Goal: Information Seeking & Learning: Learn about a topic

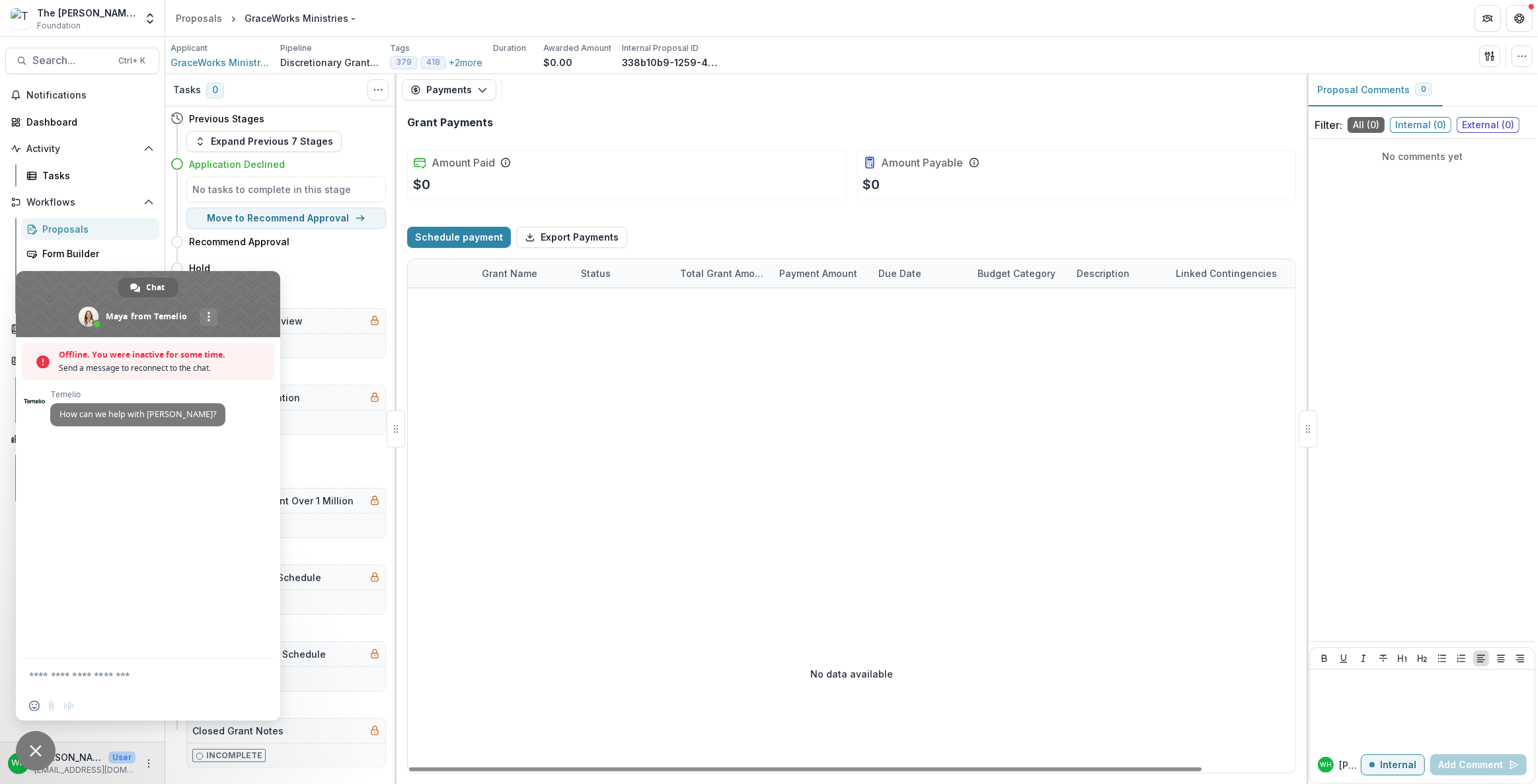
click at [862, 472] on div at bounding box center [903, 431] width 991 height 286
click at [813, 460] on div at bounding box center [903, 431] width 991 height 286
click at [89, 228] on div "Proposals" at bounding box center [95, 228] width 106 height 14
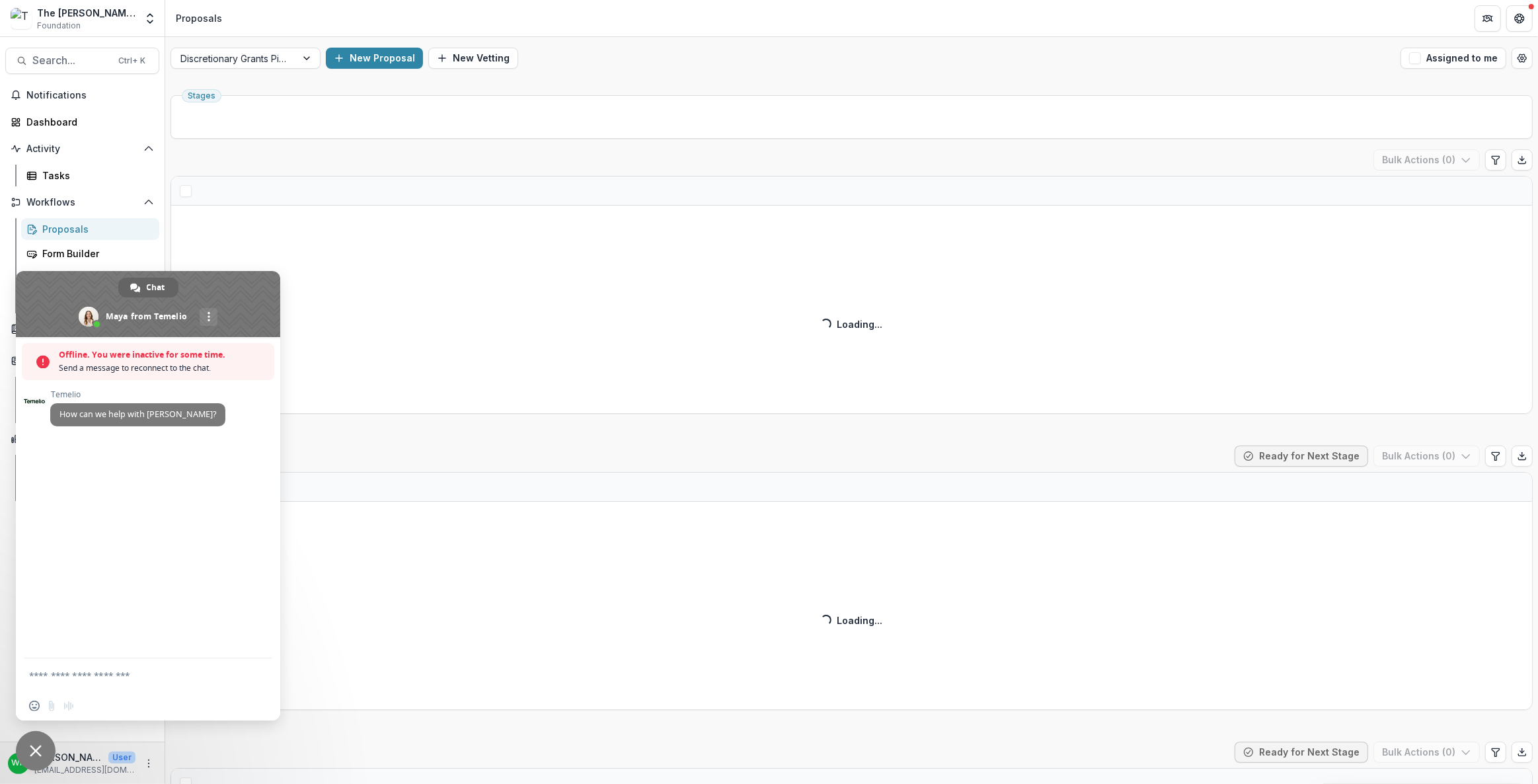
click at [33, 765] on span "Close chat" at bounding box center [35, 751] width 40 height 40
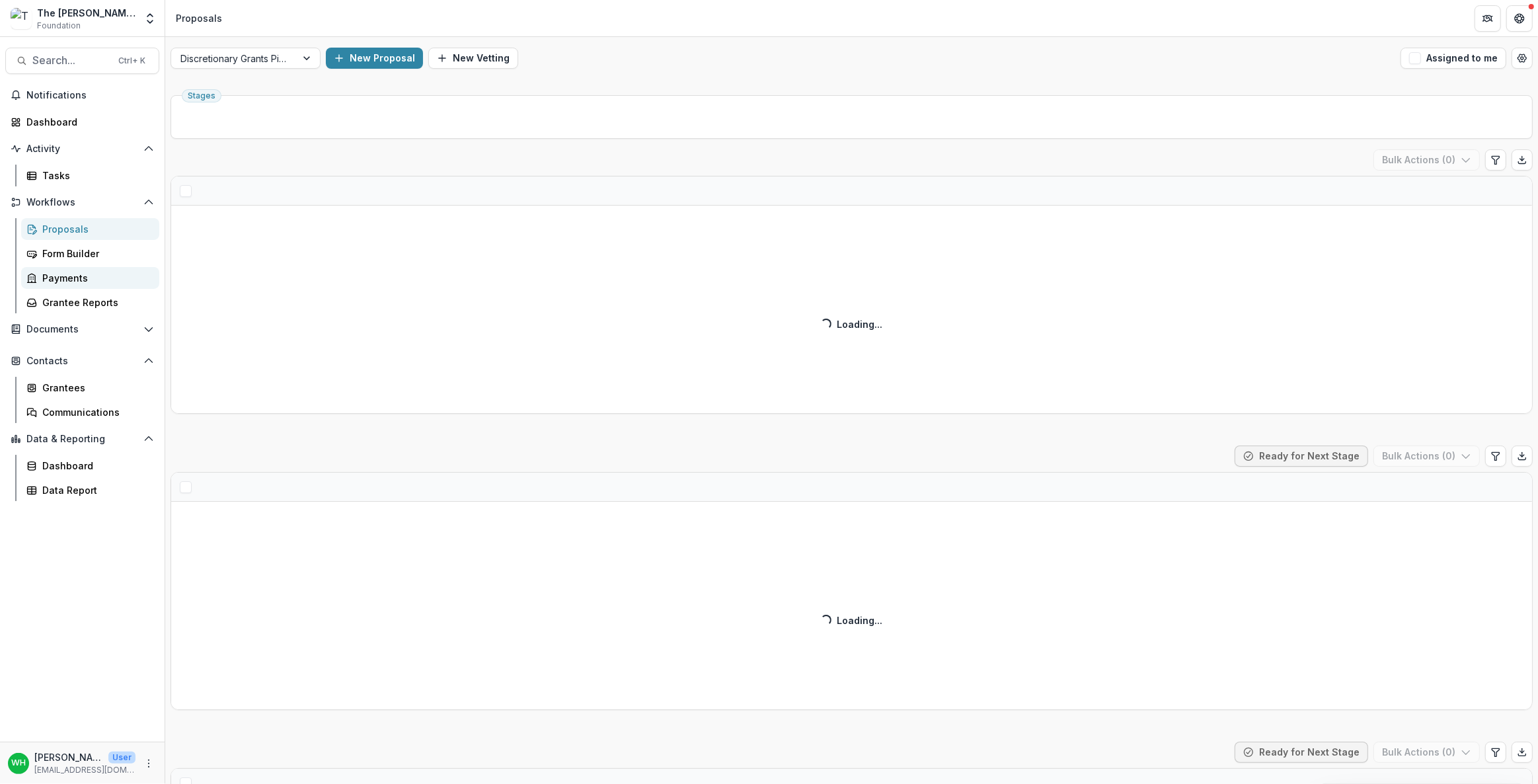
click at [40, 273] on link "Payments" at bounding box center [90, 277] width 138 height 22
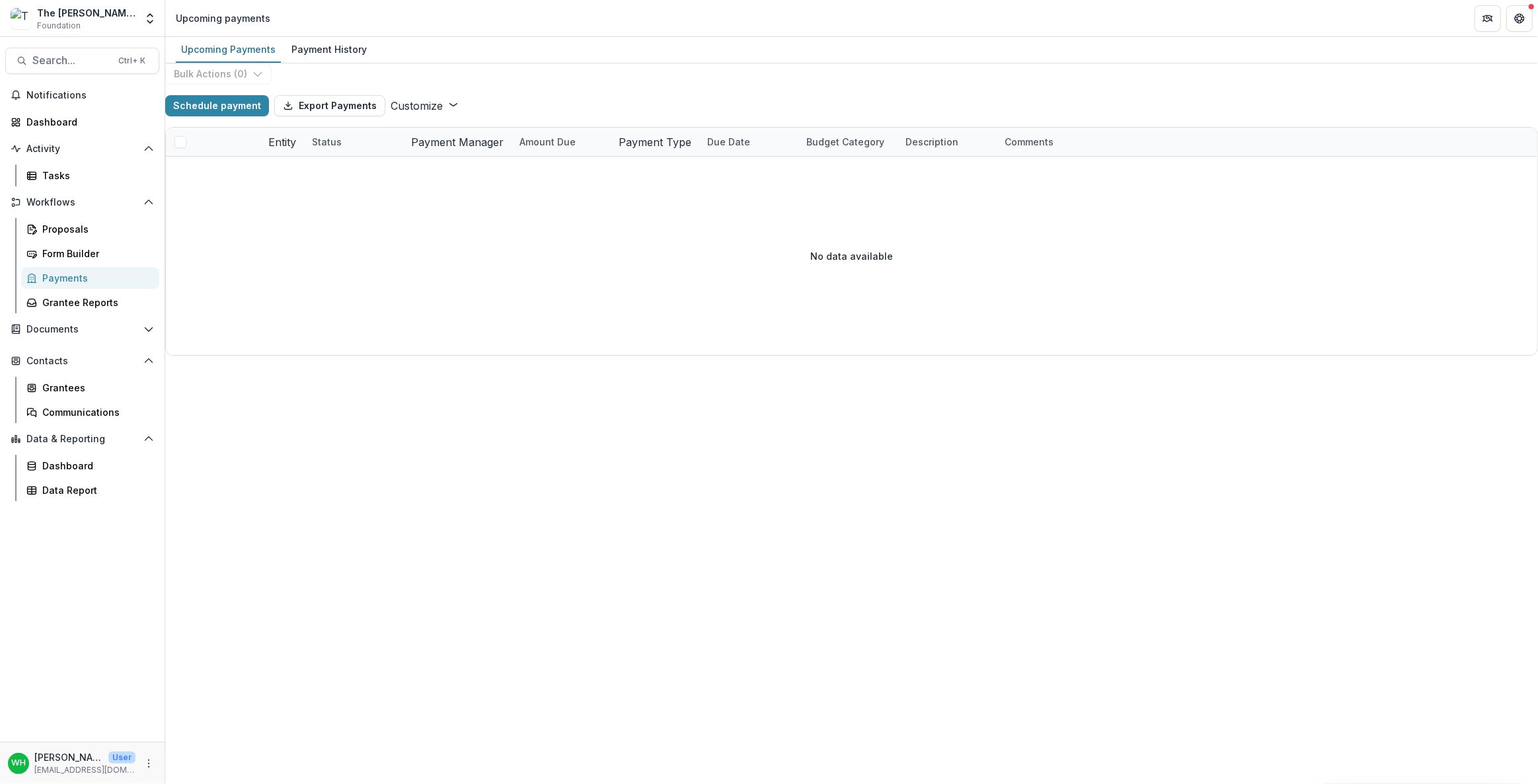
drag, startPoint x: 611, startPoint y: 81, endPoint x: 555, endPoint y: 81, distance: 56.0
click at [611, 80] on div "Bulk Actions ( 0 ) Schedule payment Export Payments Customize New Custom Field …" at bounding box center [851, 210] width 1372 height 292
click at [331, 44] on div "Payment History" at bounding box center [329, 49] width 86 height 19
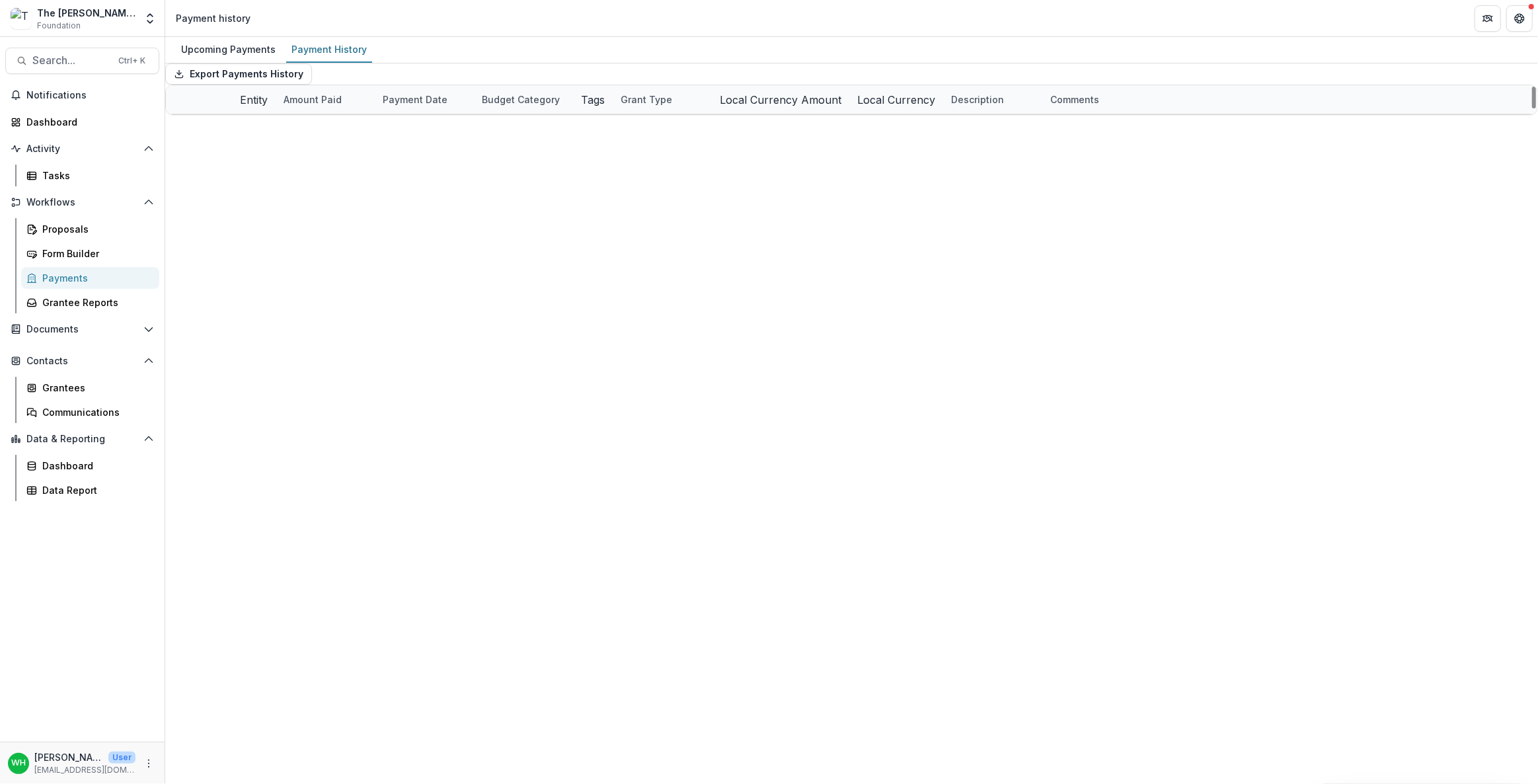
drag, startPoint x: 726, startPoint y: 119, endPoint x: 780, endPoint y: 132, distance: 55.5
click at [680, 106] on div "Grant Type" at bounding box center [646, 99] width 68 height 14
click at [844, 68] on div "Export Payments History" at bounding box center [851, 74] width 1372 height 21
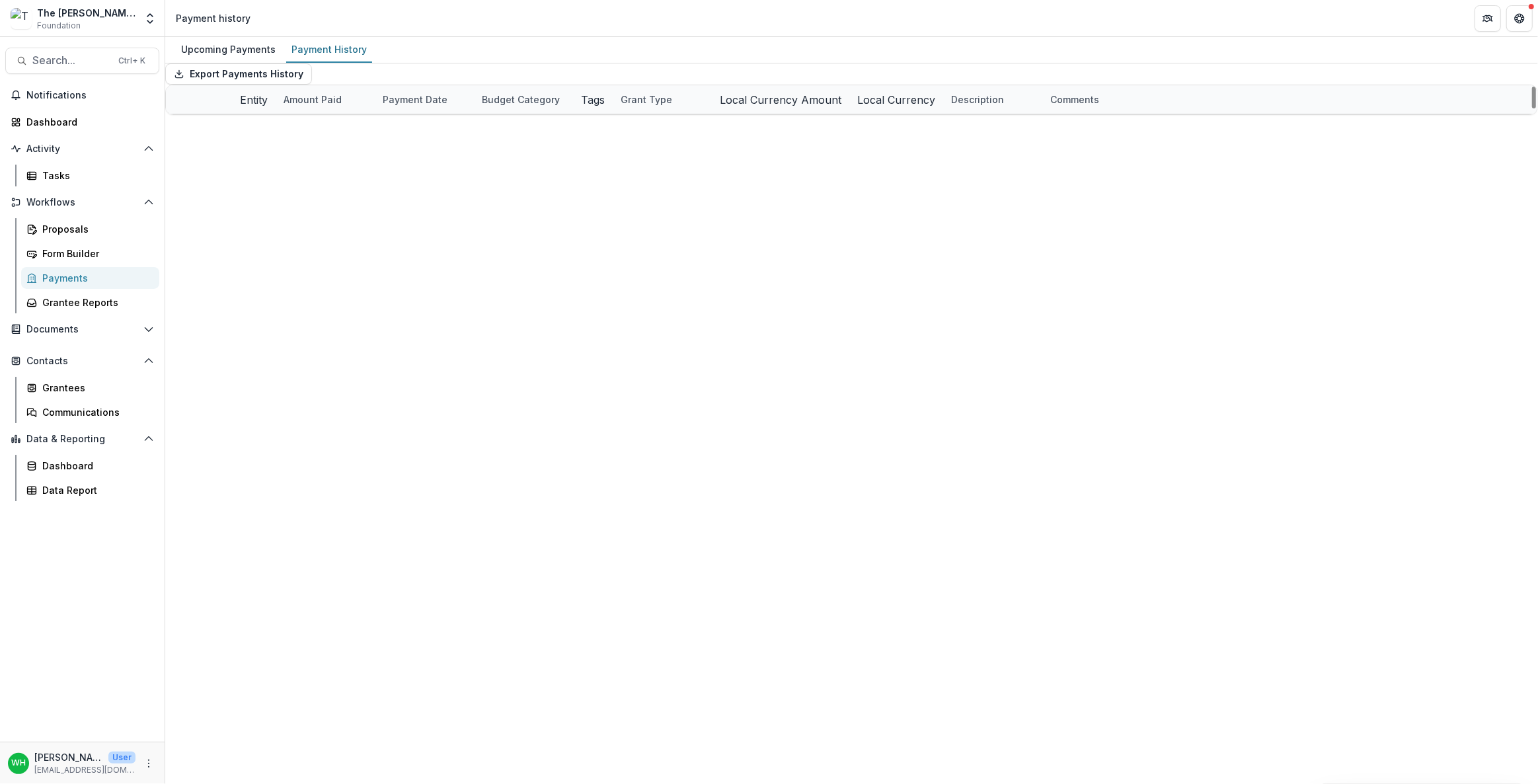
drag, startPoint x: 781, startPoint y: 119, endPoint x: 956, endPoint y: 103, distance: 175.7
click at [986, 73] on div "Export Payments History" at bounding box center [851, 74] width 1372 height 21
click at [60, 494] on div "Data Report" at bounding box center [95, 489] width 106 height 14
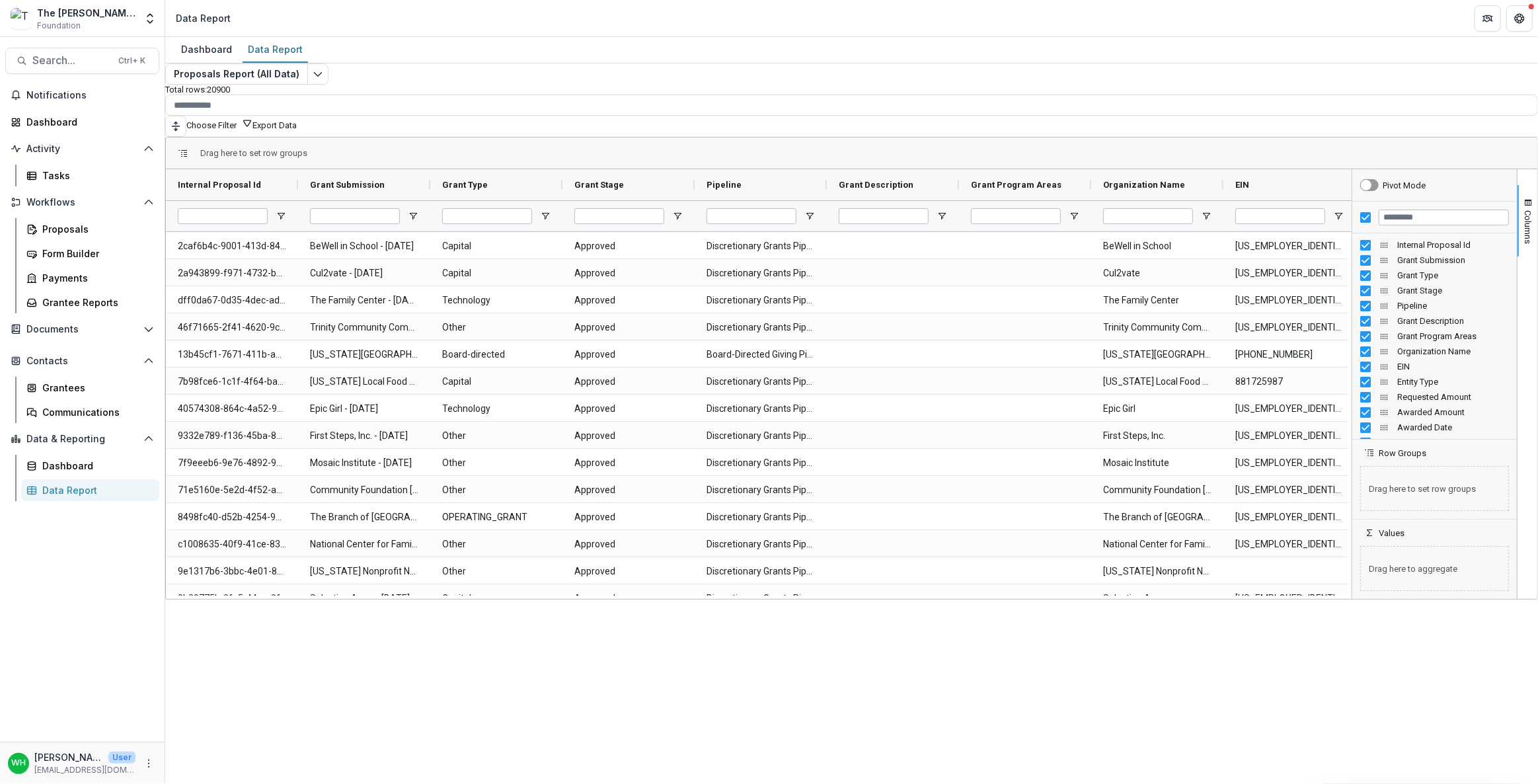
click at [793, 644] on div "Dashboard Data Report Proposals Report (All Data) Total rows: 20900 Choose Filt…" at bounding box center [851, 410] width 1372 height 746
click at [551, 210] on span "Open Filter Menu" at bounding box center [545, 215] width 11 height 11
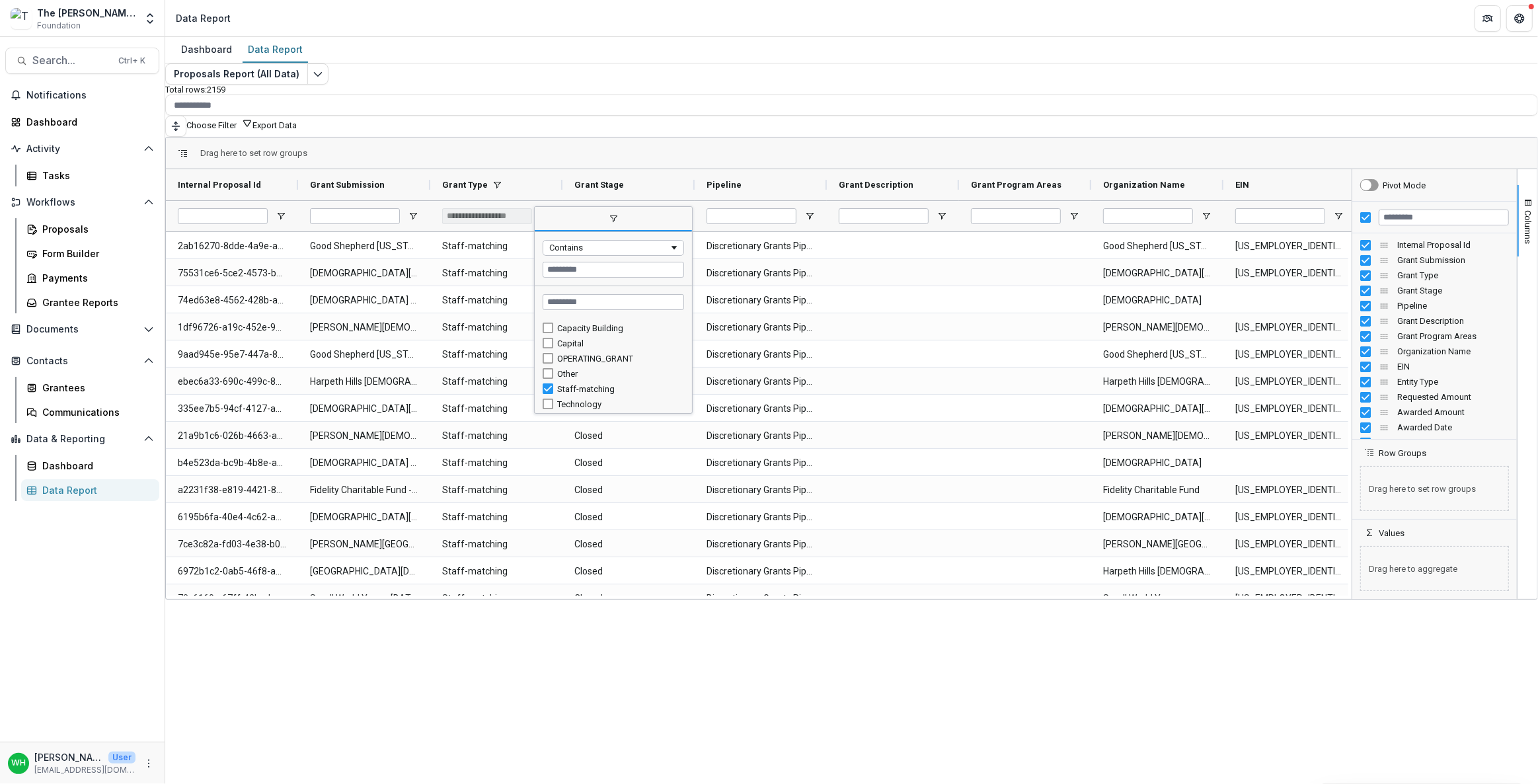
click at [559, 381] on div "Staff-matching" at bounding box center [613, 388] width 141 height 16
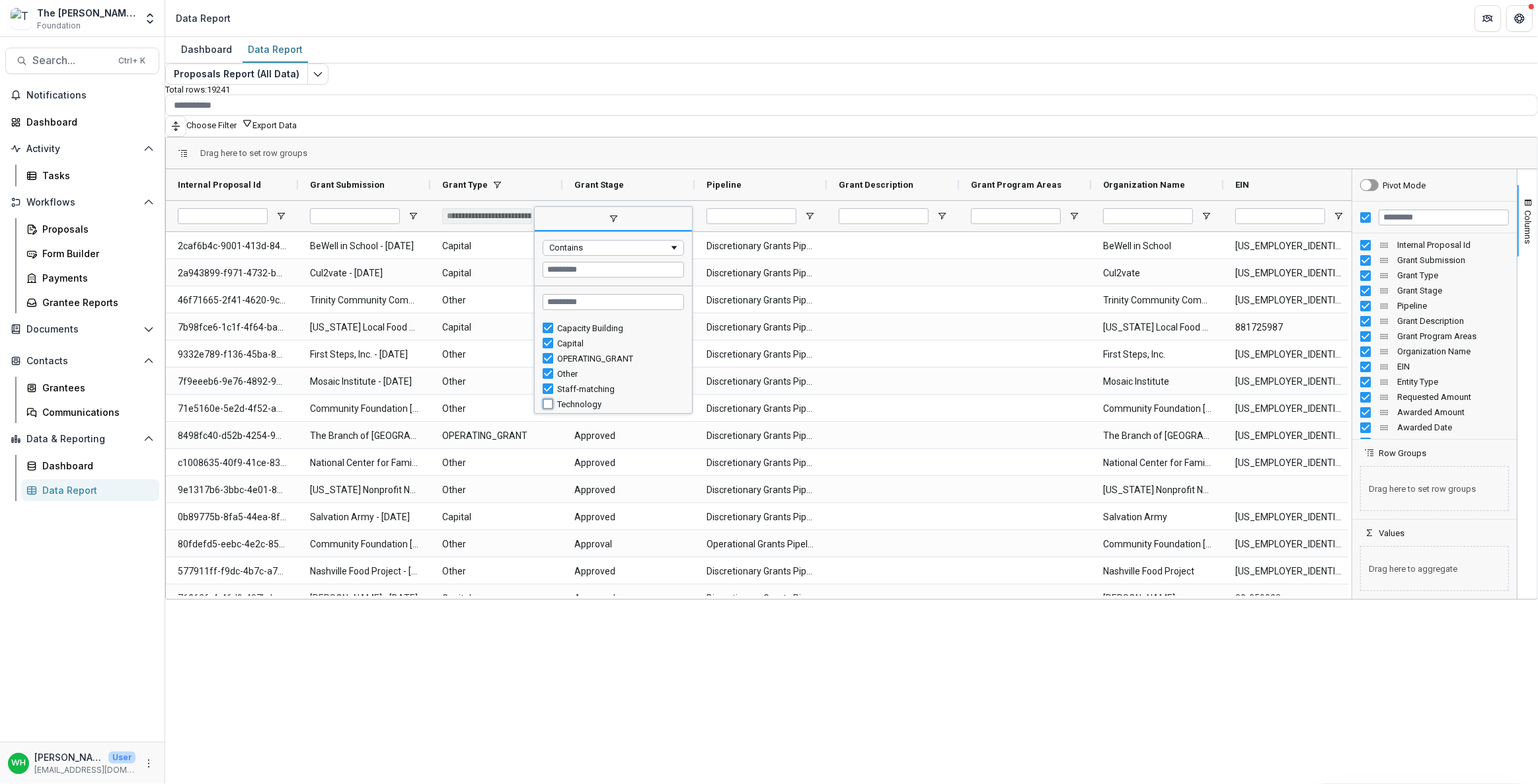
type input "**********"
click at [993, 638] on div "Dashboard Data Report Proposals Report (All Data) Total rows: 20647 Choose Filt…" at bounding box center [851, 410] width 1372 height 746
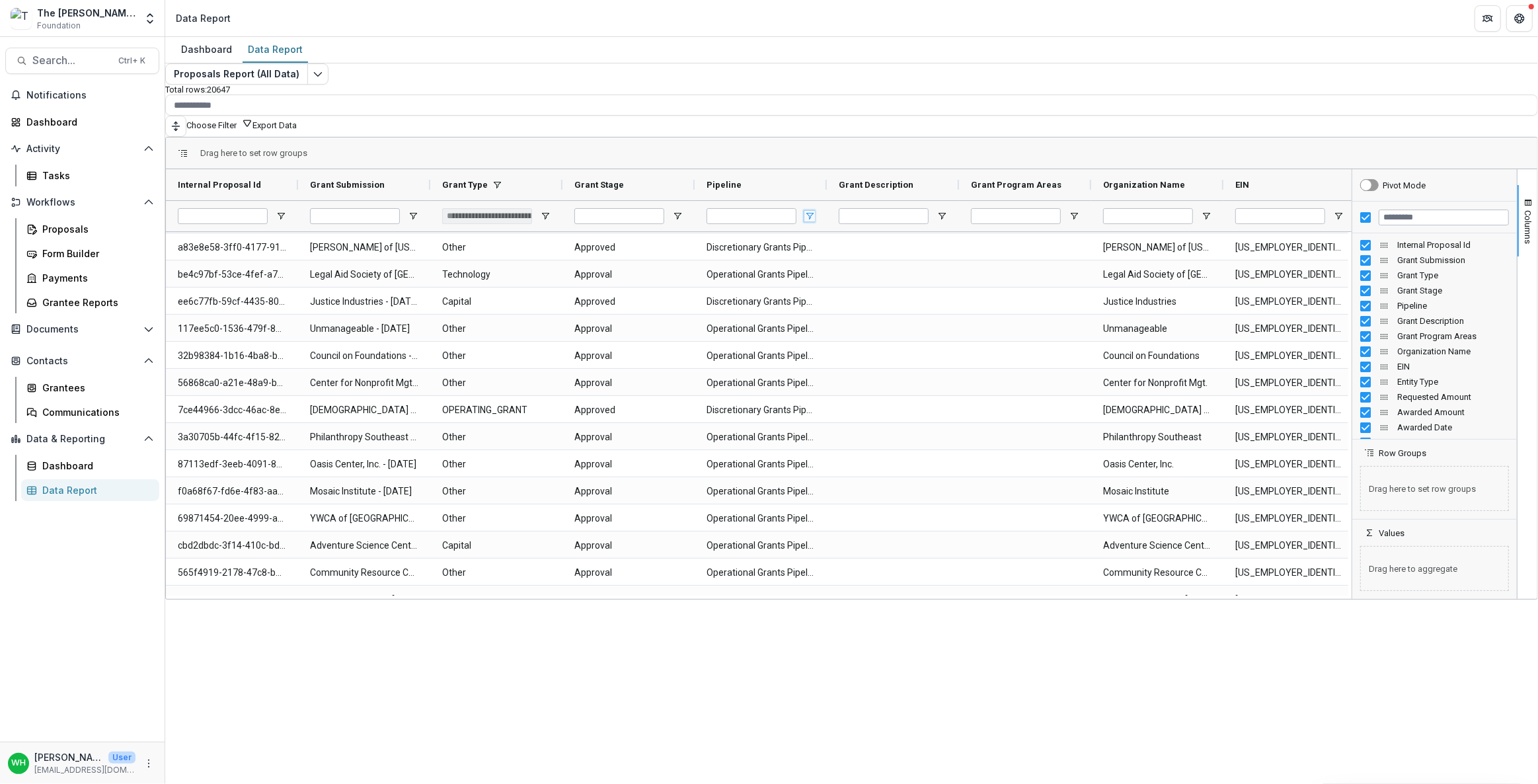
click at [815, 212] on span "Open Filter Menu" at bounding box center [809, 215] width 11 height 11
click at [840, 323] on div "(Select All)" at bounding box center [883, 327] width 123 height 10
type input "***"
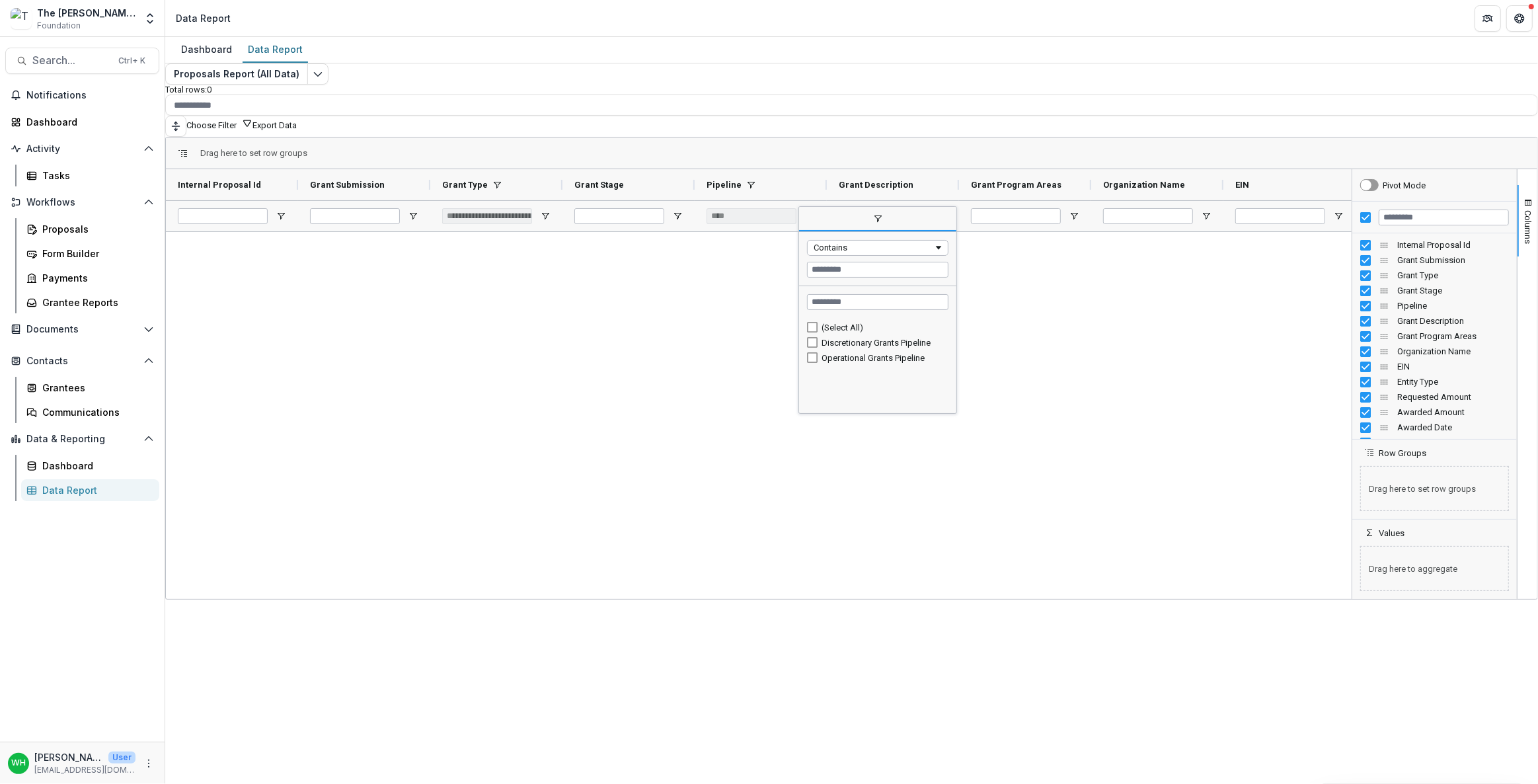
type input "***"
type input "**********"
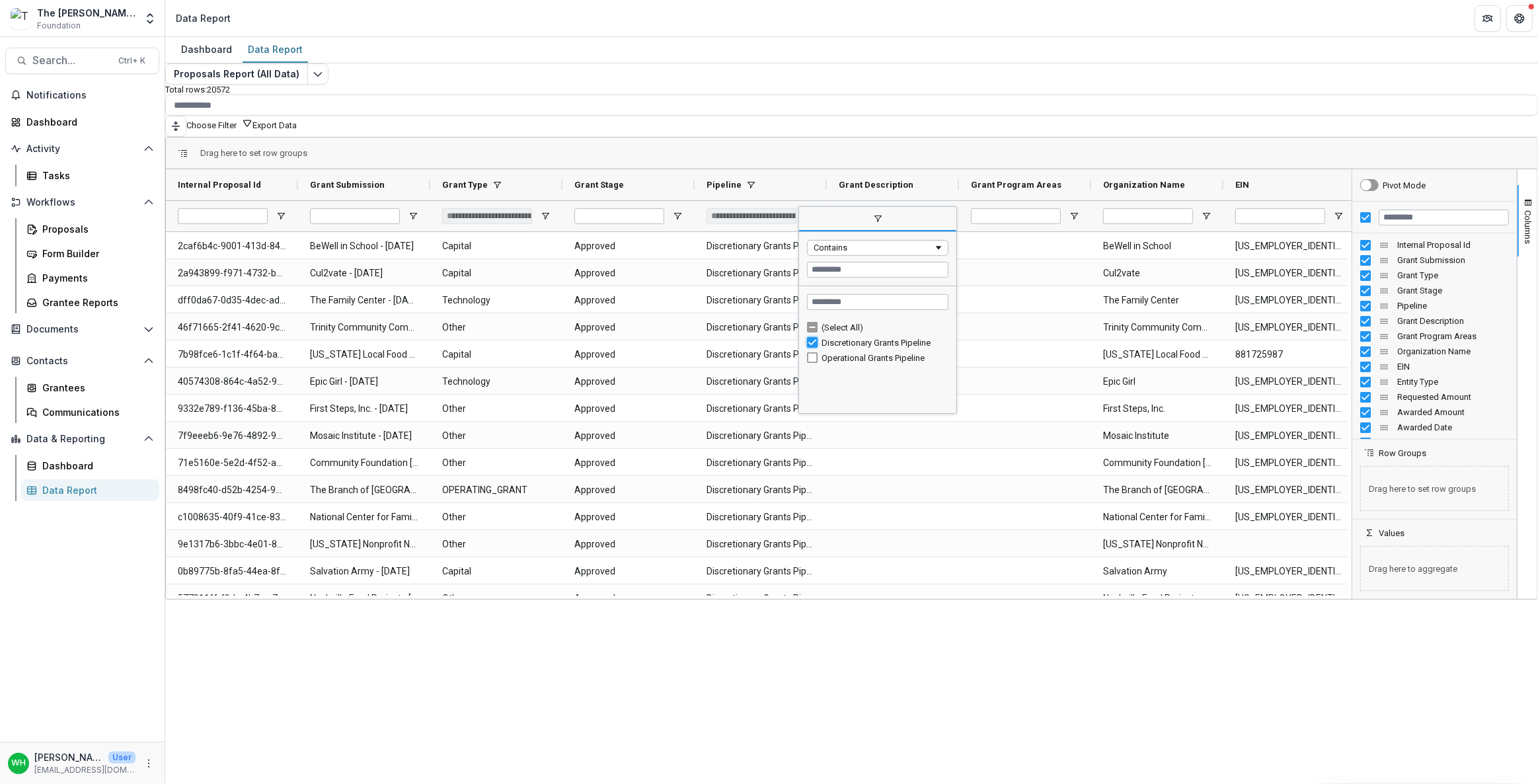
type input "***"
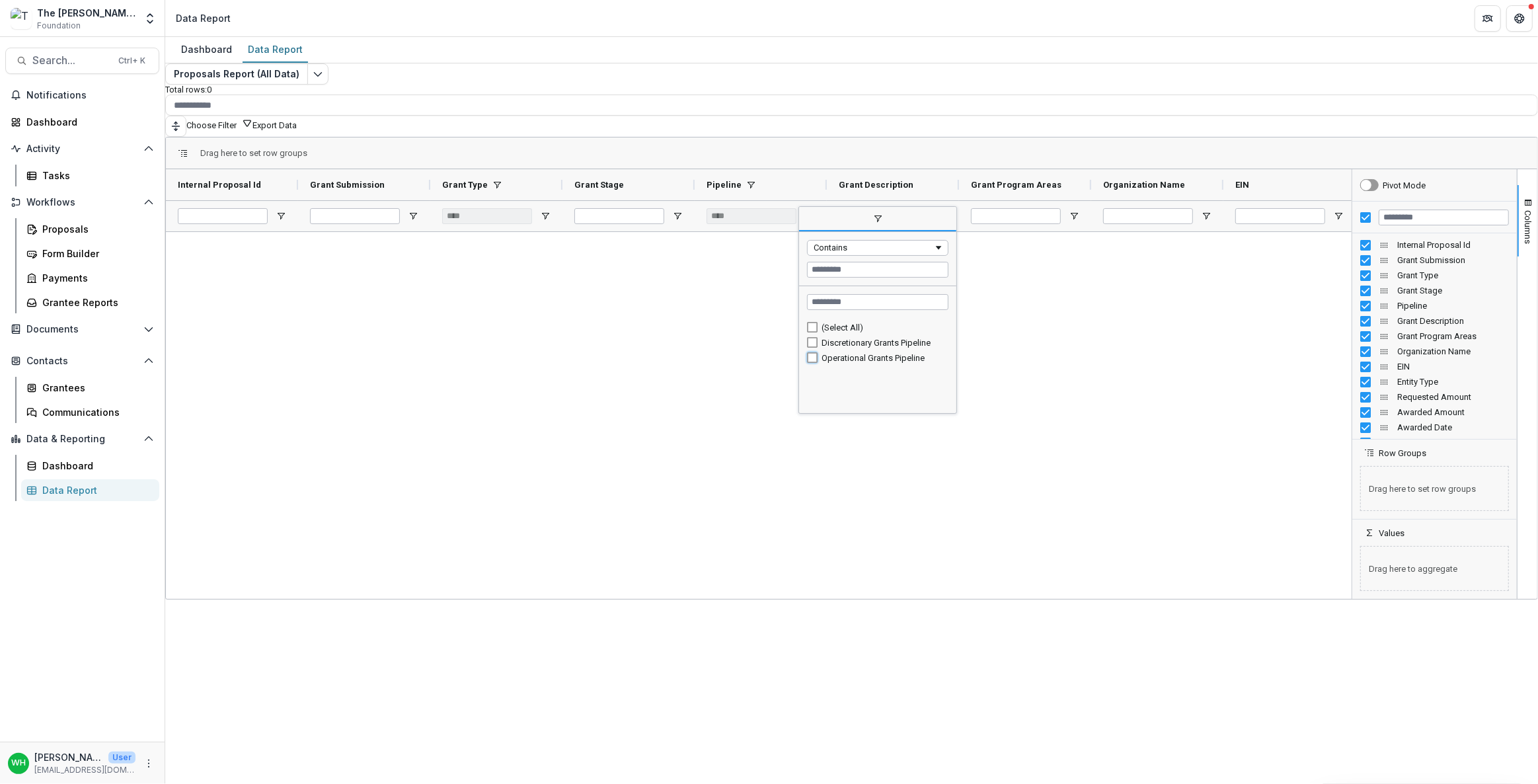
type input "**********"
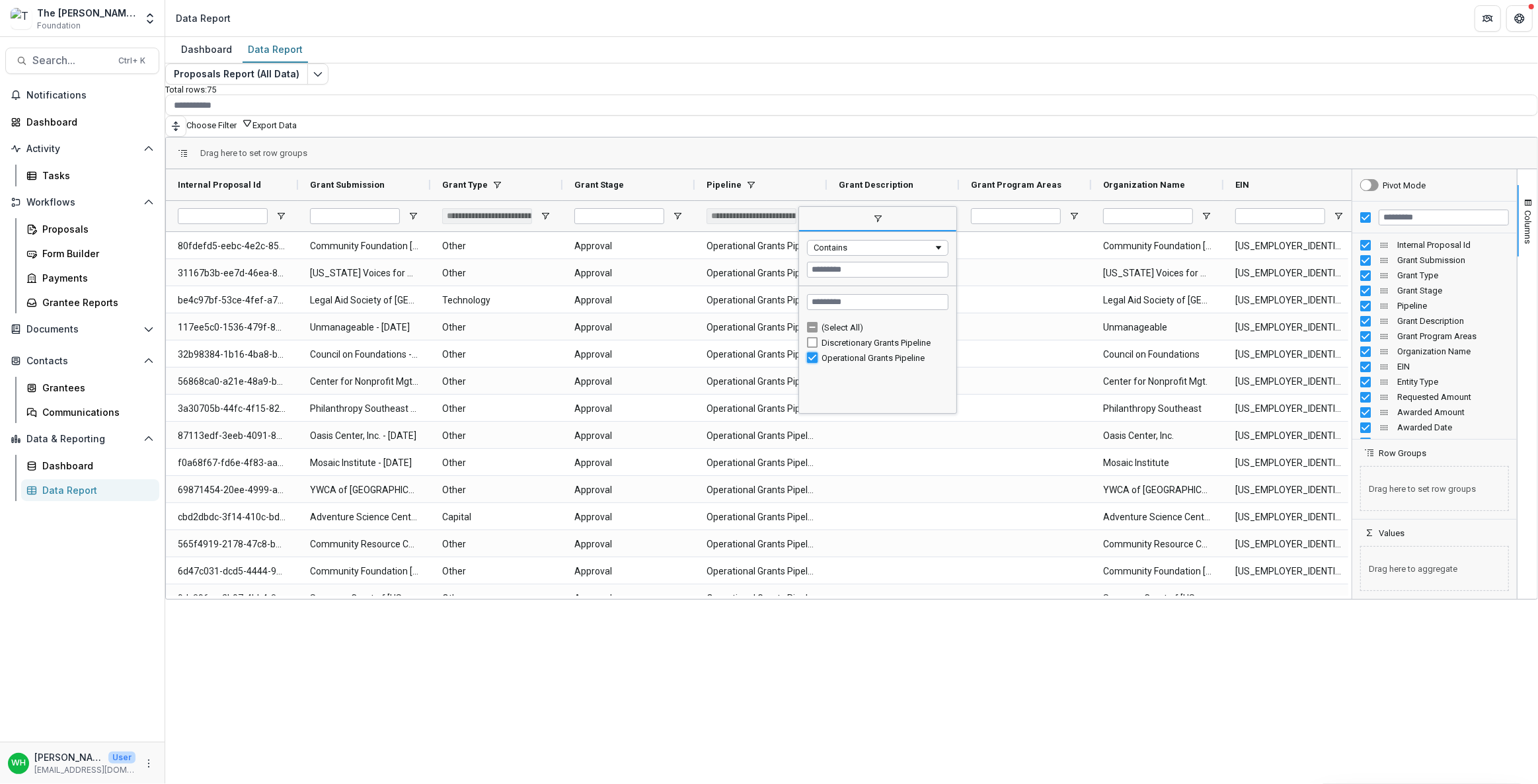
type input "***"
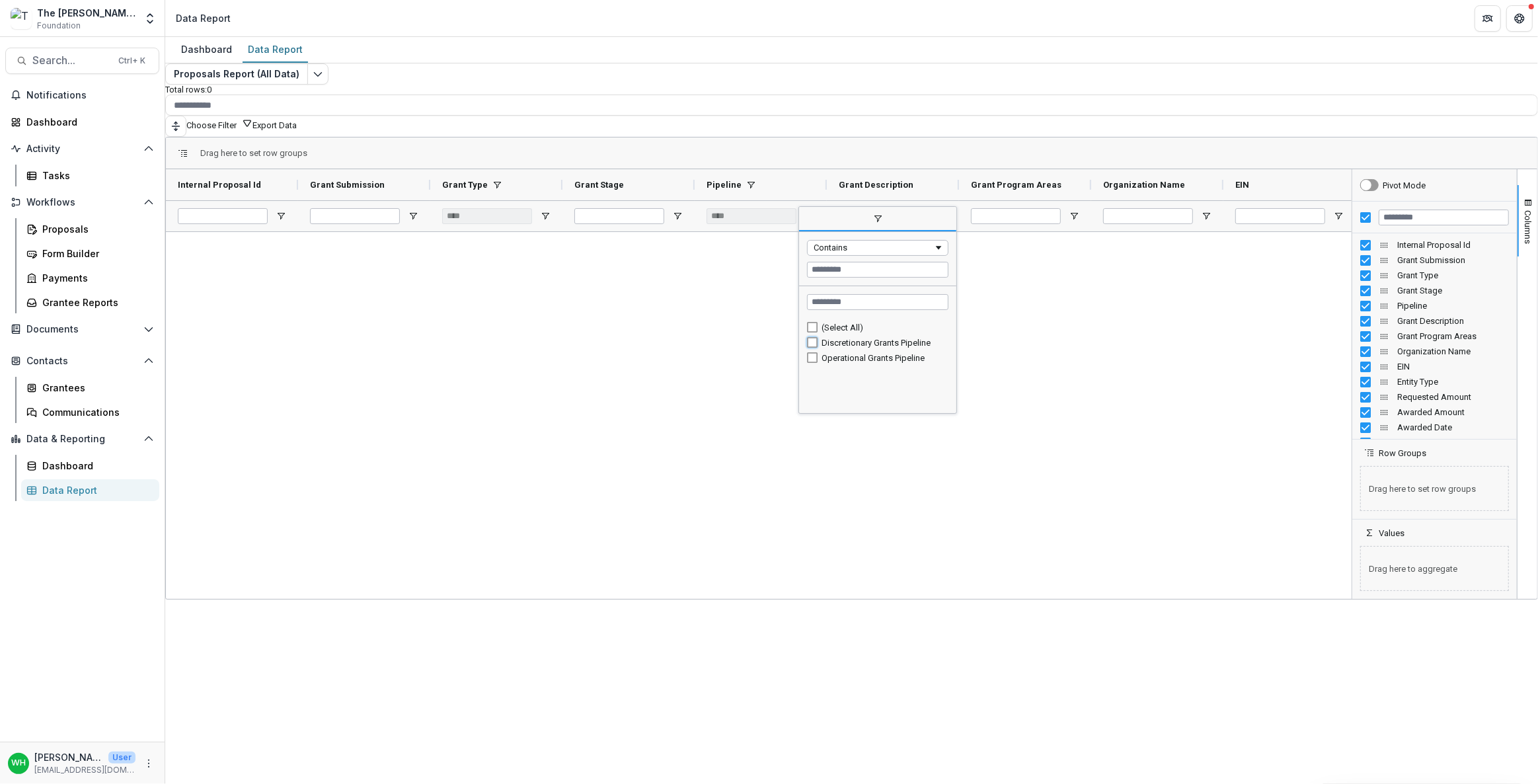
type input "**********"
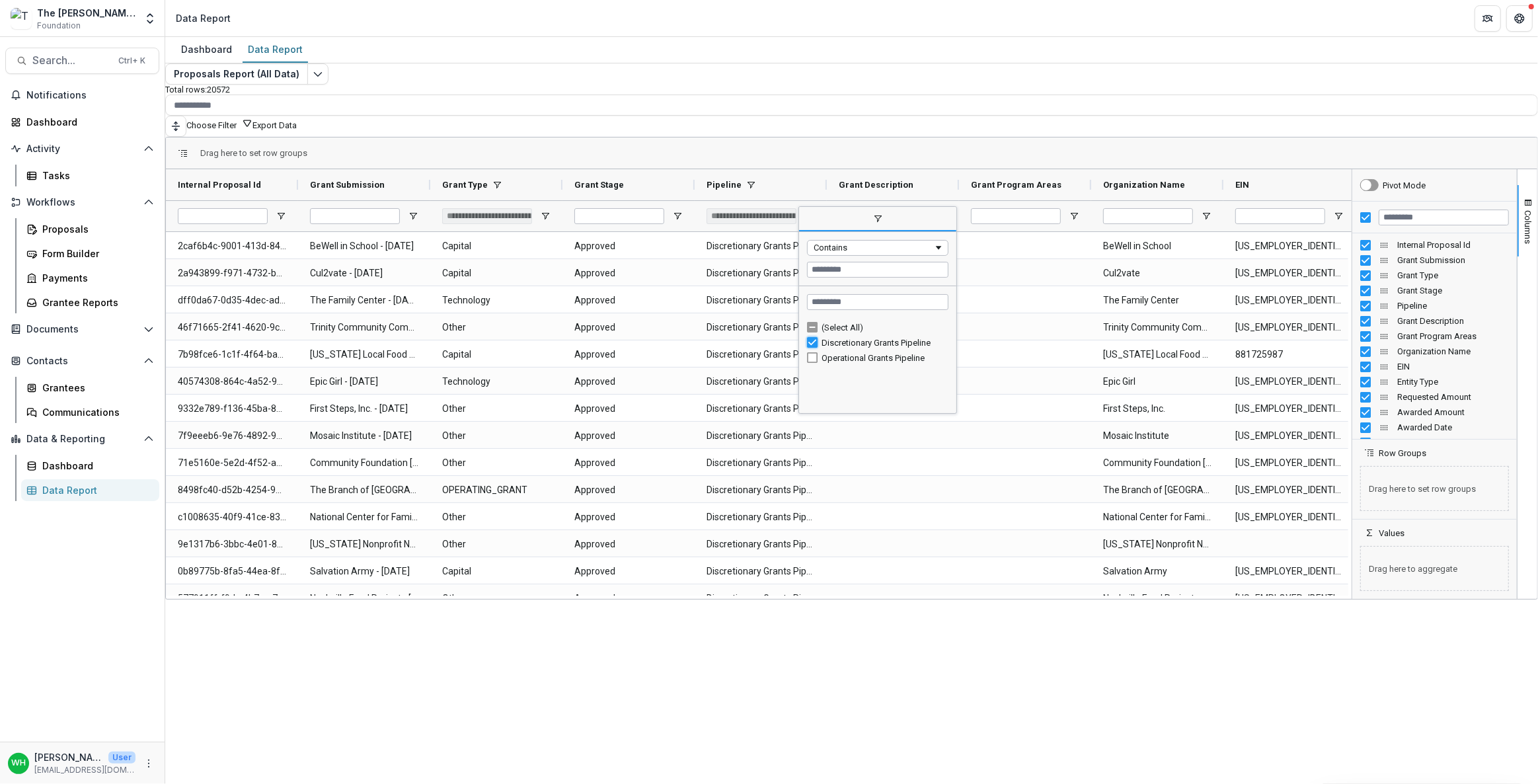
type input "***"
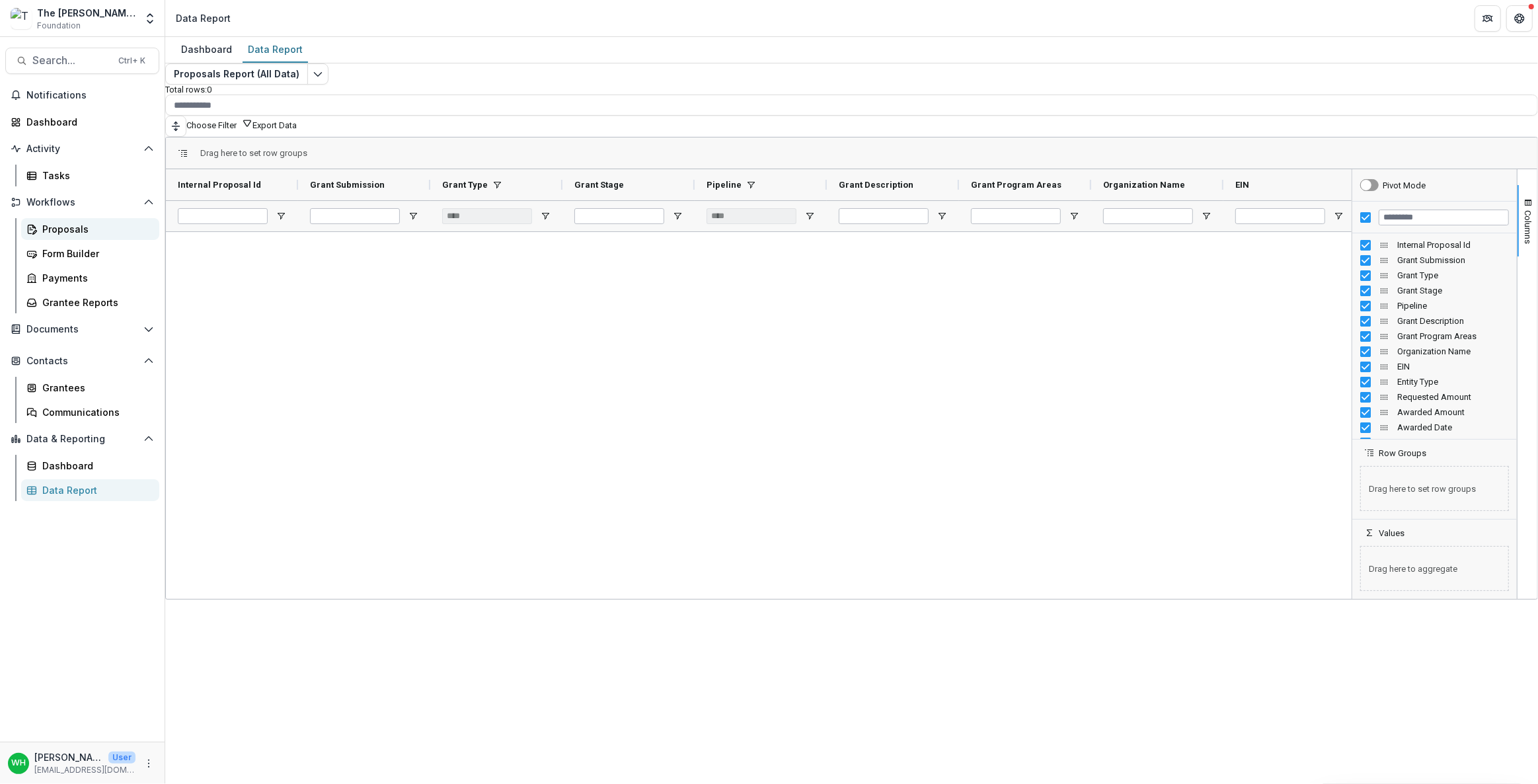
click at [78, 235] on div "Proposals" at bounding box center [95, 228] width 106 height 14
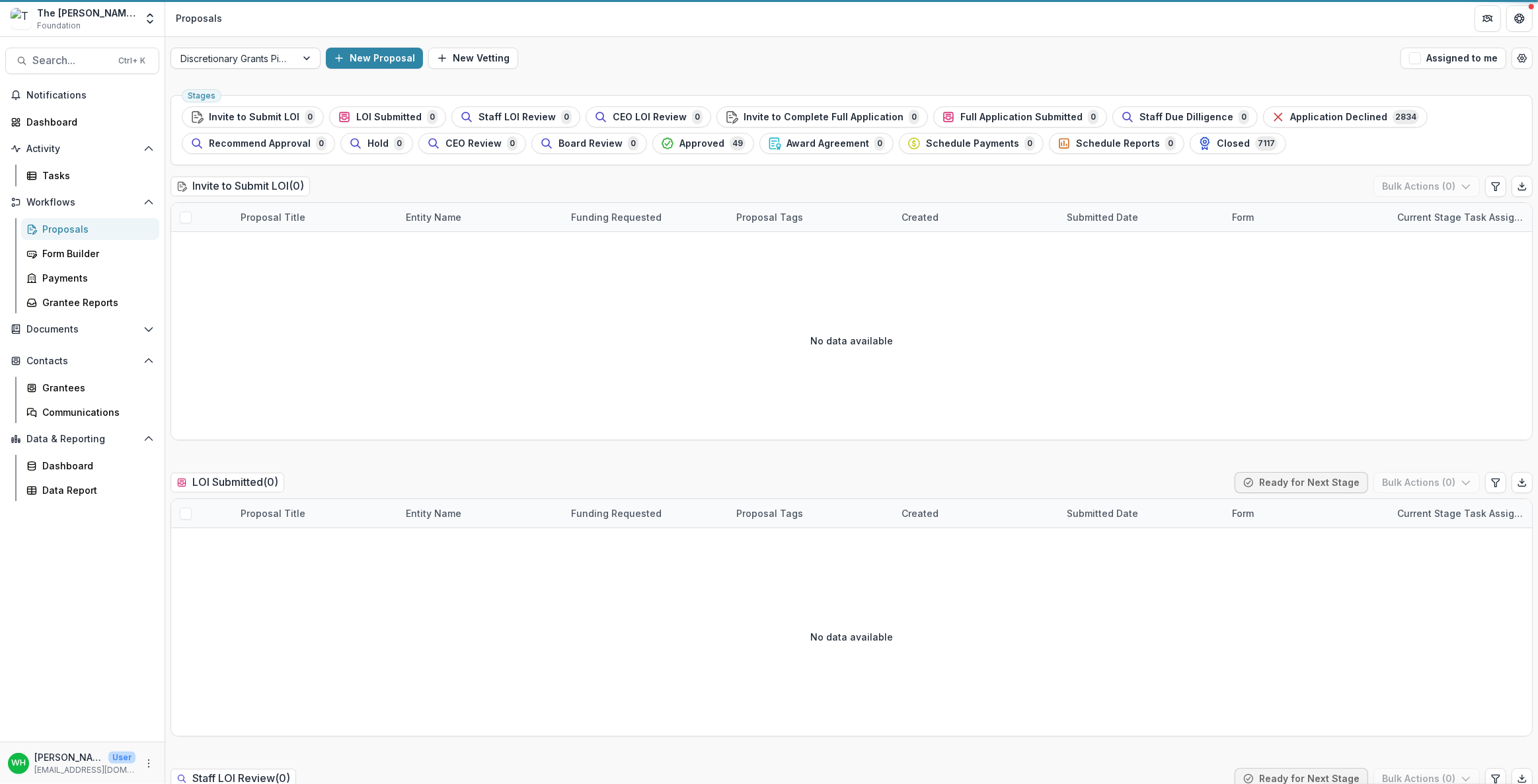
click at [237, 55] on div "Discretionary Grants Pipeline" at bounding box center [233, 58] width 125 height 19
click at [274, 56] on div at bounding box center [233, 59] width 106 height 16
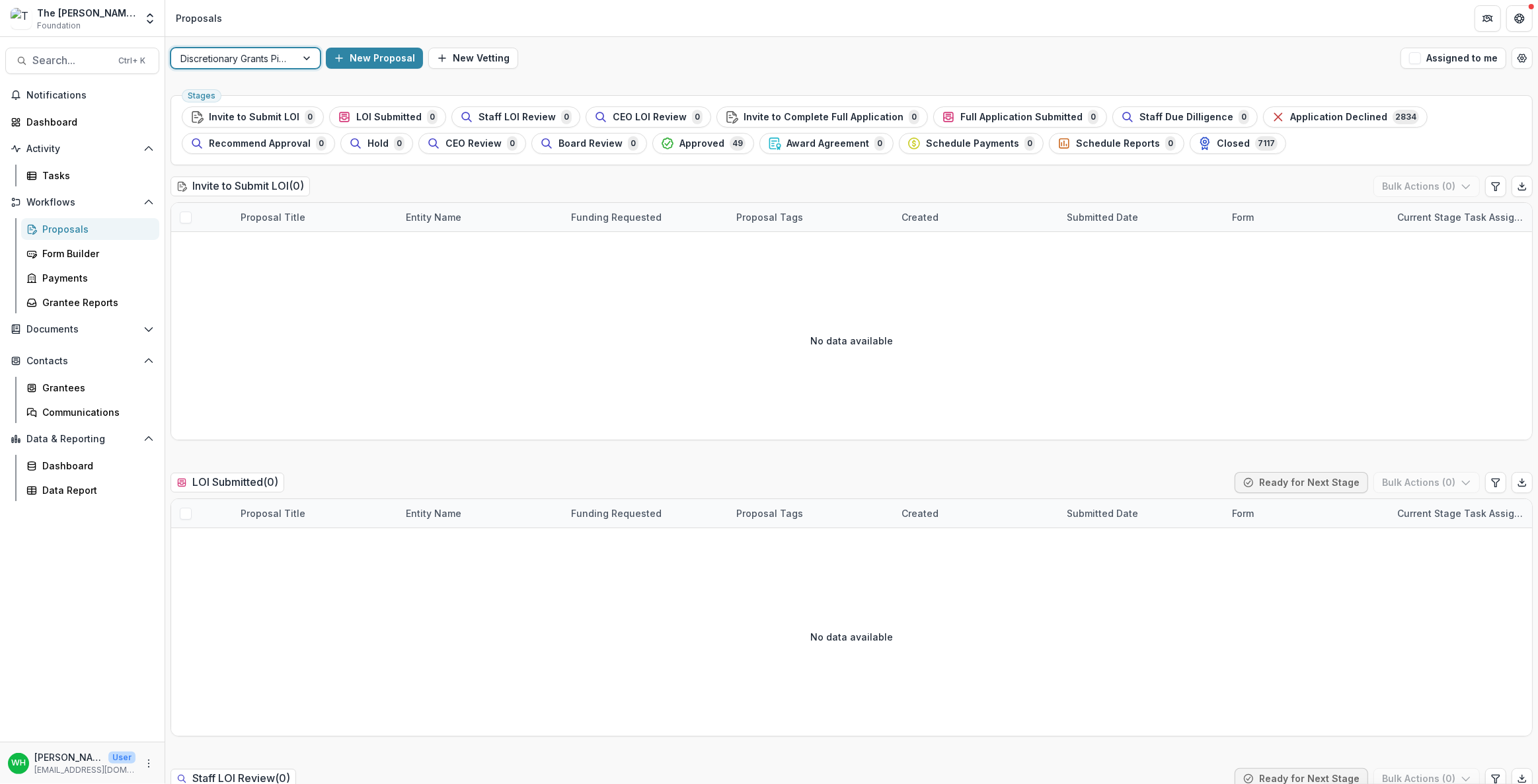
click at [308, 54] on div at bounding box center [308, 58] width 24 height 20
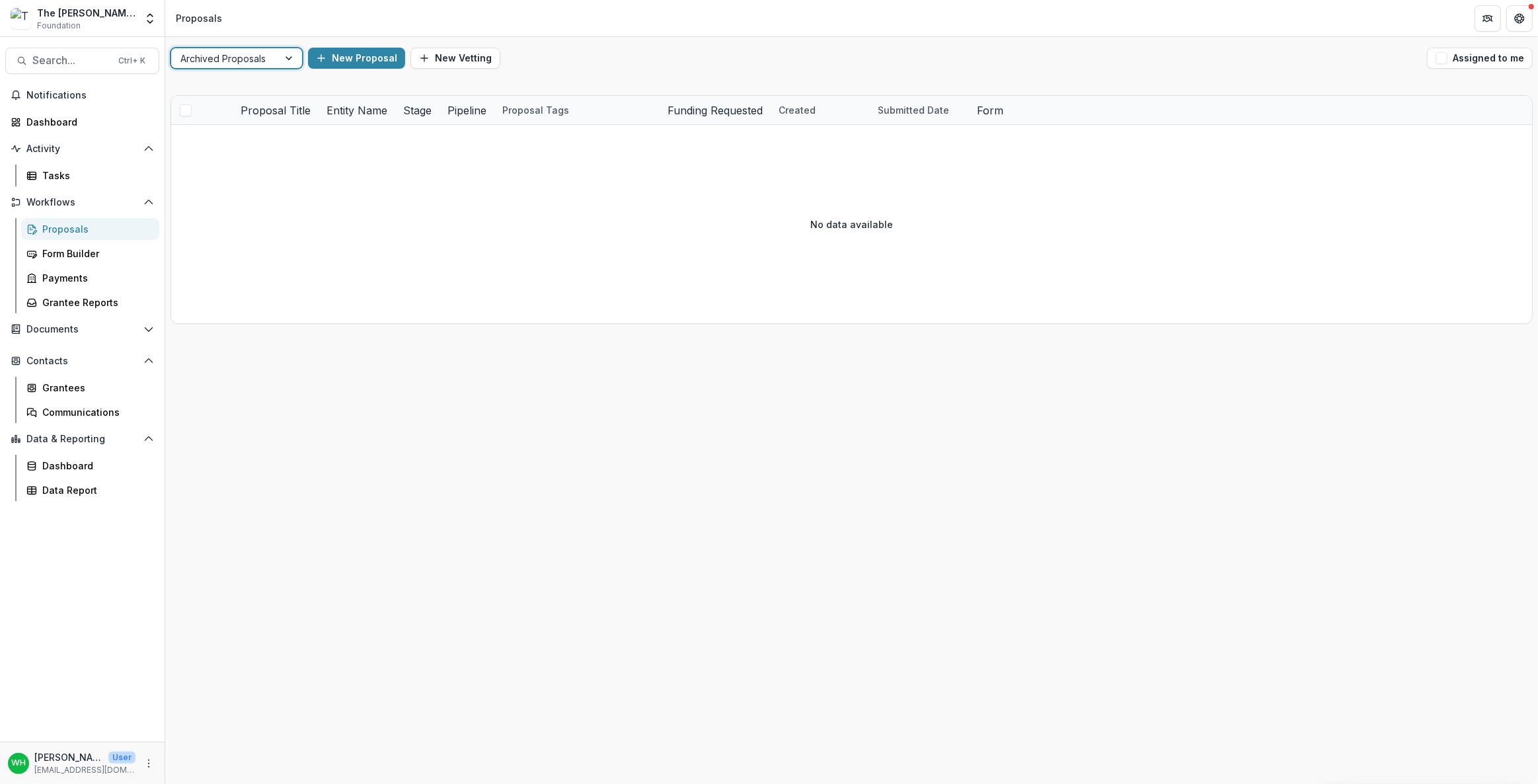
drag, startPoint x: 742, startPoint y: 329, endPoint x: 732, endPoint y: 330, distance: 10.0
click at [740, 125] on div at bounding box center [880, 125] width 1416 height 0
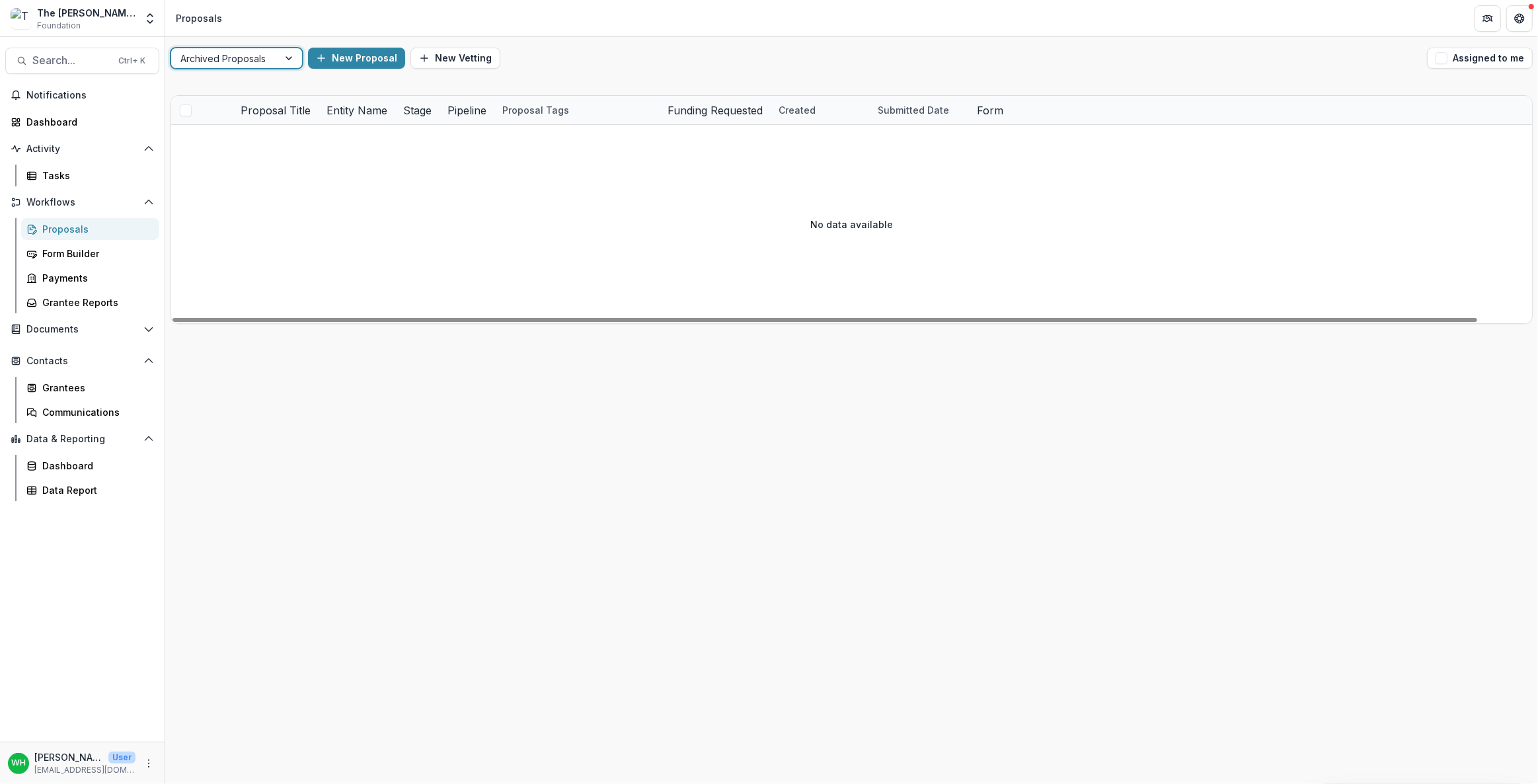
click at [281, 54] on div at bounding box center [290, 58] width 24 height 20
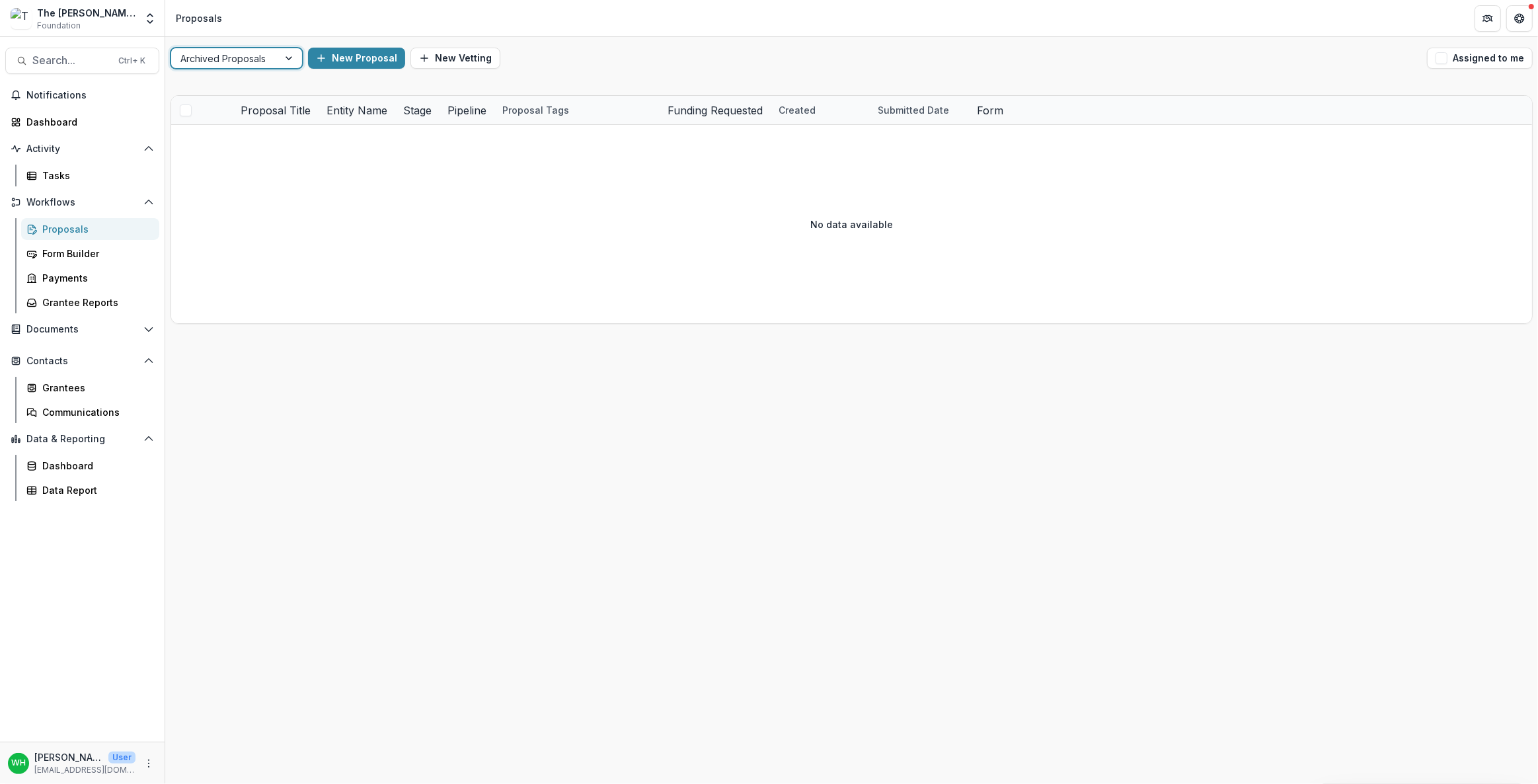
click at [250, 783] on div "Discretionary Grants Pipeline" at bounding box center [769, 797] width 1531 height 20
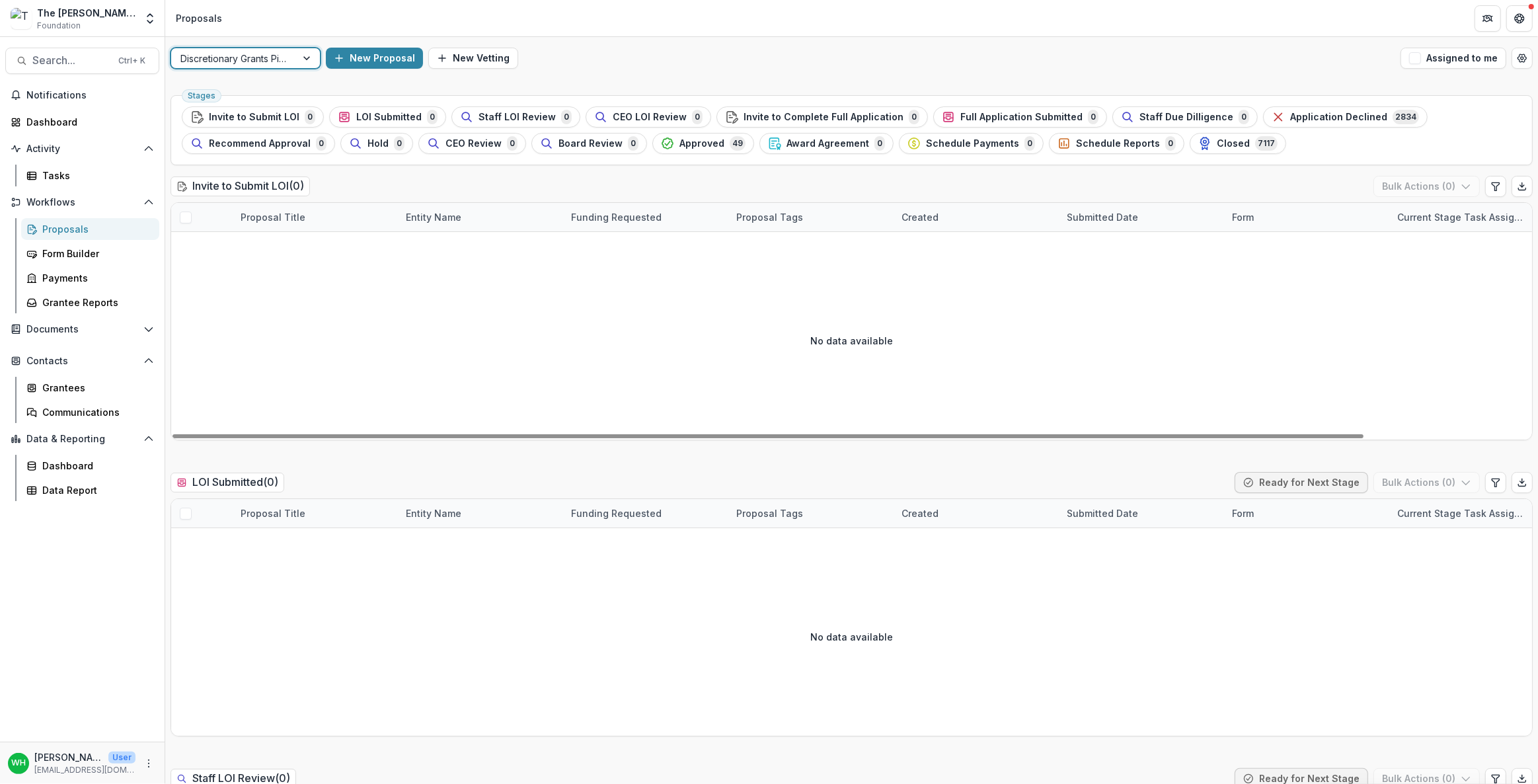
click at [255, 57] on div at bounding box center [233, 59] width 106 height 16
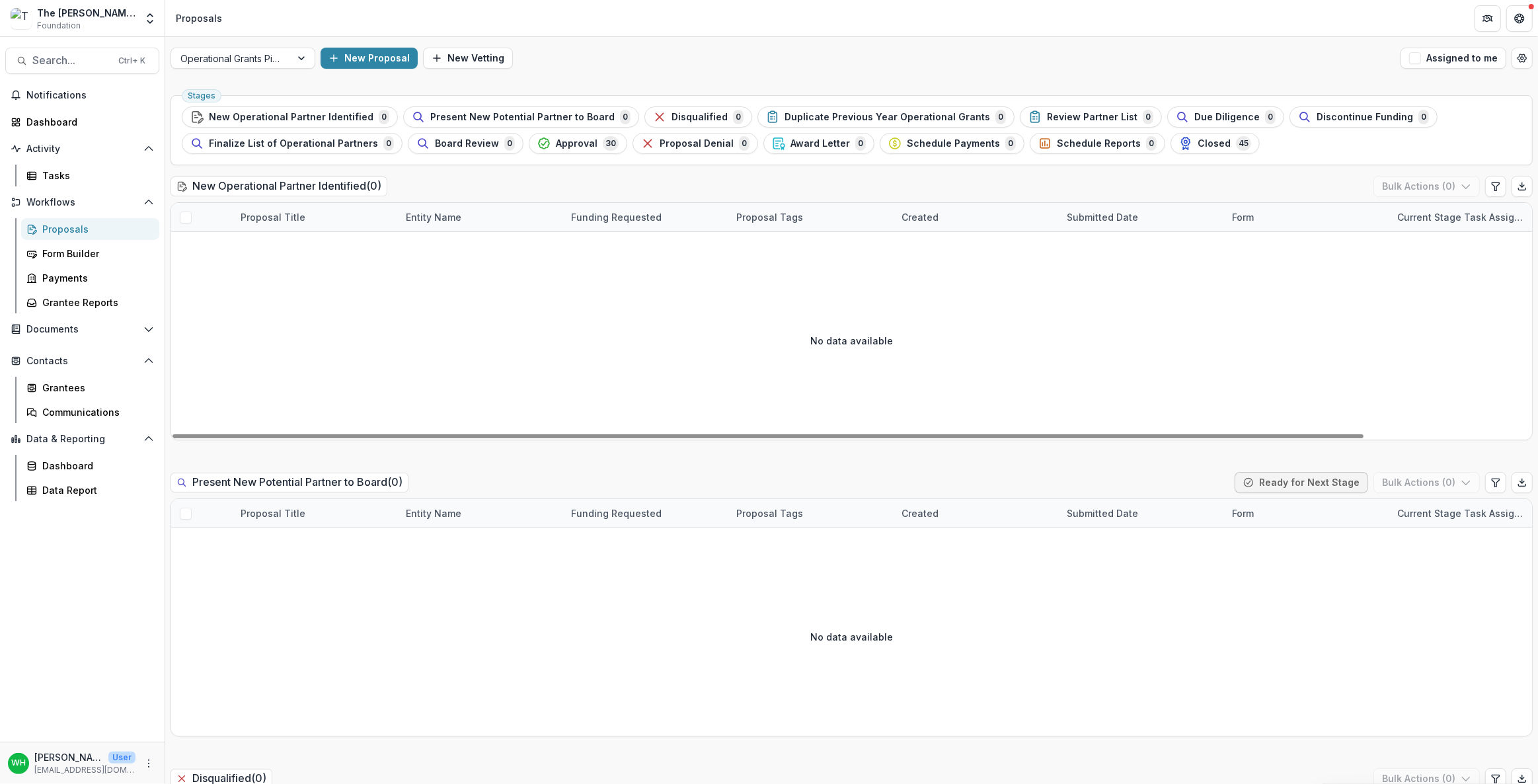
click at [864, 66] on div "New Proposal New Vetting" at bounding box center [858, 58] width 1075 height 21
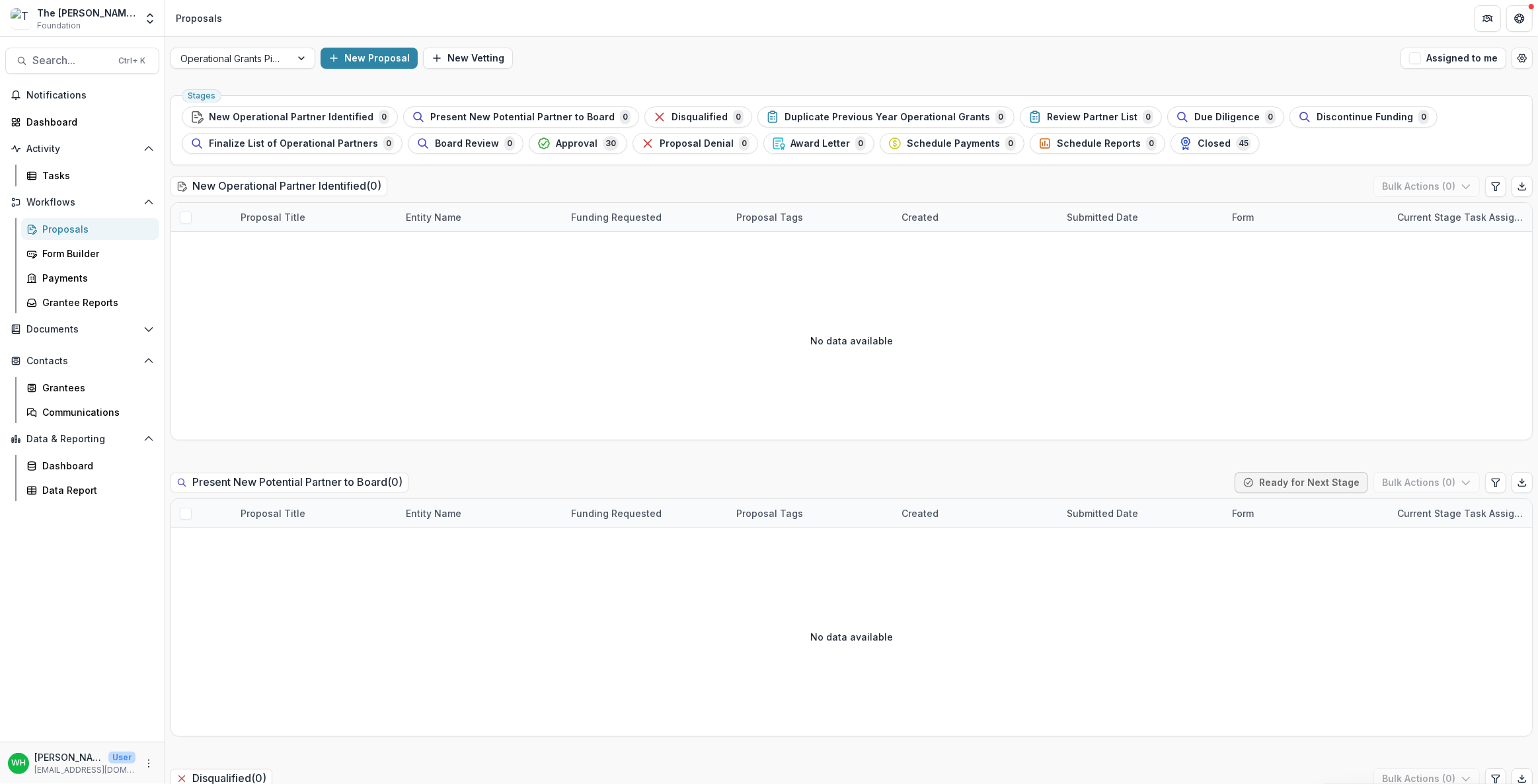
click at [682, 68] on div "New Proposal New Vetting" at bounding box center [858, 58] width 1075 height 21
click at [272, 53] on div at bounding box center [231, 59] width 101 height 16
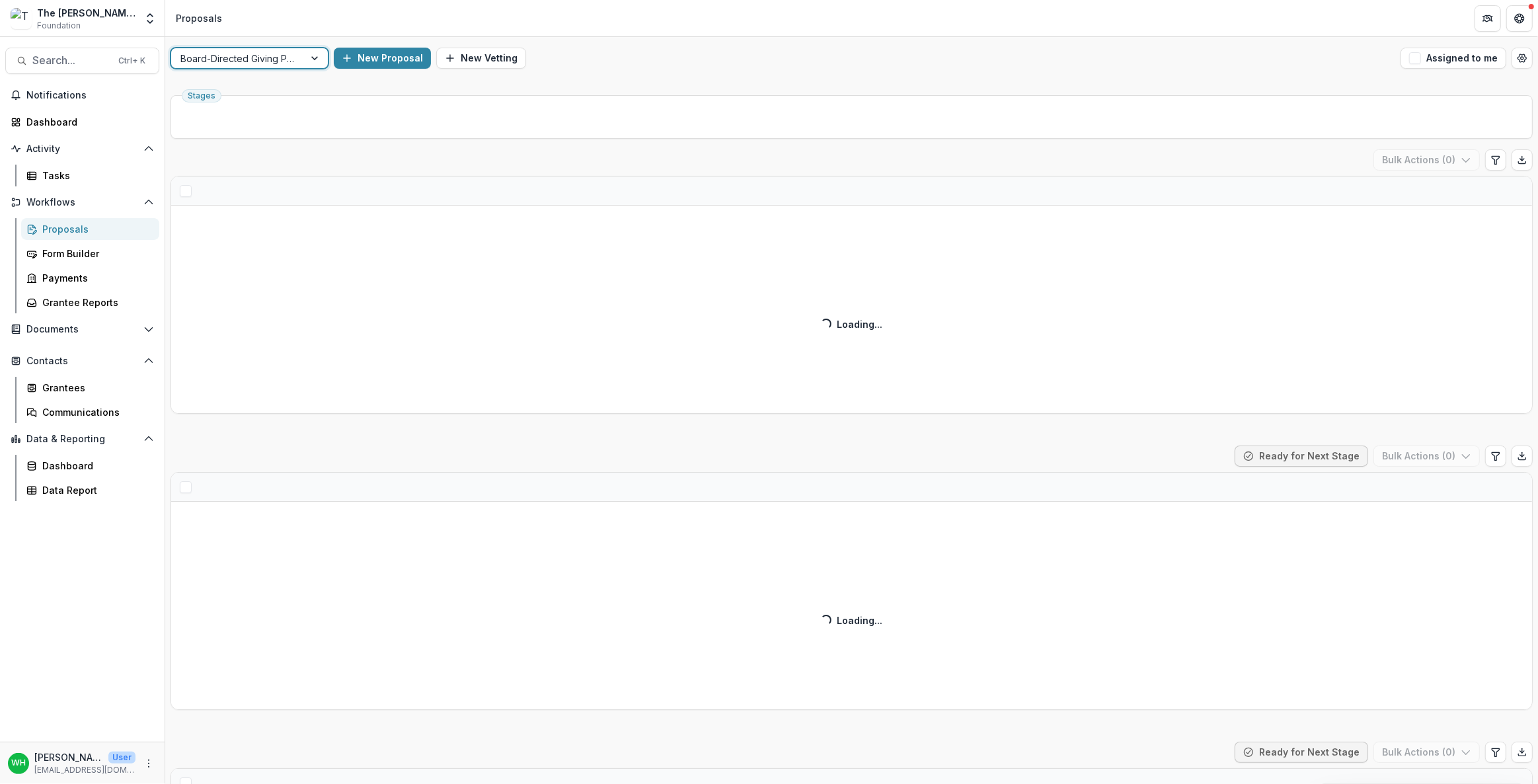
click at [873, 73] on div "option Board-Directed Giving Pipeline, selected. Board-Directed Giving Pipeline…" at bounding box center [851, 58] width 1372 height 42
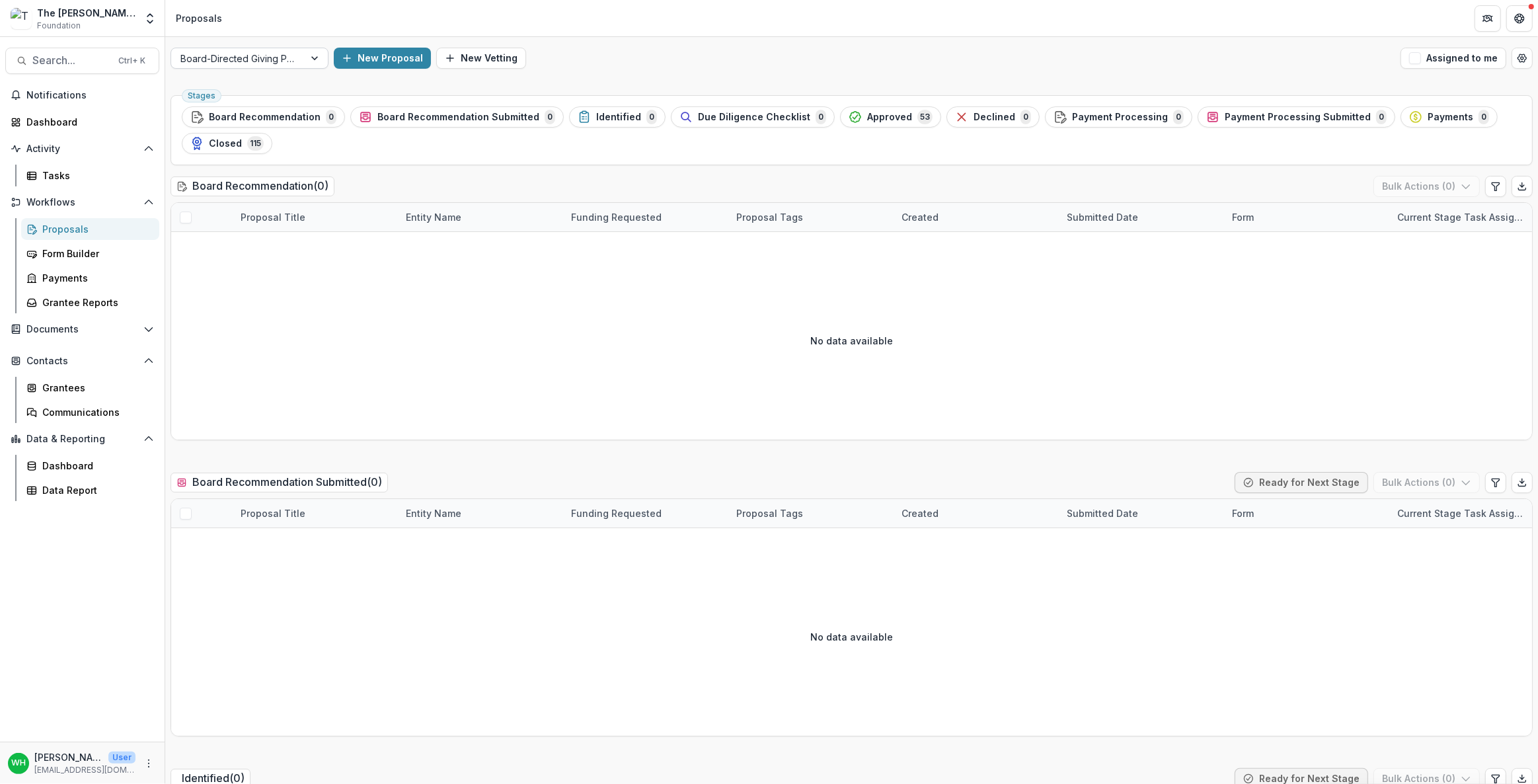
click at [284, 60] on div at bounding box center [237, 59] width 114 height 16
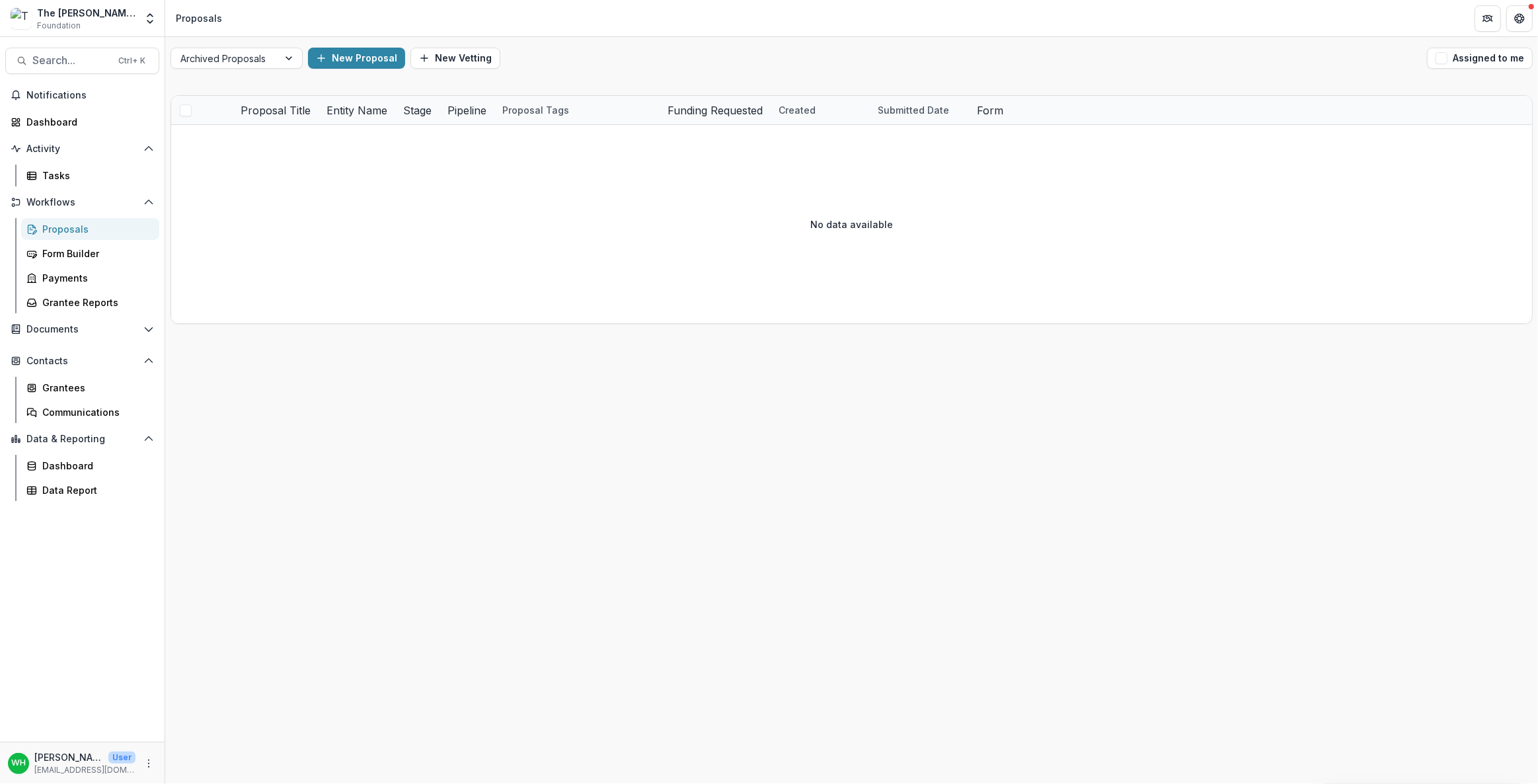
click at [603, 60] on div "New Proposal New Vetting" at bounding box center [864, 58] width 1114 height 21
click at [78, 285] on link "Payments" at bounding box center [90, 277] width 138 height 22
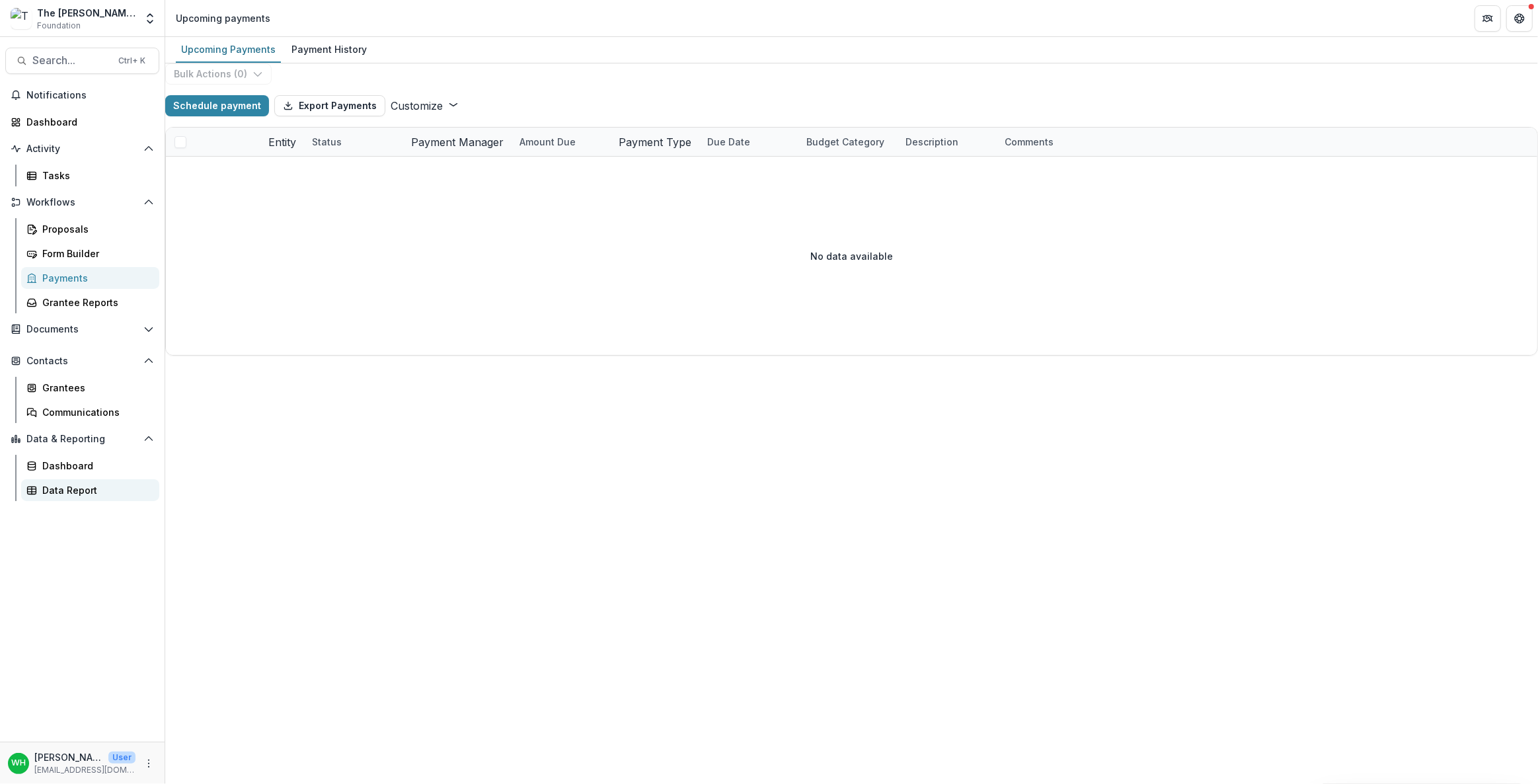
click at [45, 483] on div "Data Report" at bounding box center [95, 489] width 106 height 14
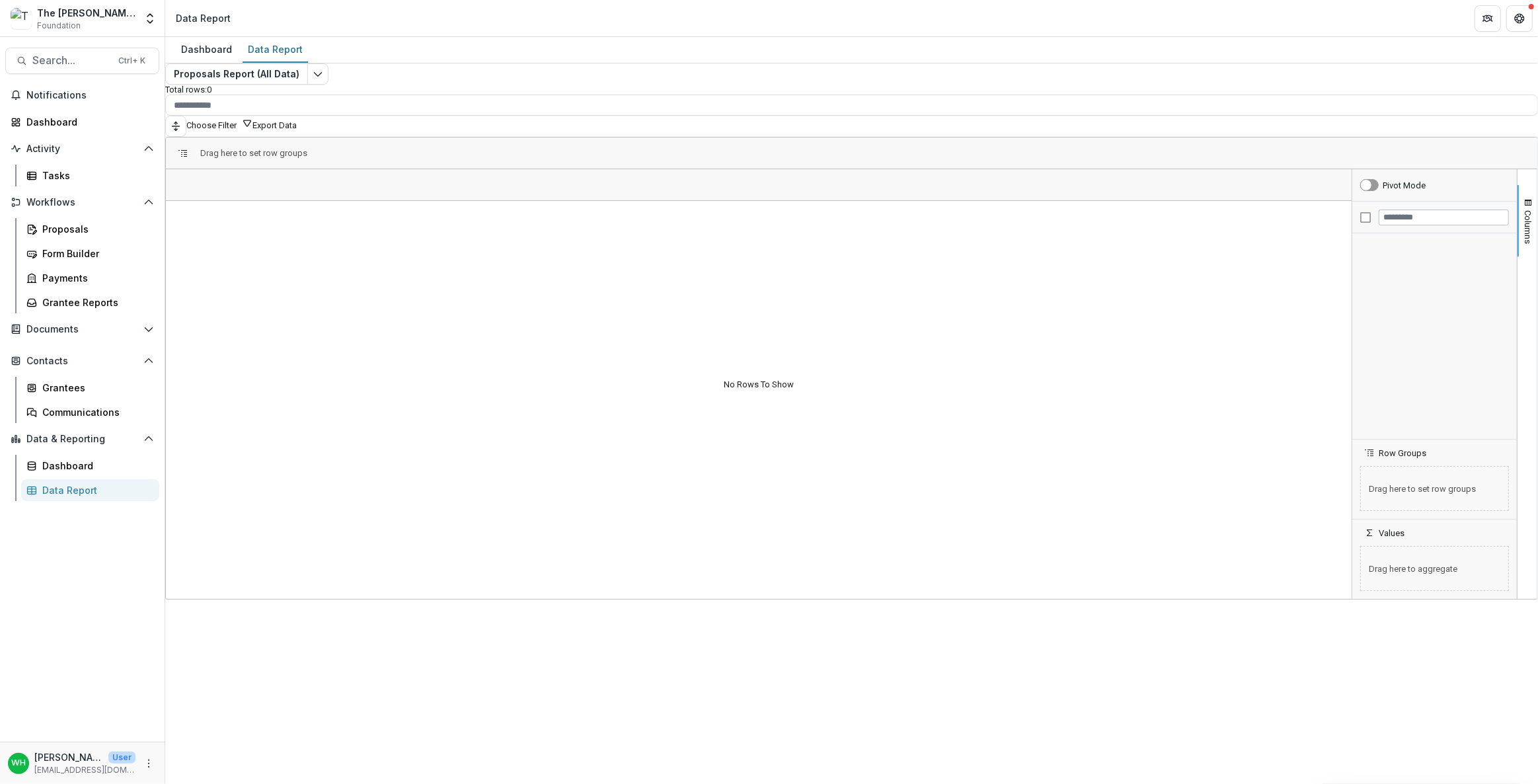
click at [586, 69] on div "Proposals Report (All Data) Total rows: 0 Choose Filter Personal Filters Team F…" at bounding box center [851, 305] width 1372 height 484
drag, startPoint x: 673, startPoint y: 82, endPoint x: 613, endPoint y: 75, distance: 60.4
click at [673, 83] on div "Proposals Report (All Data) Total rows: 0 Choose Filter Personal Filters Team F…" at bounding box center [851, 305] width 1372 height 484
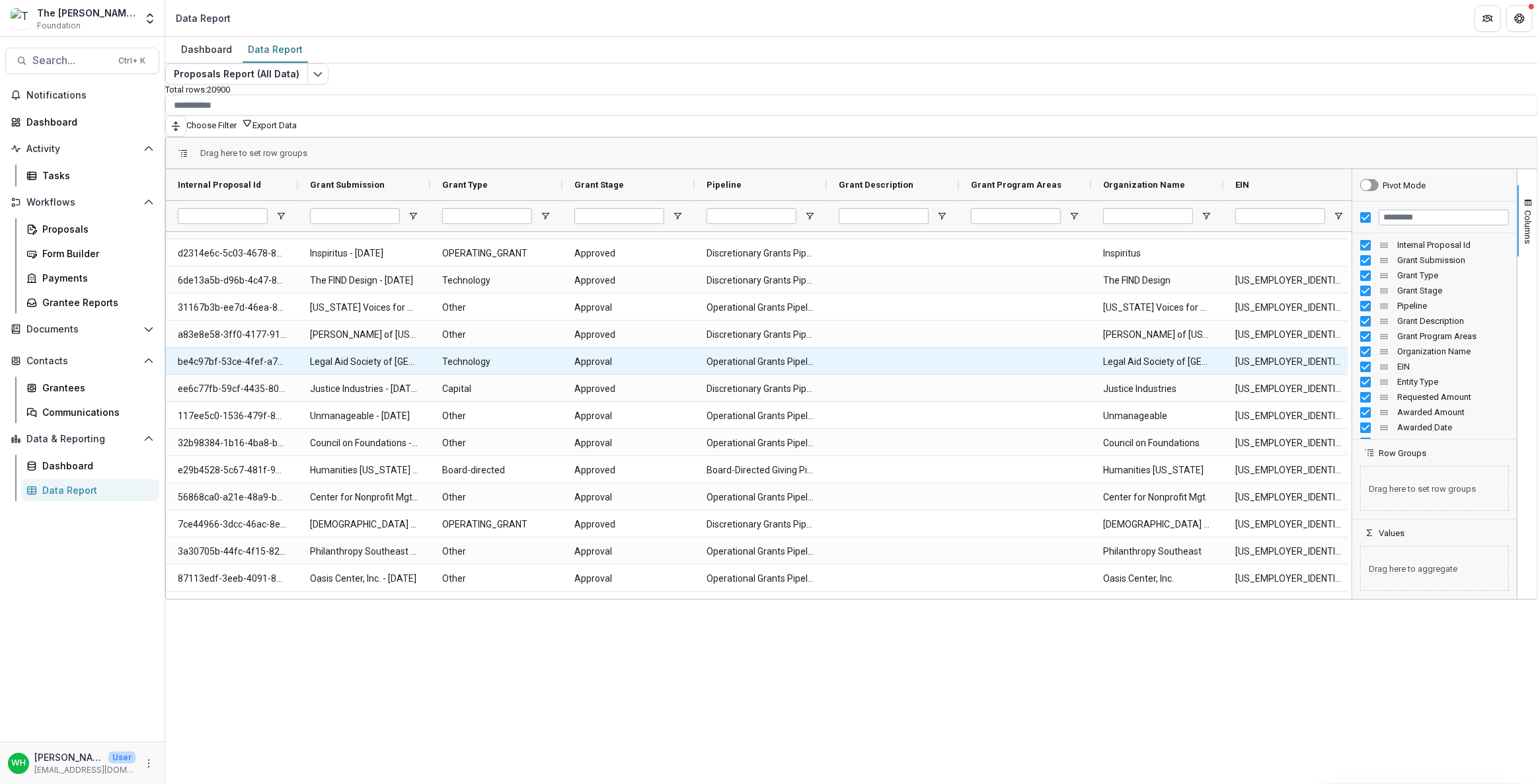
scroll to position [61, 0]
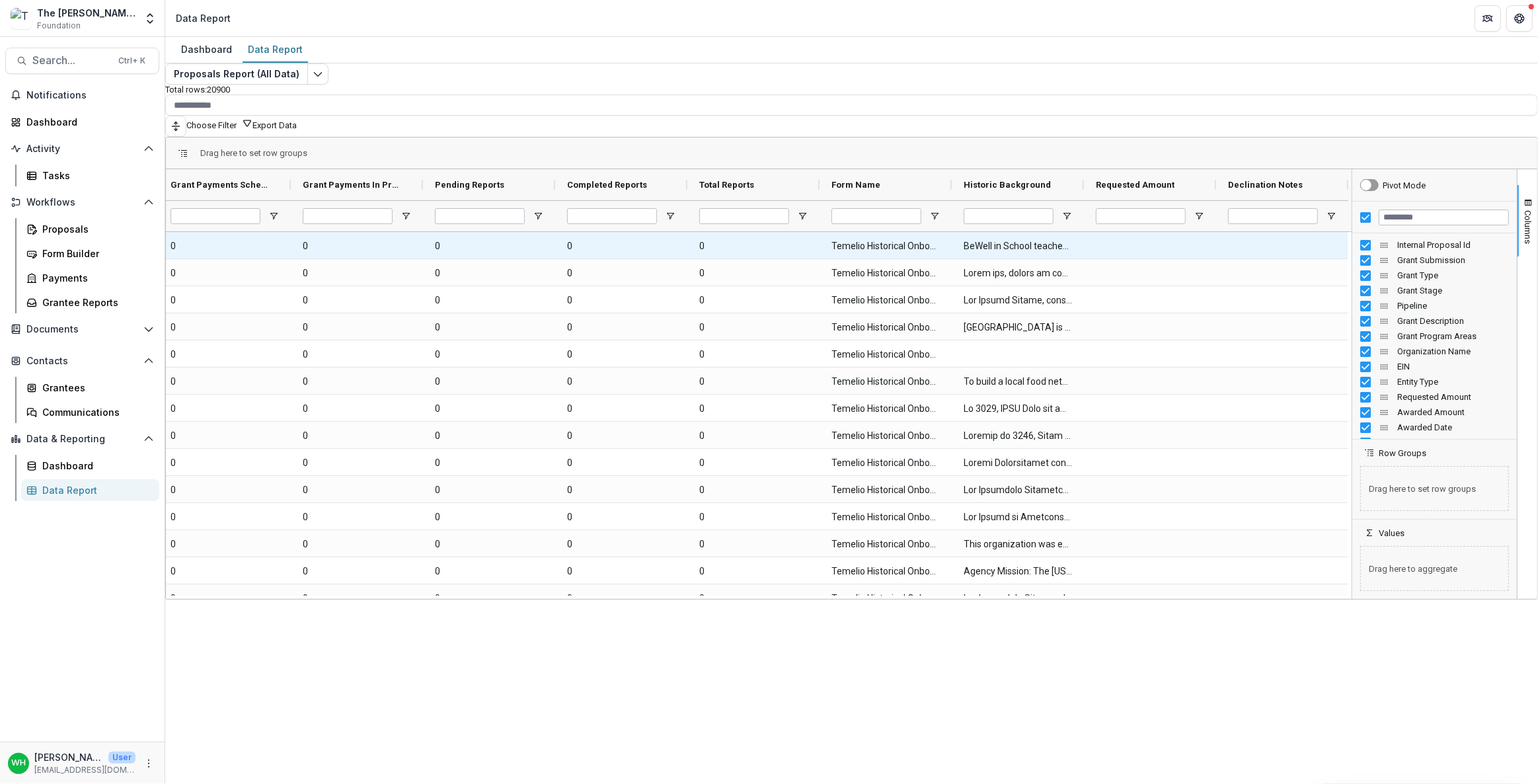
click at [922, 239] on Name-10978 "Temelio Historical Onboarding Form" at bounding box center [885, 246] width 109 height 27
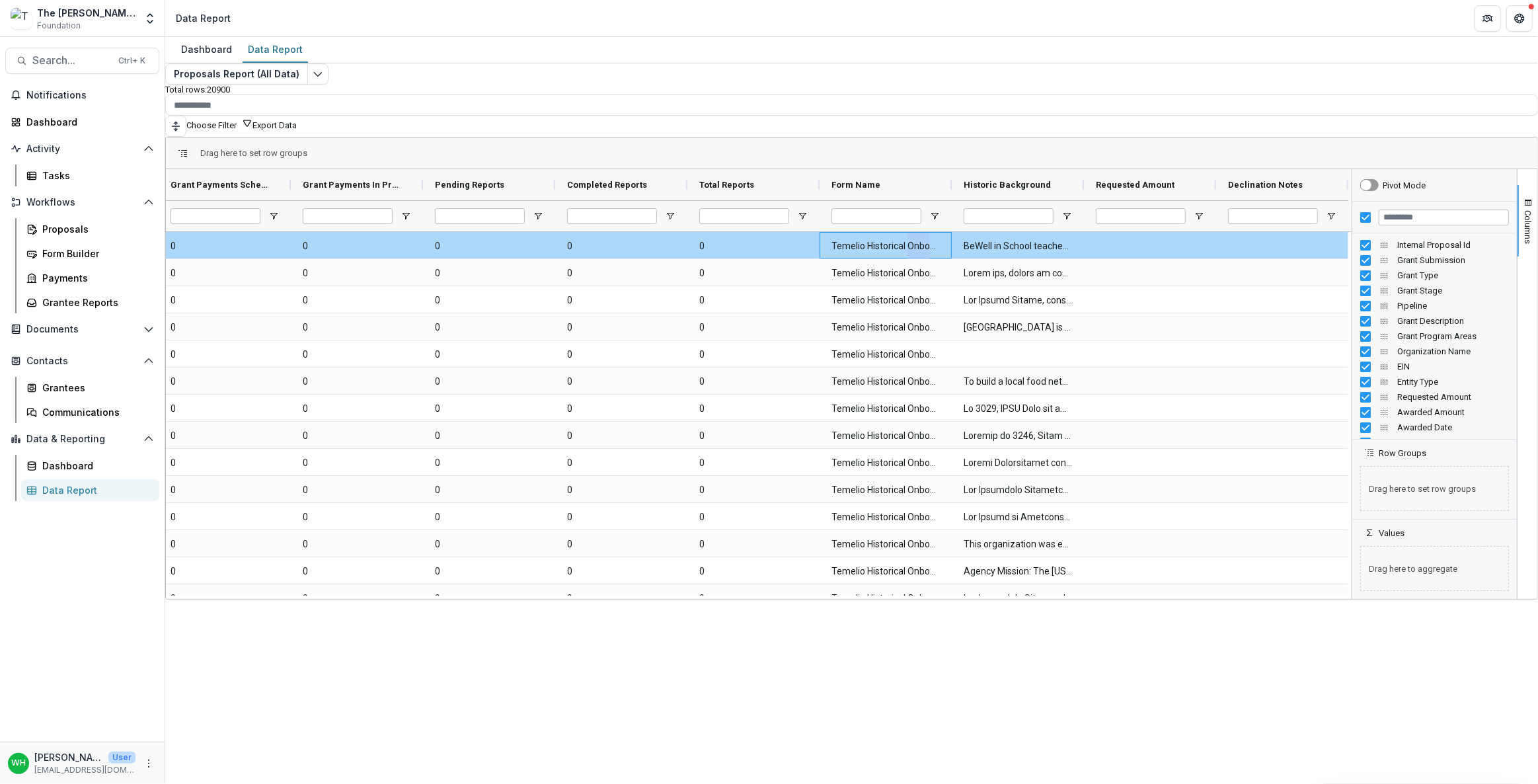
click at [922, 239] on Name-10978 "Temelio Historical Onboarding Form" at bounding box center [885, 246] width 109 height 27
click at [1017, 245] on Background-11002 "BeWell in School teaches self-regulation as a proactive [MEDICAL_DATA] system. …" at bounding box center [1017, 246] width 109 height 27
click at [1015, 245] on Background-11002 "BeWell in School teaches self-regulation as a proactive [MEDICAL_DATA] system. …" at bounding box center [1017, 246] width 109 height 27
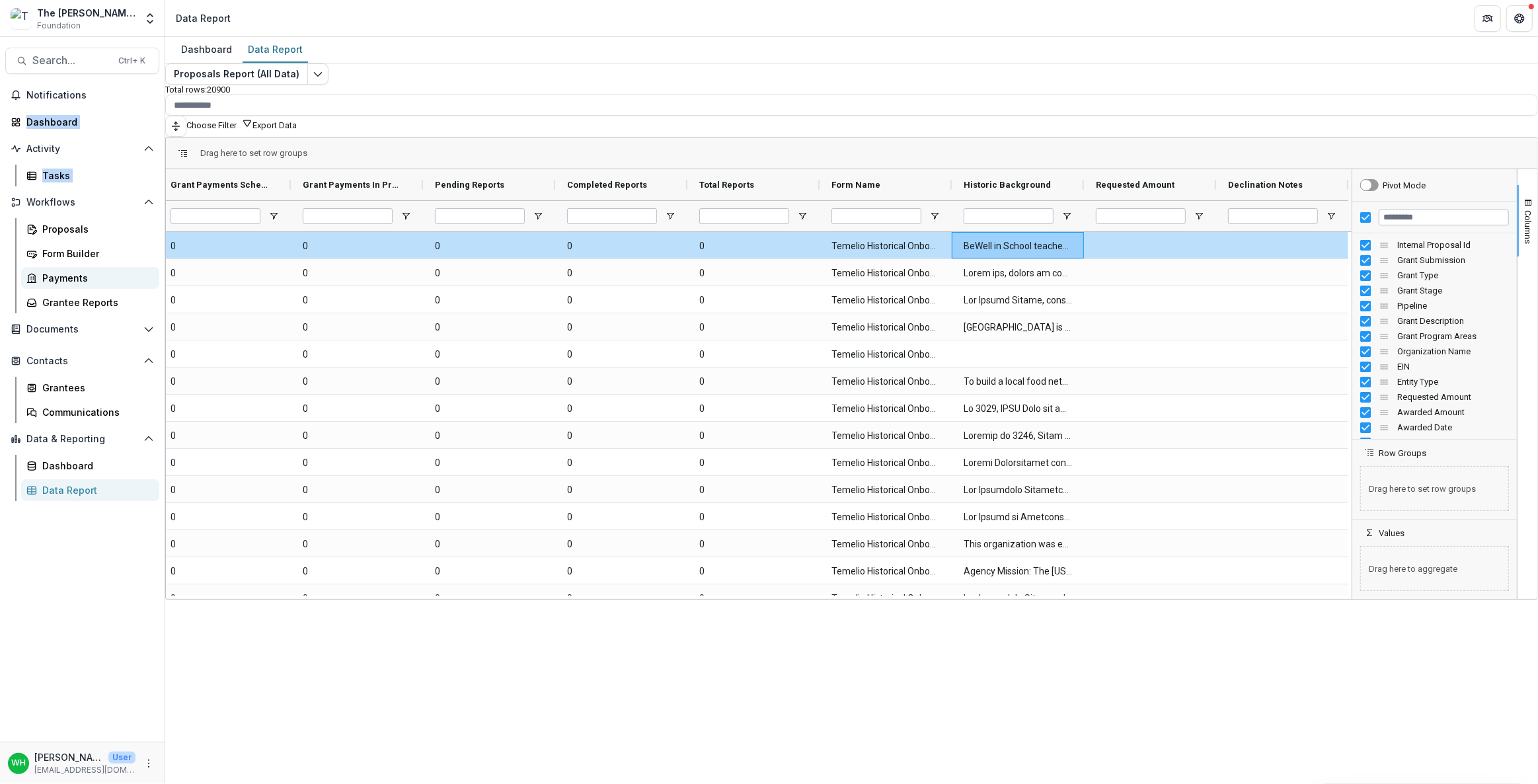
drag, startPoint x: 1, startPoint y: 181, endPoint x: 45, endPoint y: 277, distance: 105.6
click at [30, 286] on div "Notifications Dashboard Activity Tasks Workflows Proposals Form Builder Payment…" at bounding box center [82, 413] width 165 height 657
click at [86, 301] on div "Grantee Reports" at bounding box center [95, 302] width 106 height 14
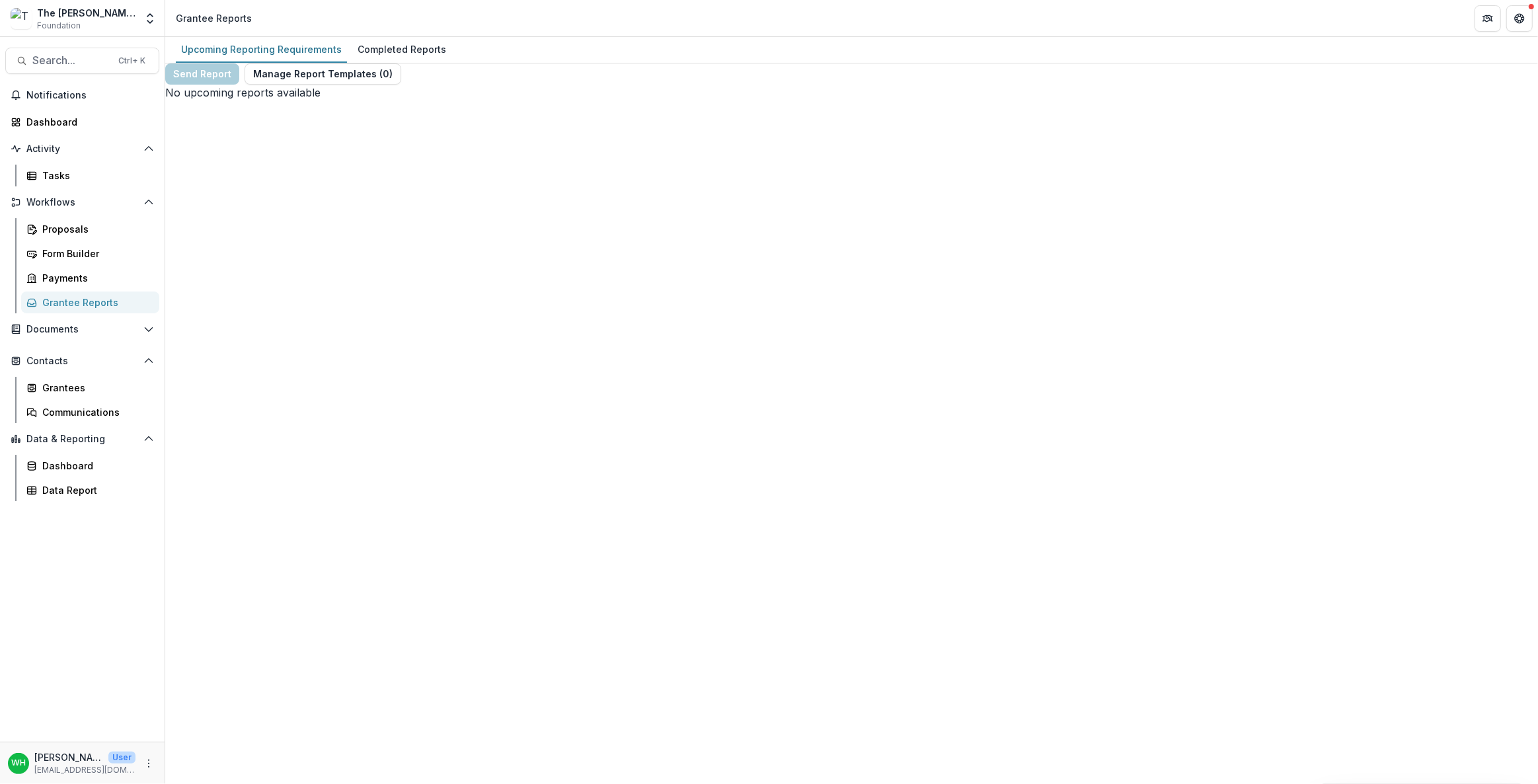
click at [770, 66] on div "Send Report Manage Report Templates ( 0 ) No upcoming reports available" at bounding box center [851, 82] width 1372 height 37
click at [421, 50] on div "Completed Reports" at bounding box center [401, 49] width 99 height 19
click at [73, 401] on link "Communications" at bounding box center [90, 412] width 138 height 22
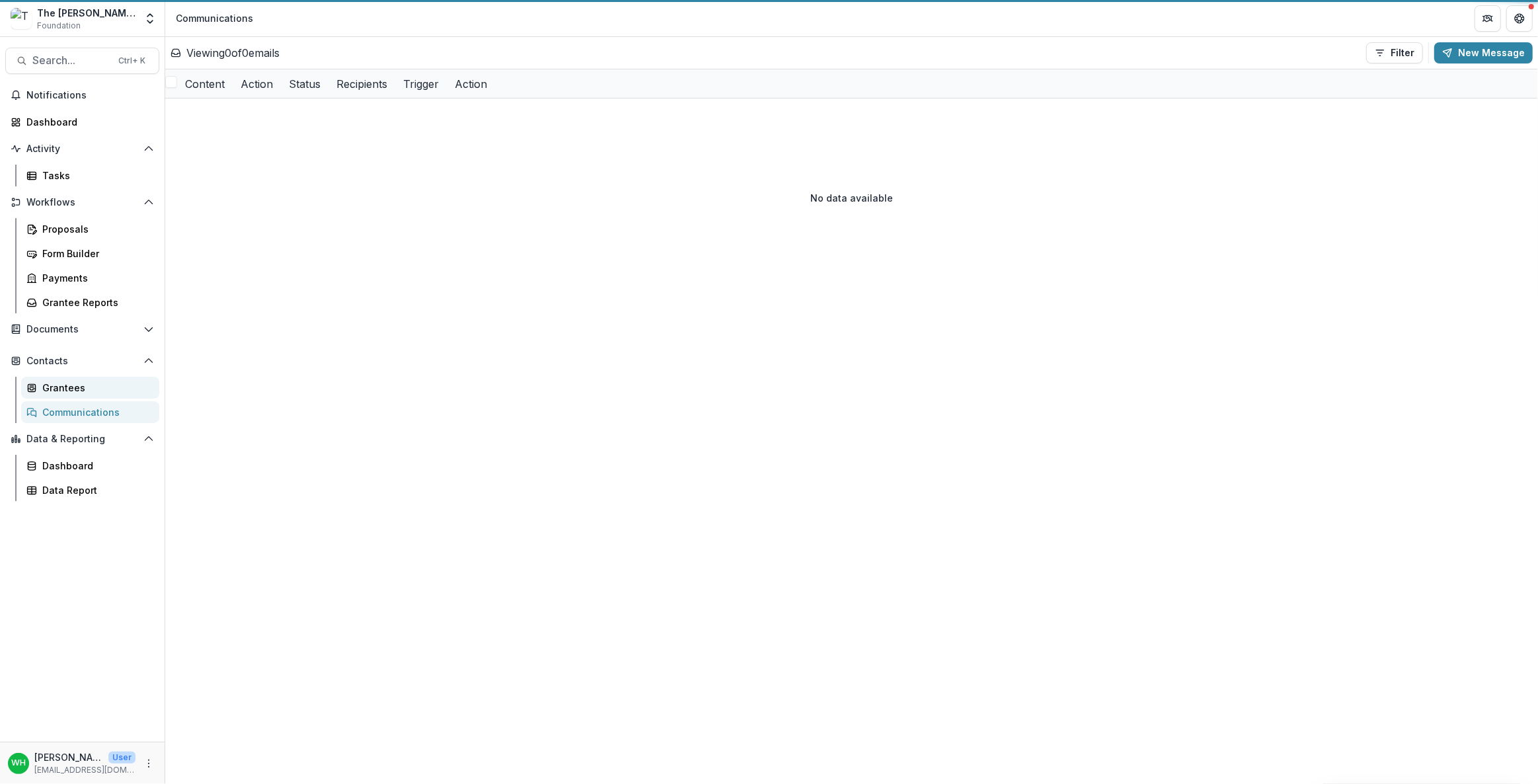
click at [84, 389] on div "Grantees" at bounding box center [95, 388] width 106 height 14
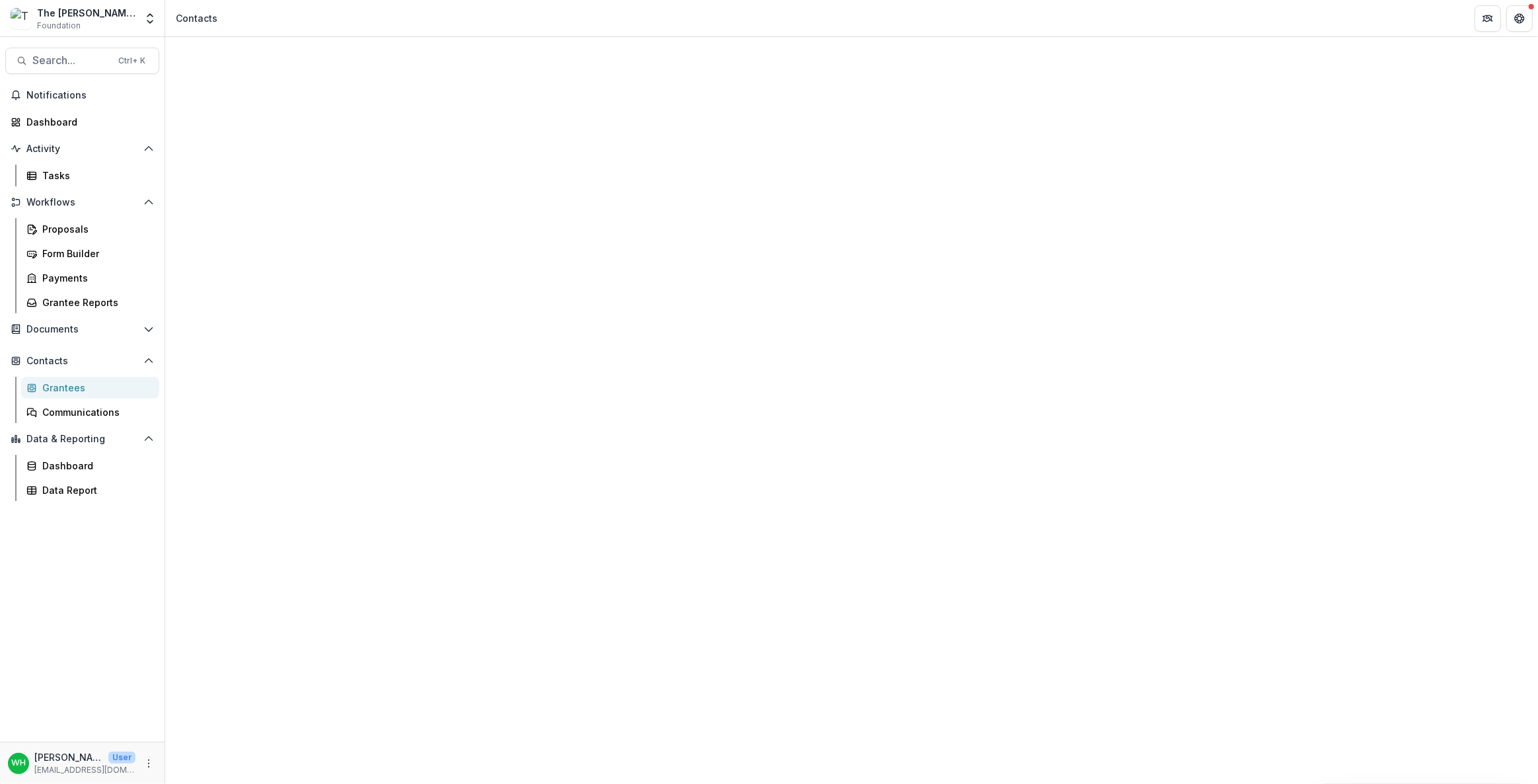
drag, startPoint x: 959, startPoint y: 69, endPoint x: 941, endPoint y: 73, distance: 18.4
click at [958, 69] on div "Contacts" at bounding box center [851, 731] width 1372 height 1389
drag, startPoint x: 924, startPoint y: 775, endPoint x: 2679, endPoint y: 419, distance: 1790.7
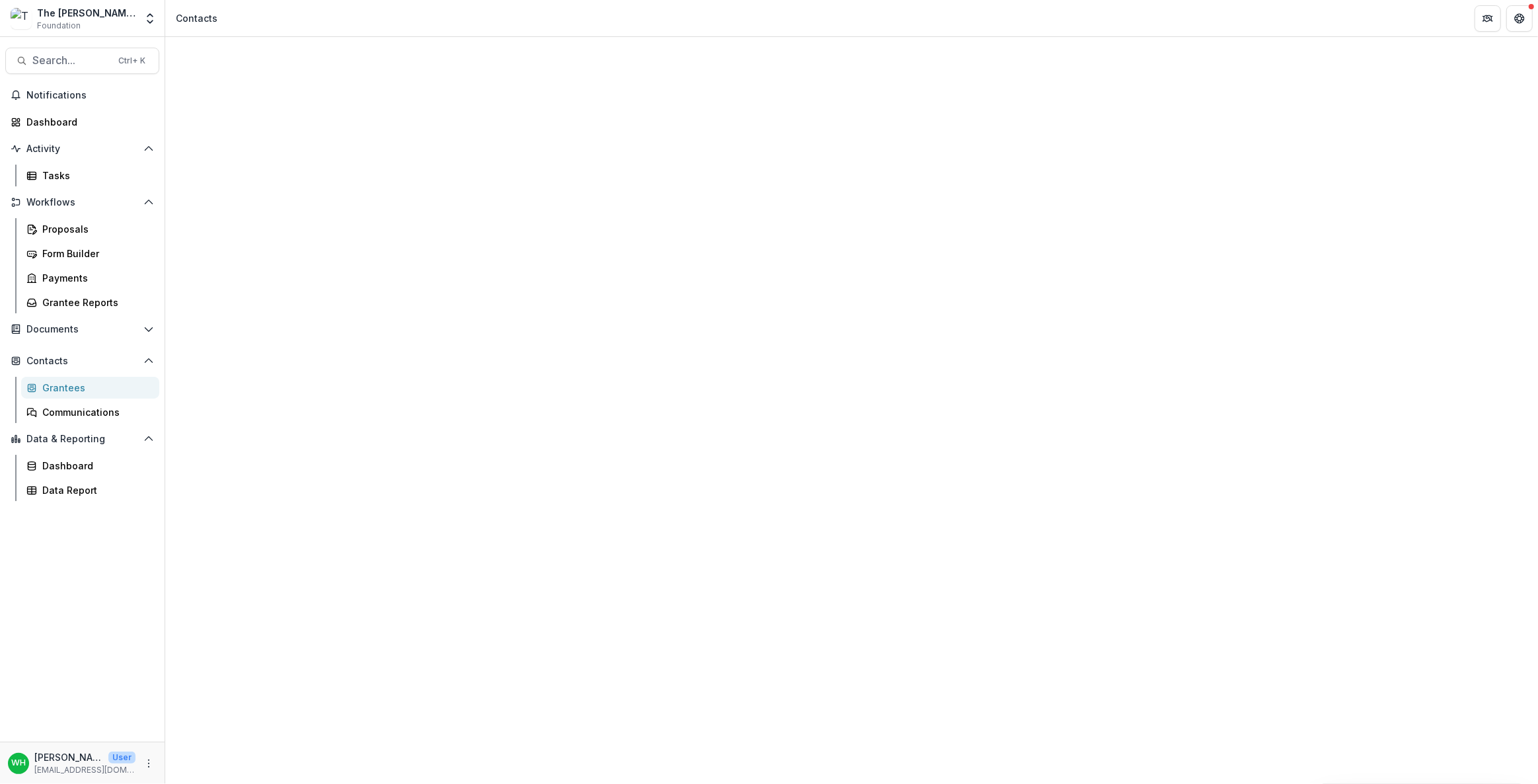
drag, startPoint x: 1063, startPoint y: 159, endPoint x: 1005, endPoint y: 202, distance: 72.2
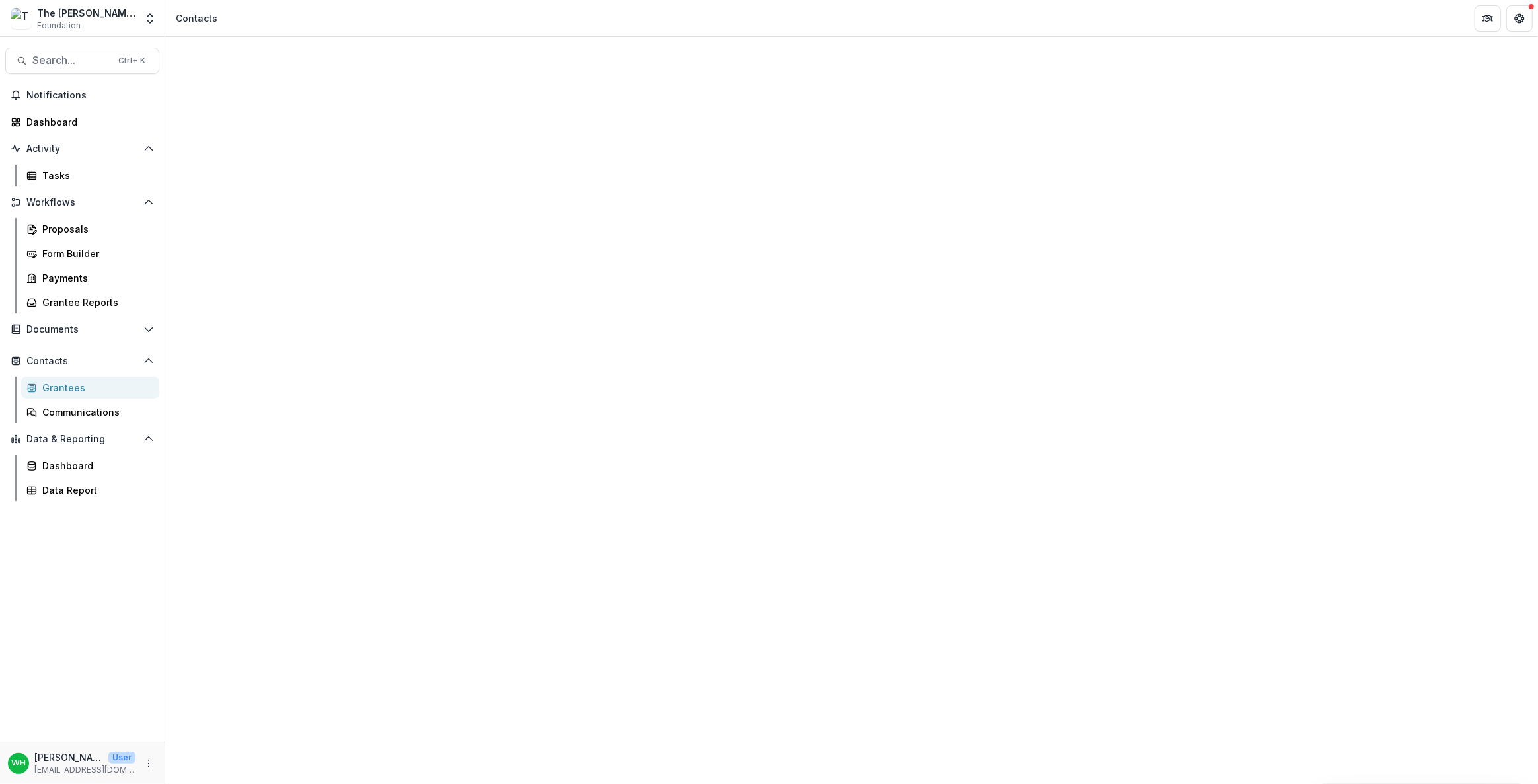
drag, startPoint x: 904, startPoint y: 767, endPoint x: 124, endPoint y: 538, distance: 812.9
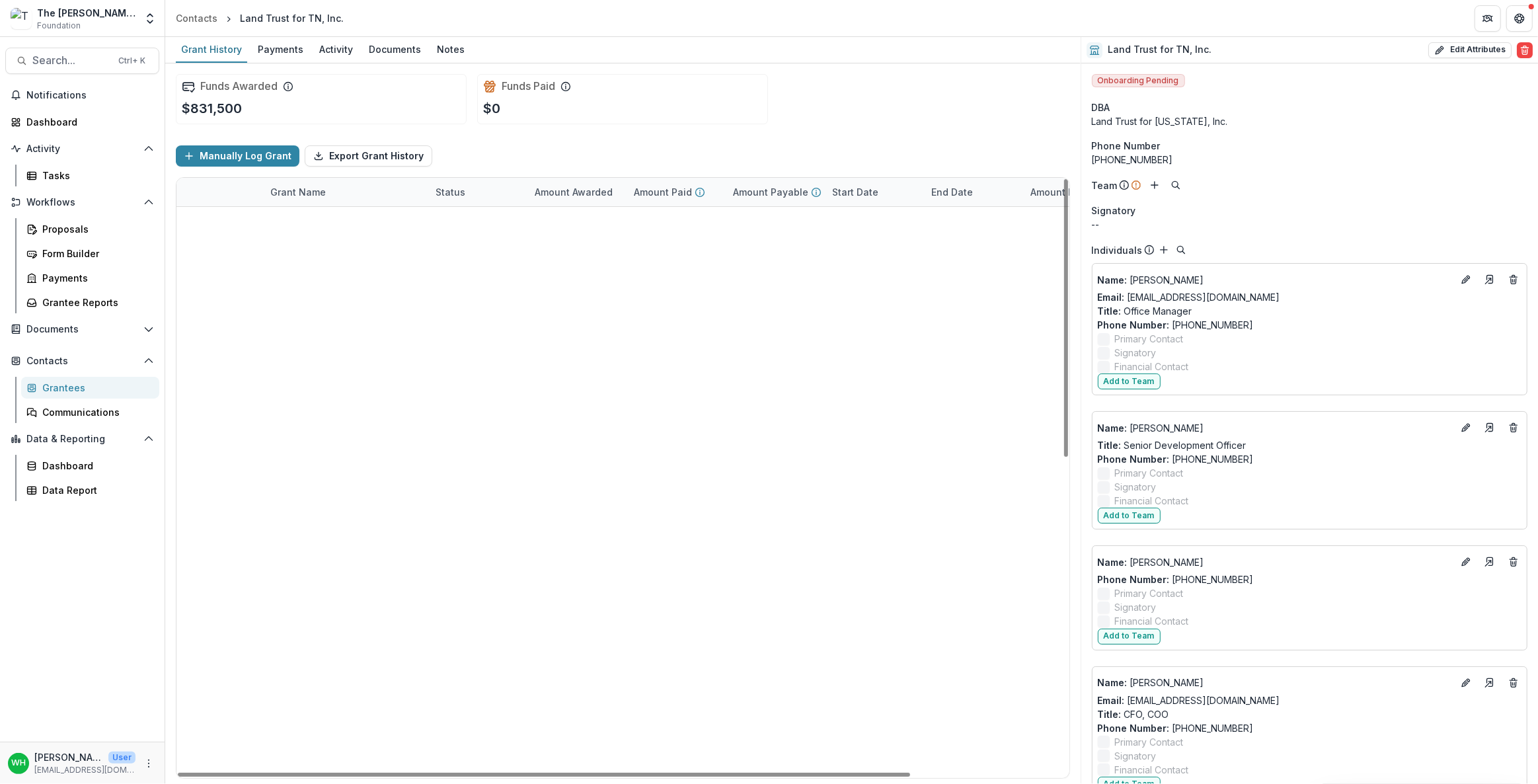
click at [450, 193] on div "Status" at bounding box center [450, 192] width 46 height 14
click at [511, 243] on span "Sort Ascending" at bounding box center [489, 249] width 70 height 11
click at [521, 281] on div "Sort Ascending Sort Descending Hide Column" at bounding box center [508, 261] width 164 height 104
click at [522, 273] on span "Sort Descending" at bounding box center [492, 272] width 77 height 11
click at [720, 109] on div "Funds Paid $0" at bounding box center [623, 100] width 290 height 51
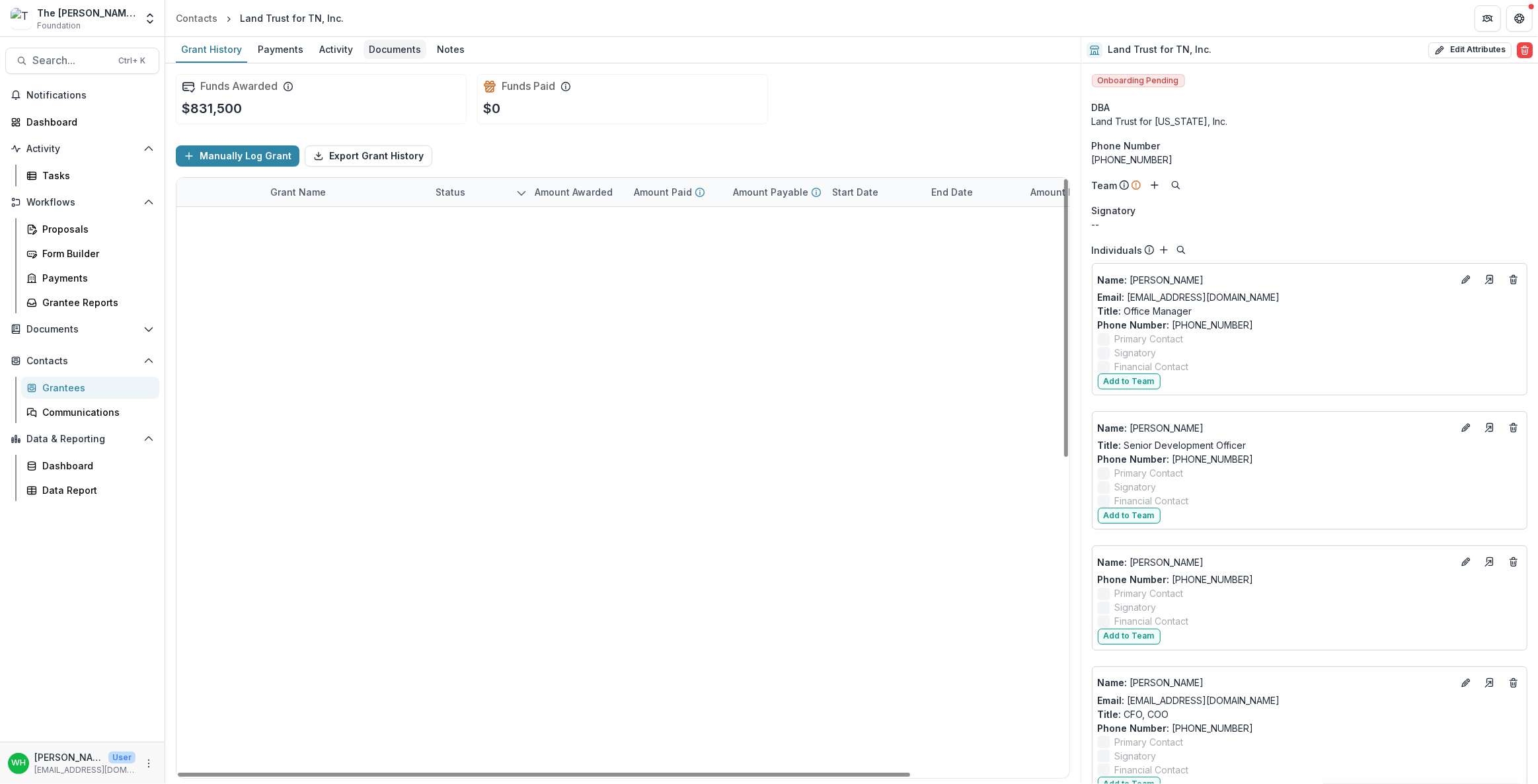
click at [381, 47] on div "Documents" at bounding box center [394, 49] width 63 height 19
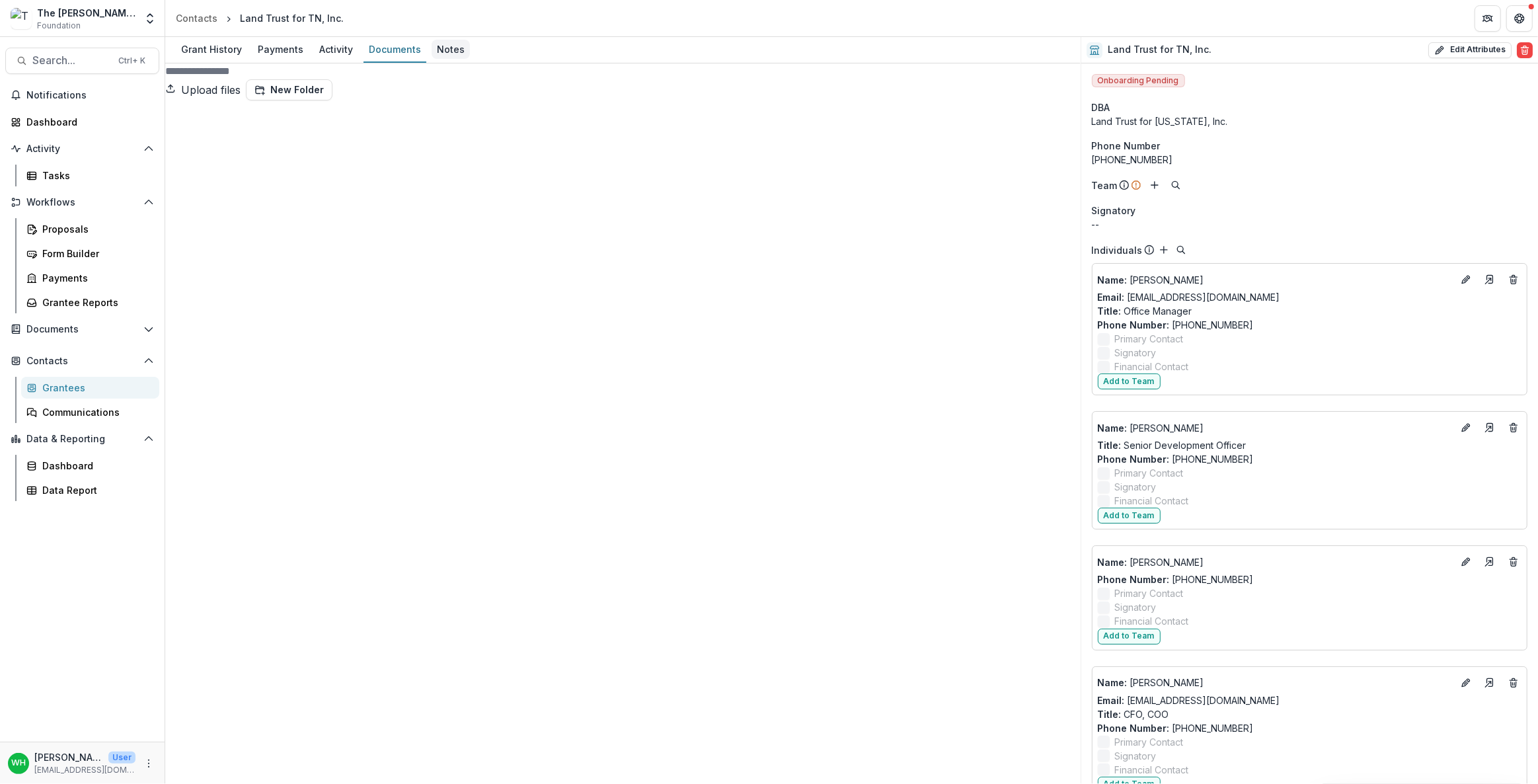
click at [447, 46] on div "Notes" at bounding box center [450, 49] width 38 height 19
drag, startPoint x: 388, startPoint y: 39, endPoint x: 374, endPoint y: 44, distance: 14.9
click at [388, 40] on div "Documents" at bounding box center [394, 49] width 63 height 19
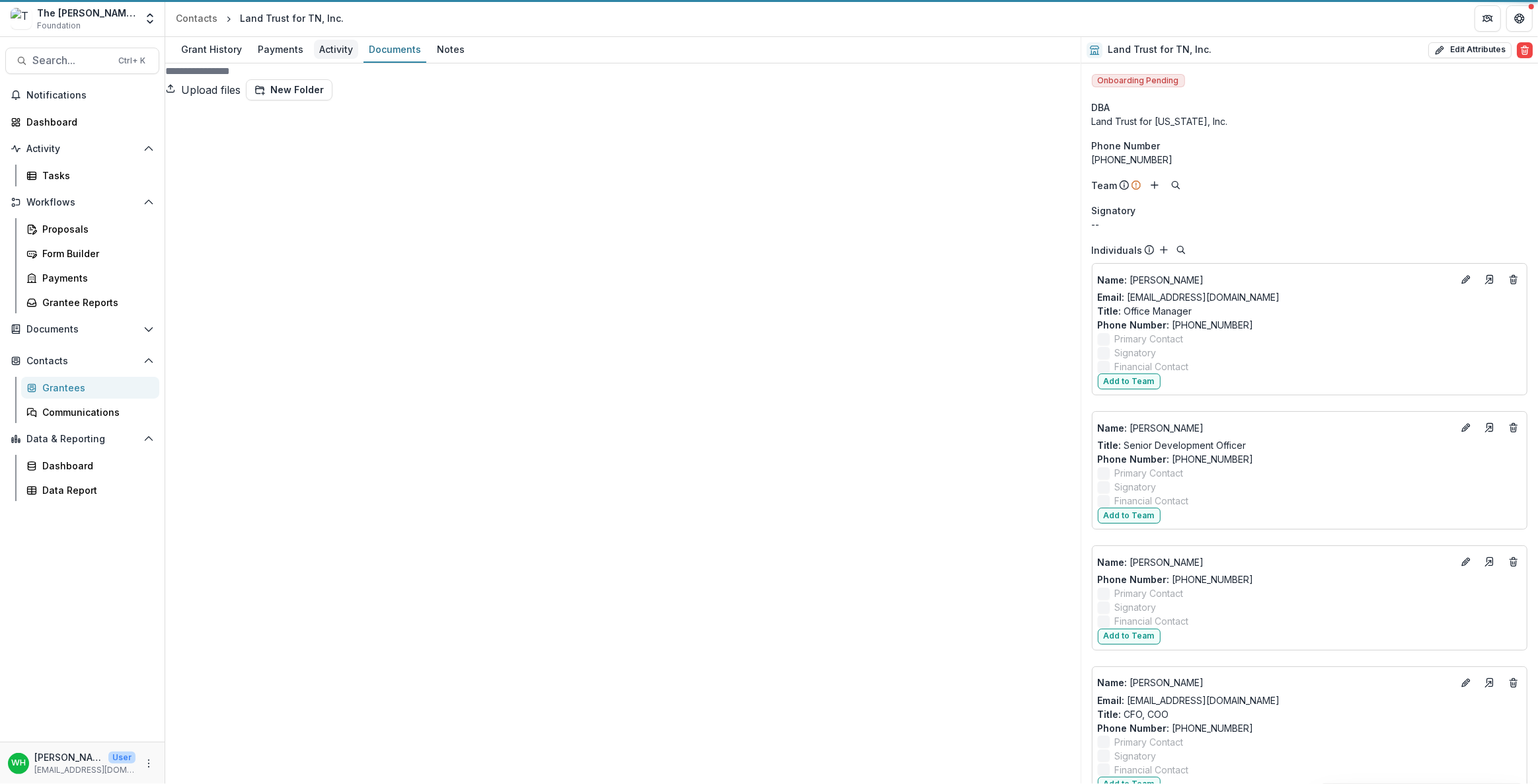
click at [330, 49] on div "Activity" at bounding box center [336, 49] width 44 height 19
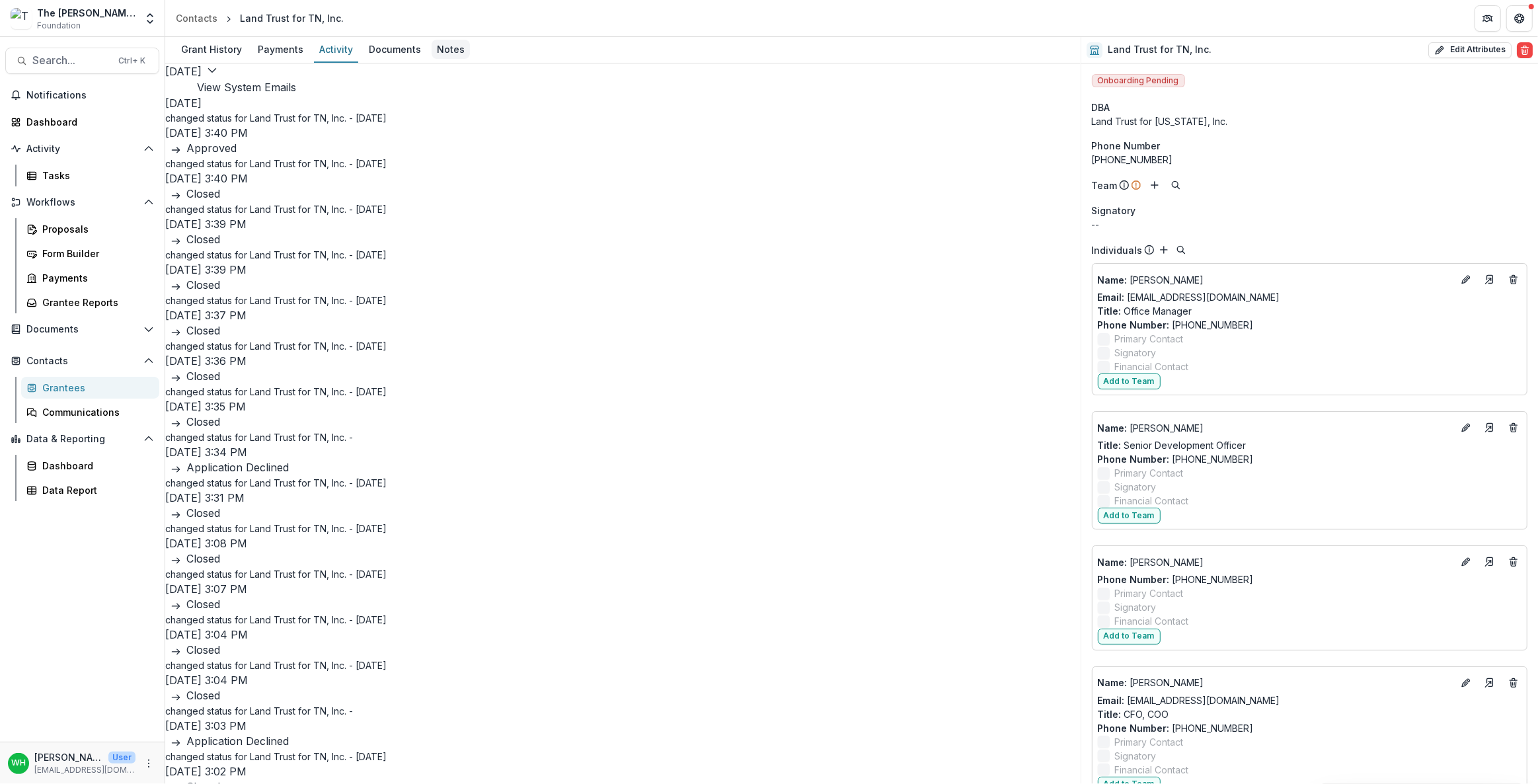
click at [450, 57] on div "Notes" at bounding box center [450, 49] width 38 height 19
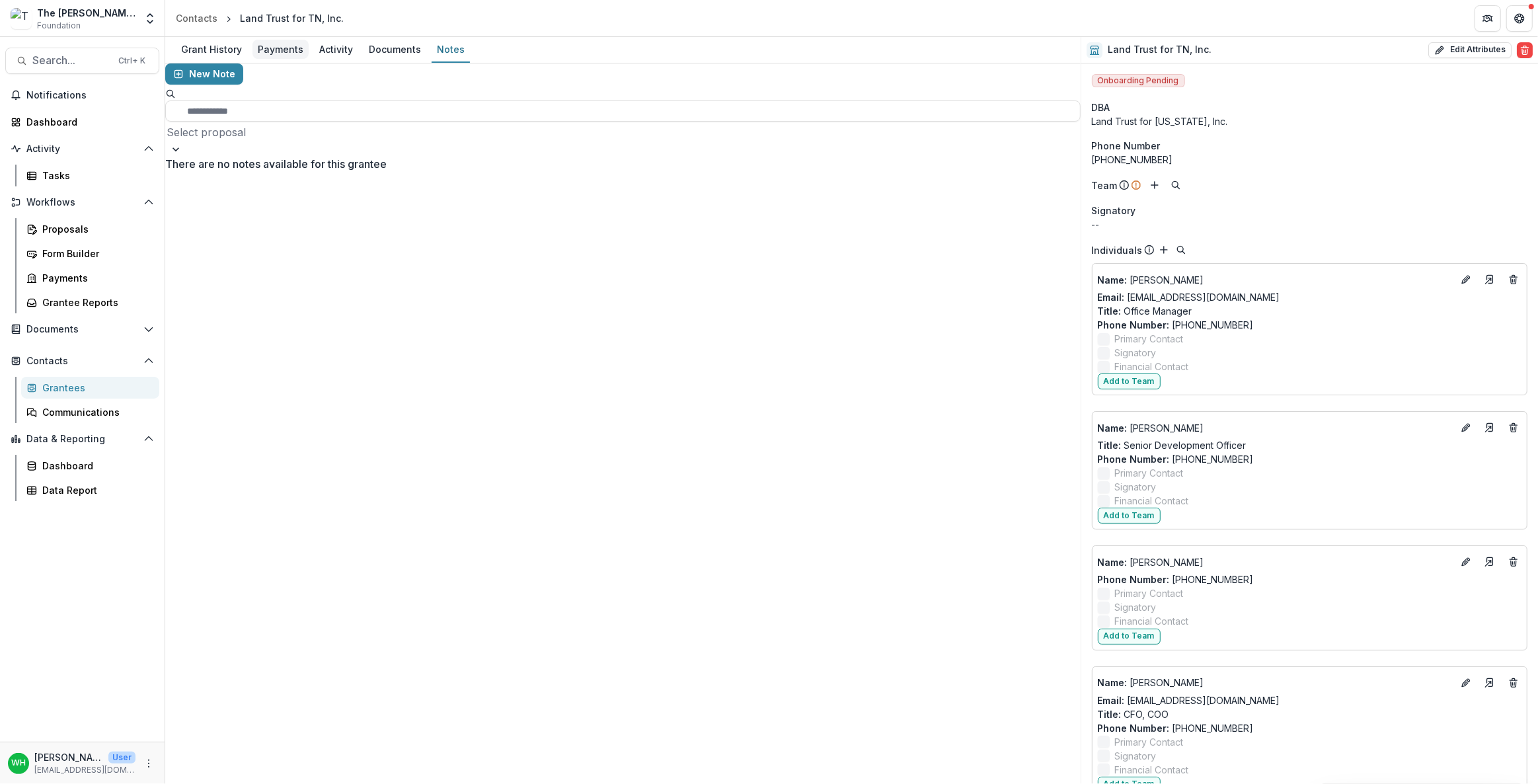
click at [277, 51] on div "Payments" at bounding box center [280, 49] width 56 height 19
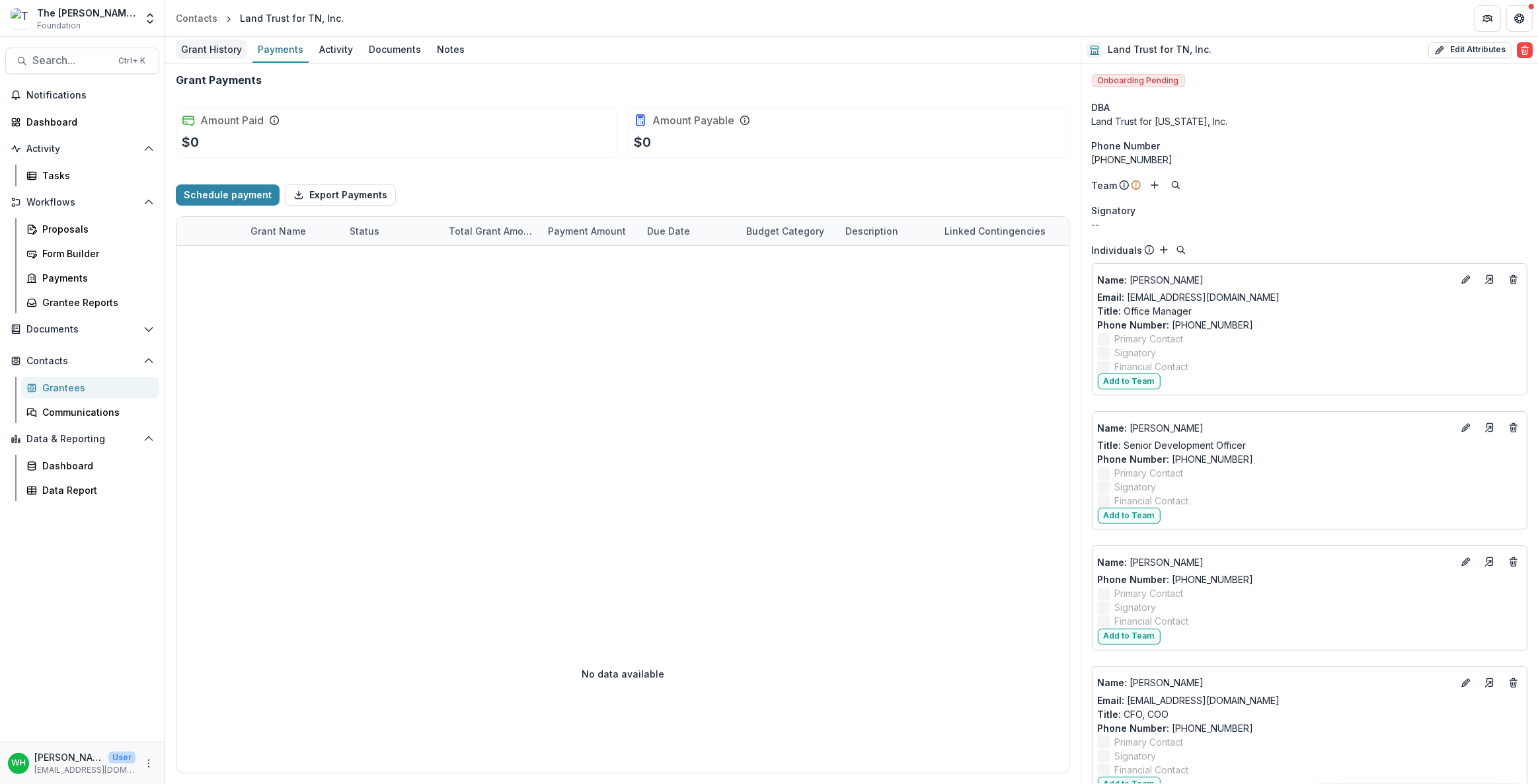
click at [213, 46] on div "Grant History" at bounding box center [211, 49] width 71 height 19
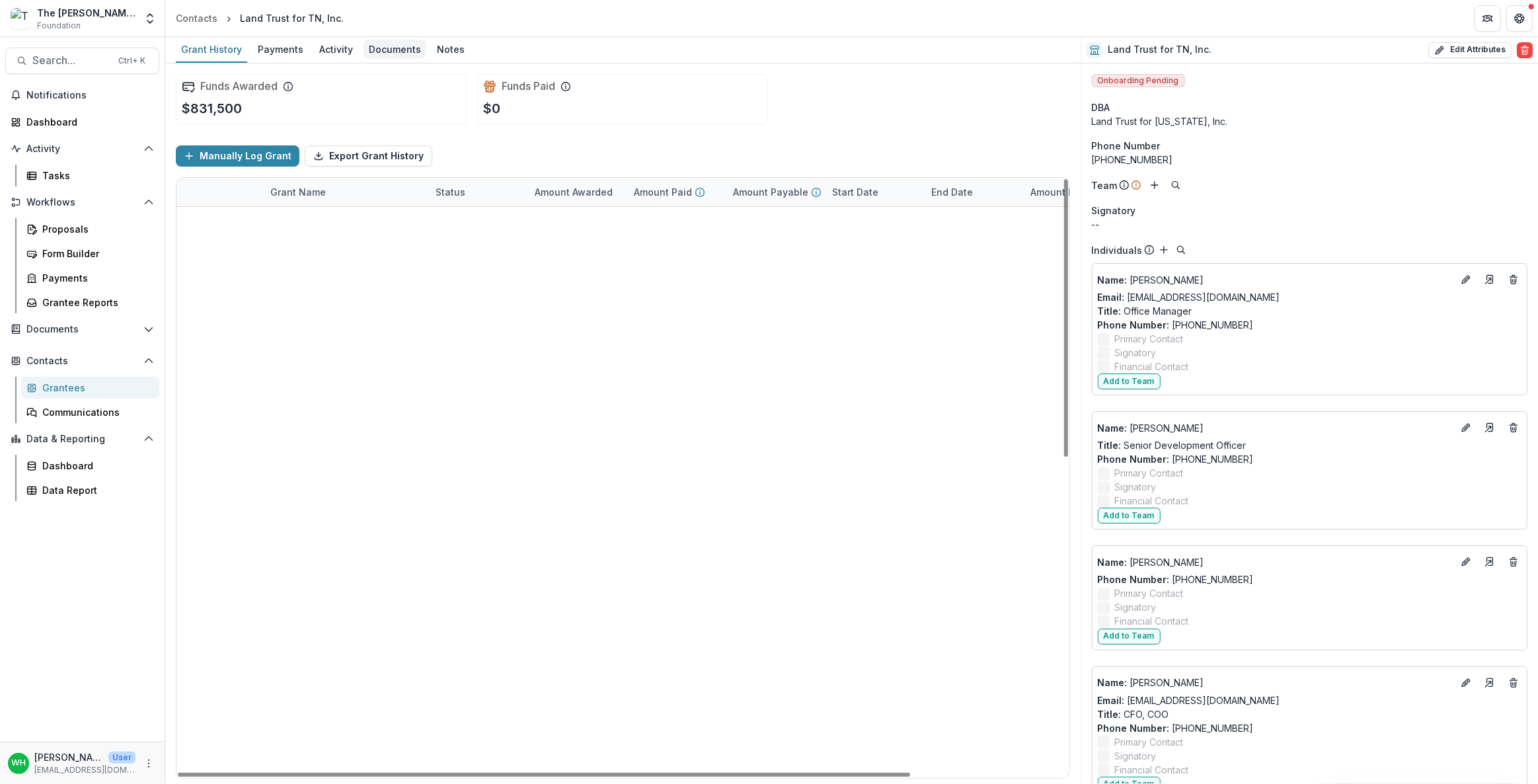
click at [375, 40] on div "Documents" at bounding box center [394, 49] width 63 height 19
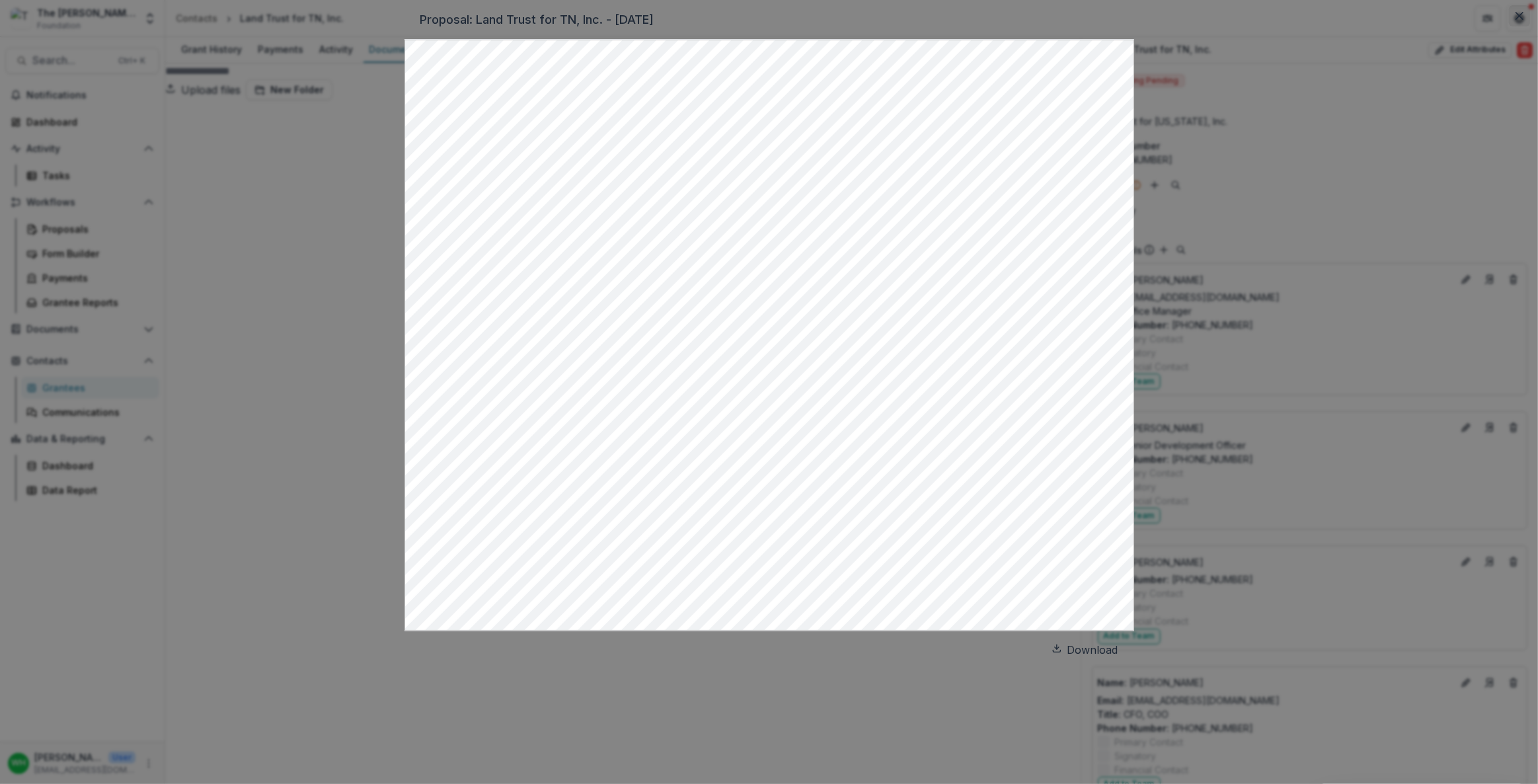
drag, startPoint x: 1131, startPoint y: 58, endPoint x: 1123, endPoint y: 60, distance: 8.2
click at [1515, 20] on icon "Close" at bounding box center [1519, 16] width 8 height 8
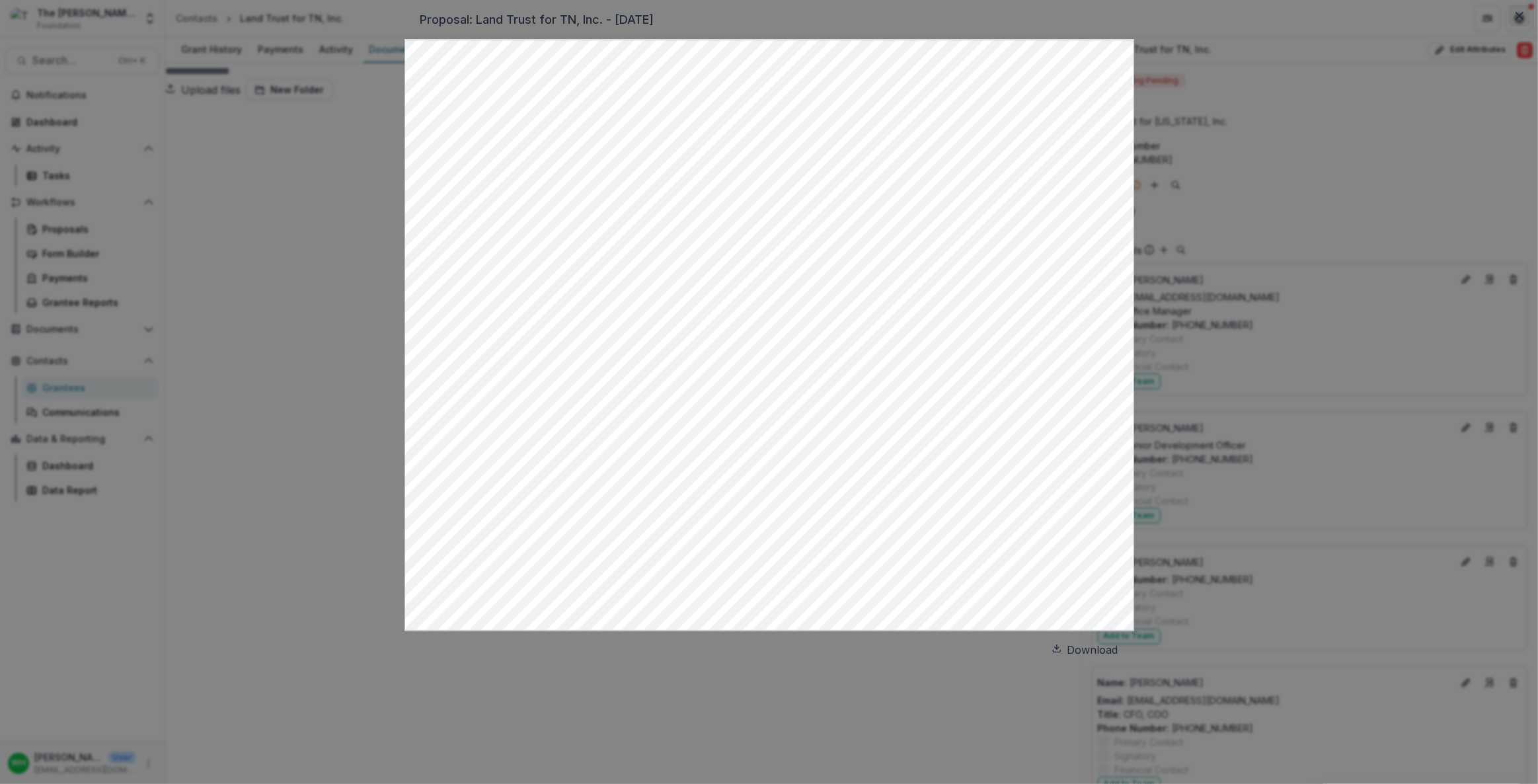
click at [1509, 26] on button "Close" at bounding box center [1519, 16] width 21 height 21
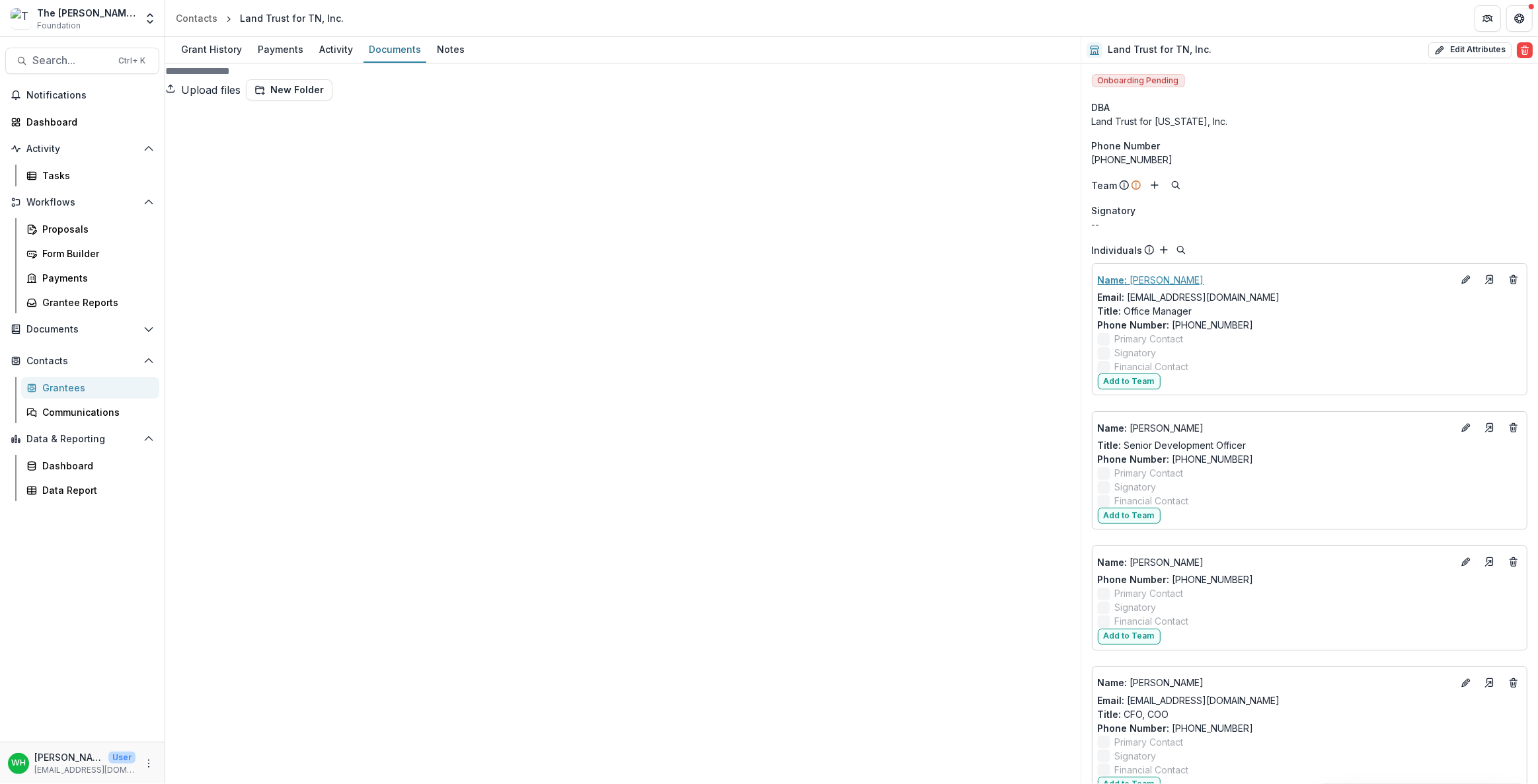
click at [1163, 278] on p "Name : [PERSON_NAME]" at bounding box center [1274, 280] width 355 height 14
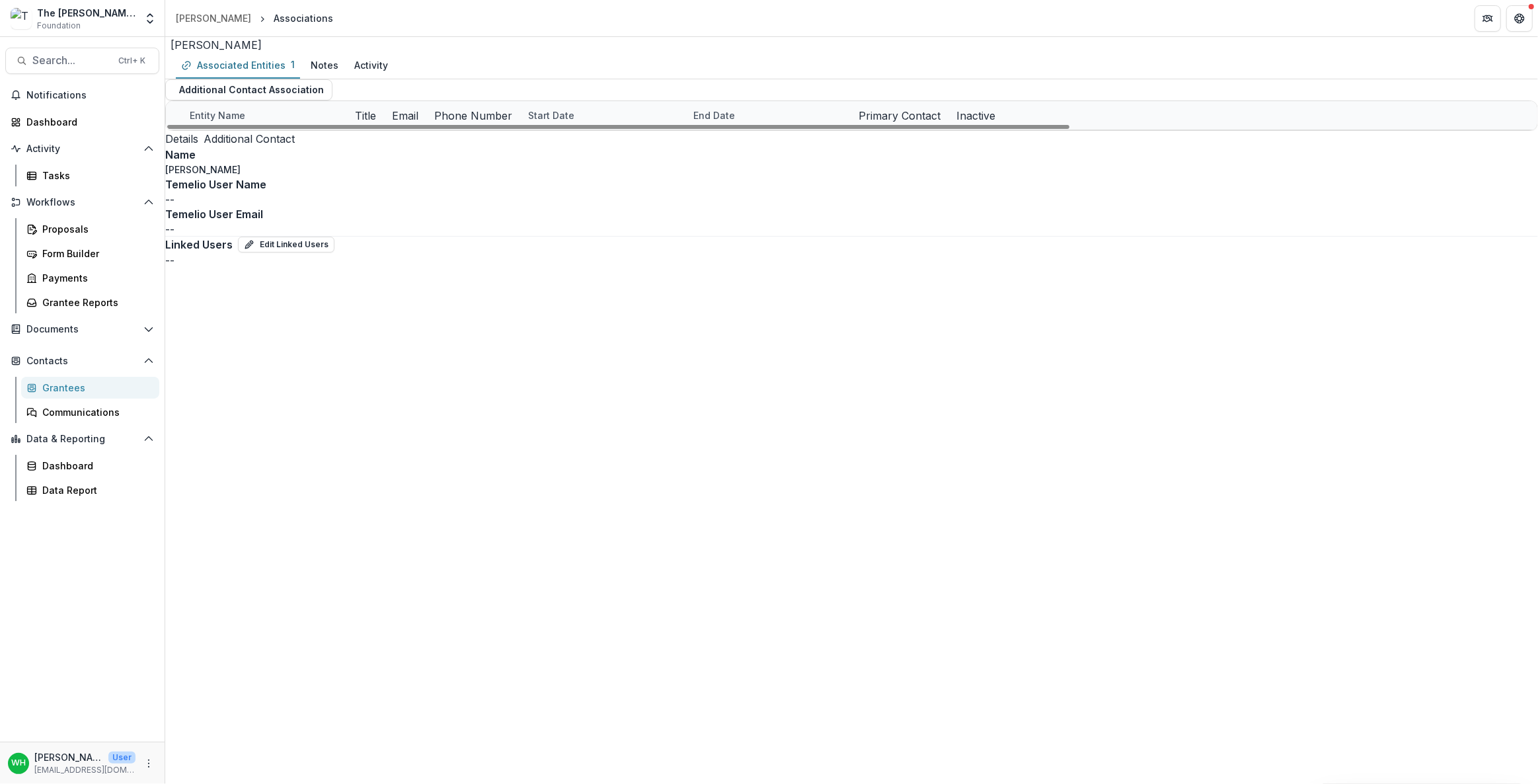
drag, startPoint x: 285, startPoint y: 275, endPoint x: 272, endPoint y: 200, distance: 76.1
click at [285, 131] on div "Land Trust for TN, Inc. Additional Contact Office Manager [EMAIL_ADDRESS][DOMAI…" at bounding box center [851, 131] width 1372 height 0
click at [764, 131] on div "Land Trust for TN, Inc. Additional Contact Office Manager [EMAIL_ADDRESS][DOMAI…" at bounding box center [851, 131] width 1372 height 0
drag, startPoint x: 575, startPoint y: 503, endPoint x: 581, endPoint y: 457, distance: 46.4
click at [575, 131] on div "Land Trust for TN, Inc. Additional Contact Office Manager [EMAIL_ADDRESS][DOMAI…" at bounding box center [851, 131] width 1372 height 0
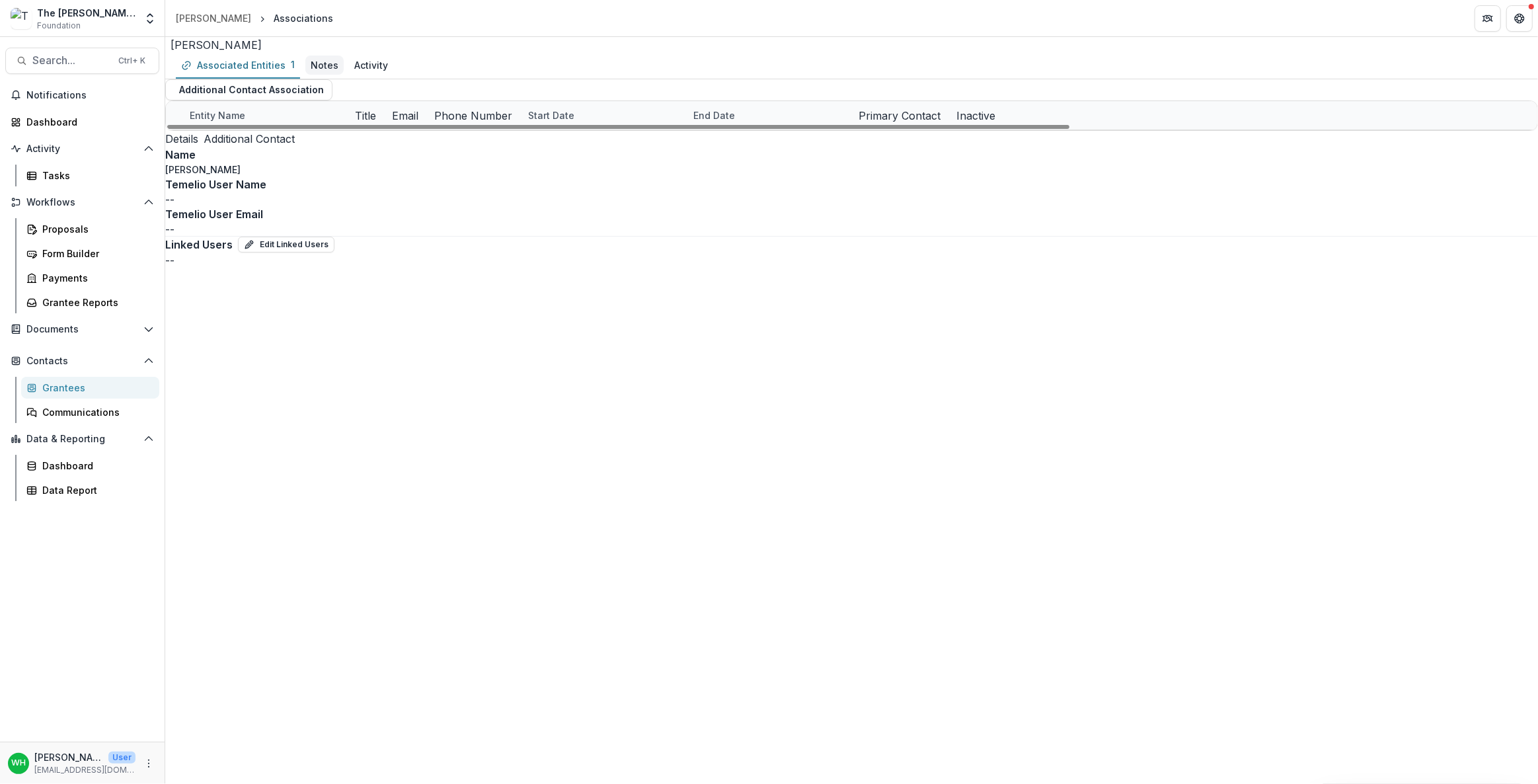
click at [332, 72] on div "Notes" at bounding box center [325, 64] width 28 height 14
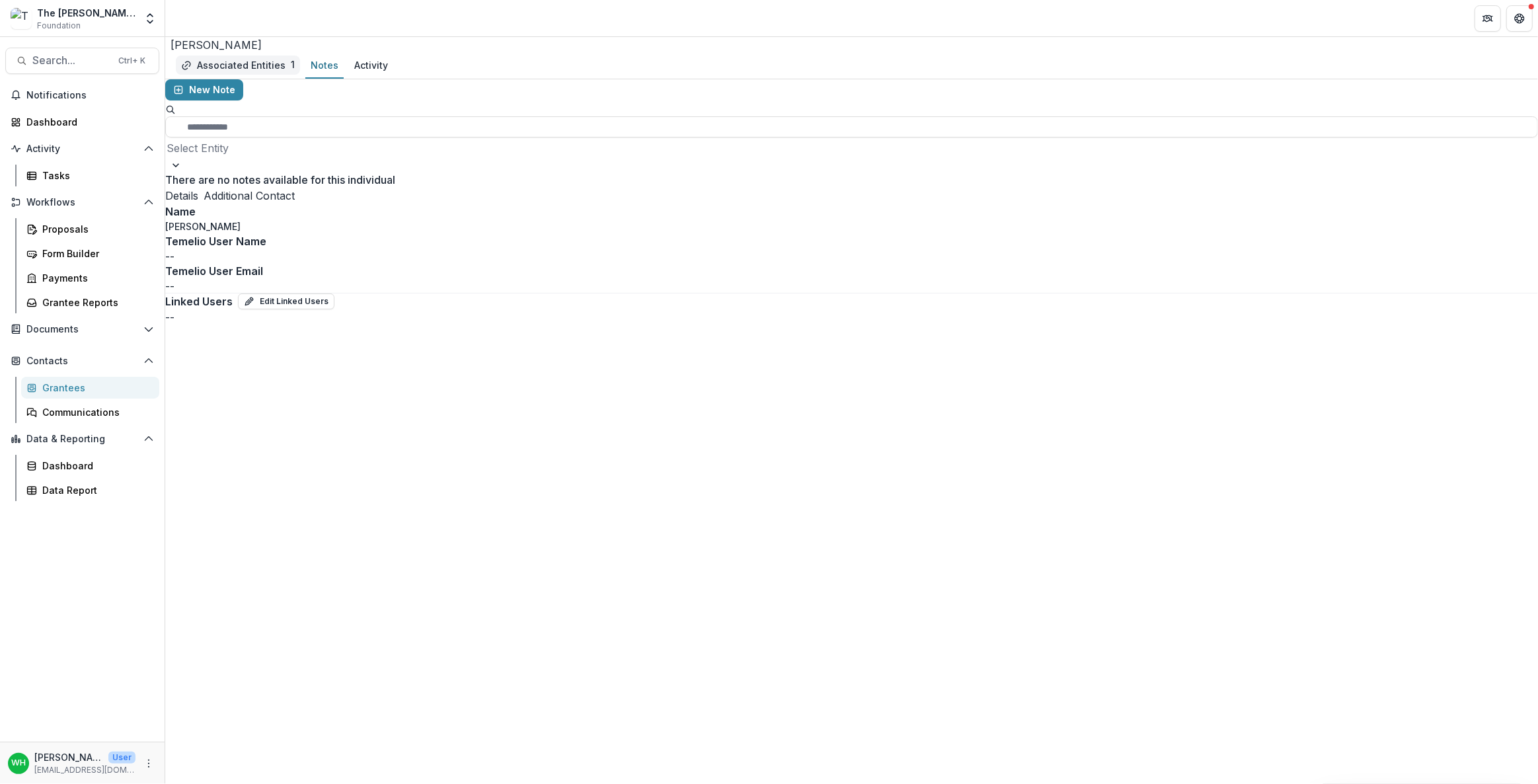
click at [238, 72] on div "Associated Entities" at bounding box center [241, 64] width 89 height 14
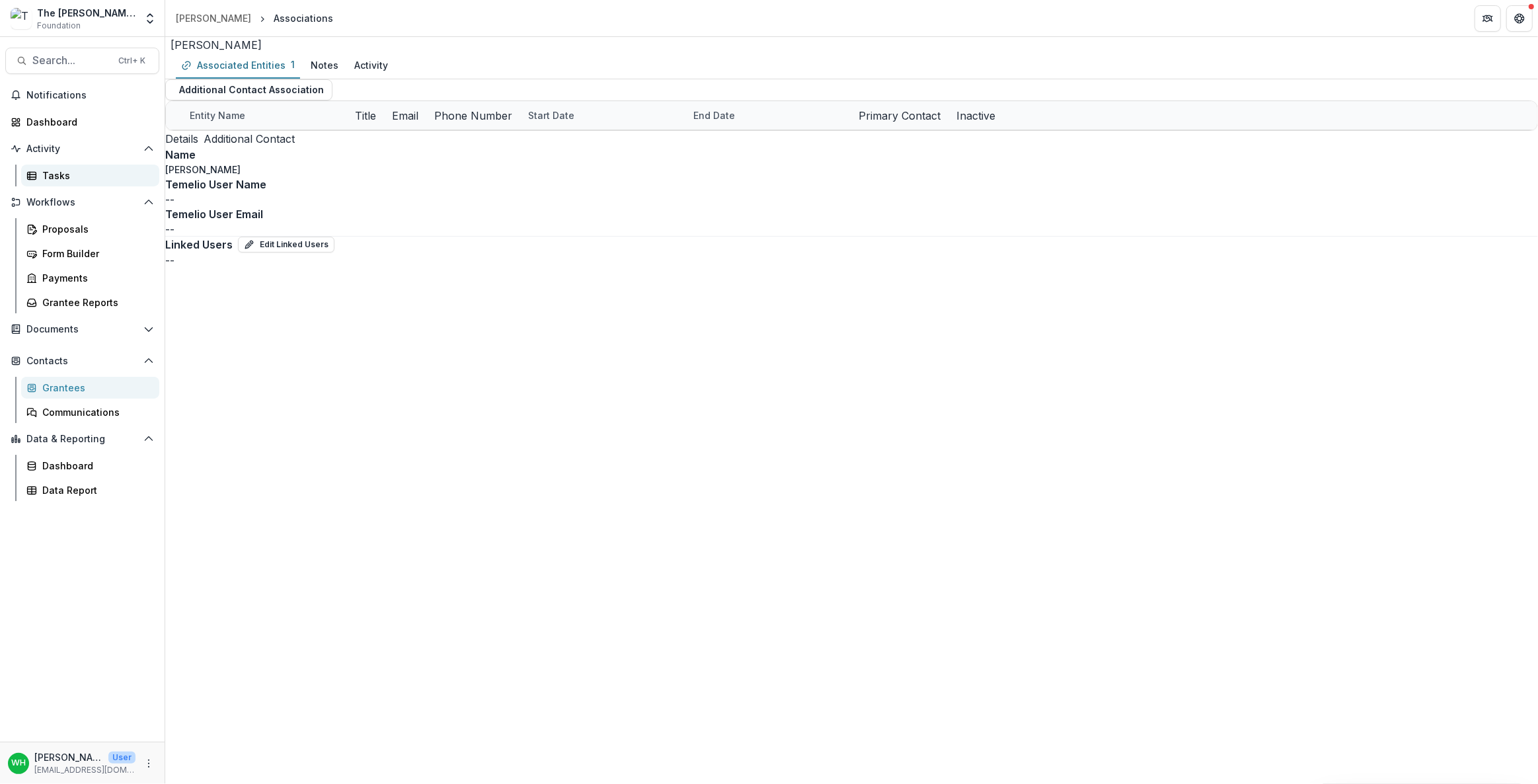
click at [67, 179] on div "Tasks" at bounding box center [95, 175] width 106 height 14
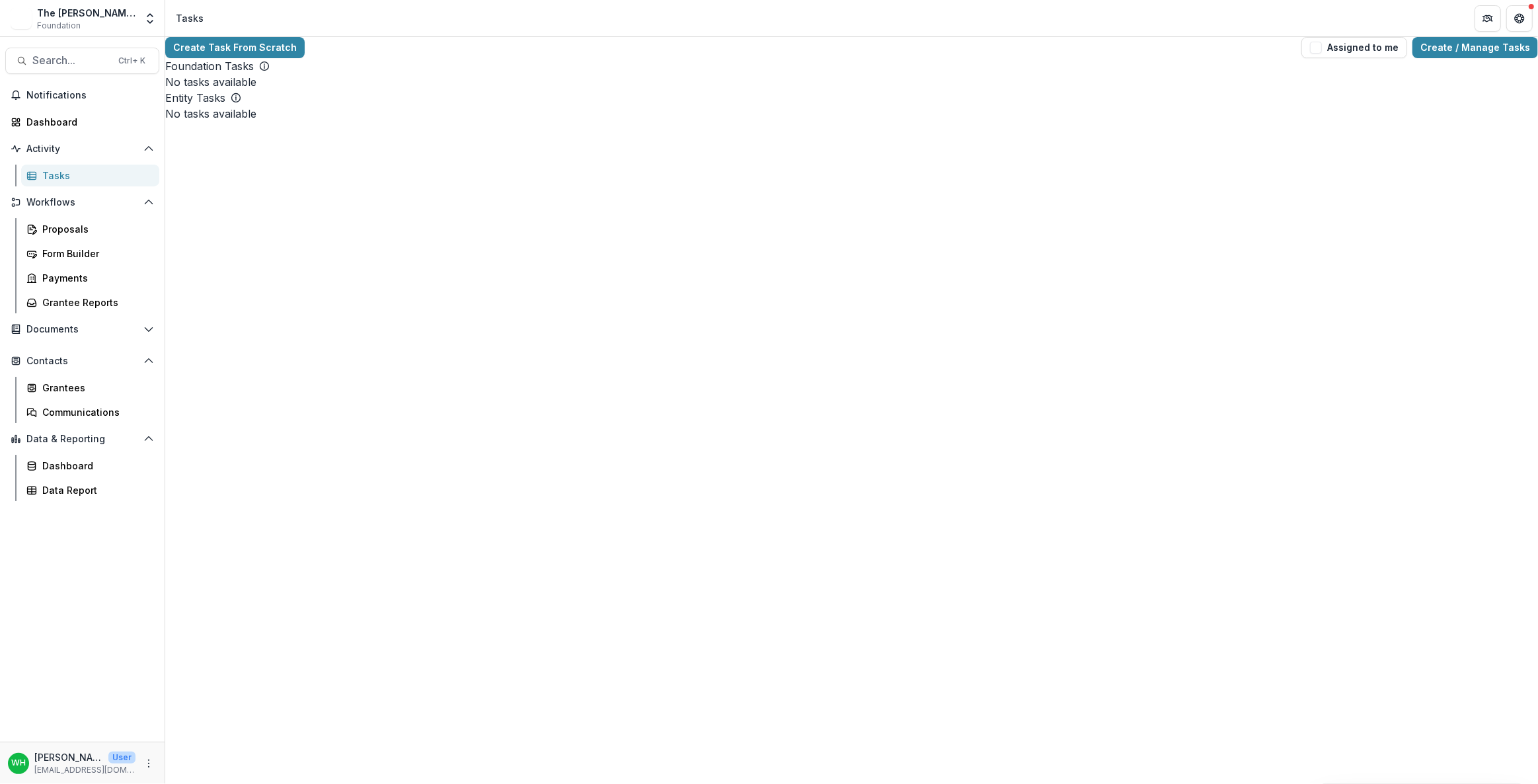
click at [768, 428] on div "Create Task From Scratch Assigned to me Create / Manage Tasks Foundation Tasks …" at bounding box center [851, 410] width 1372 height 746
click at [67, 297] on div "Grantee Reports" at bounding box center [95, 302] width 106 height 14
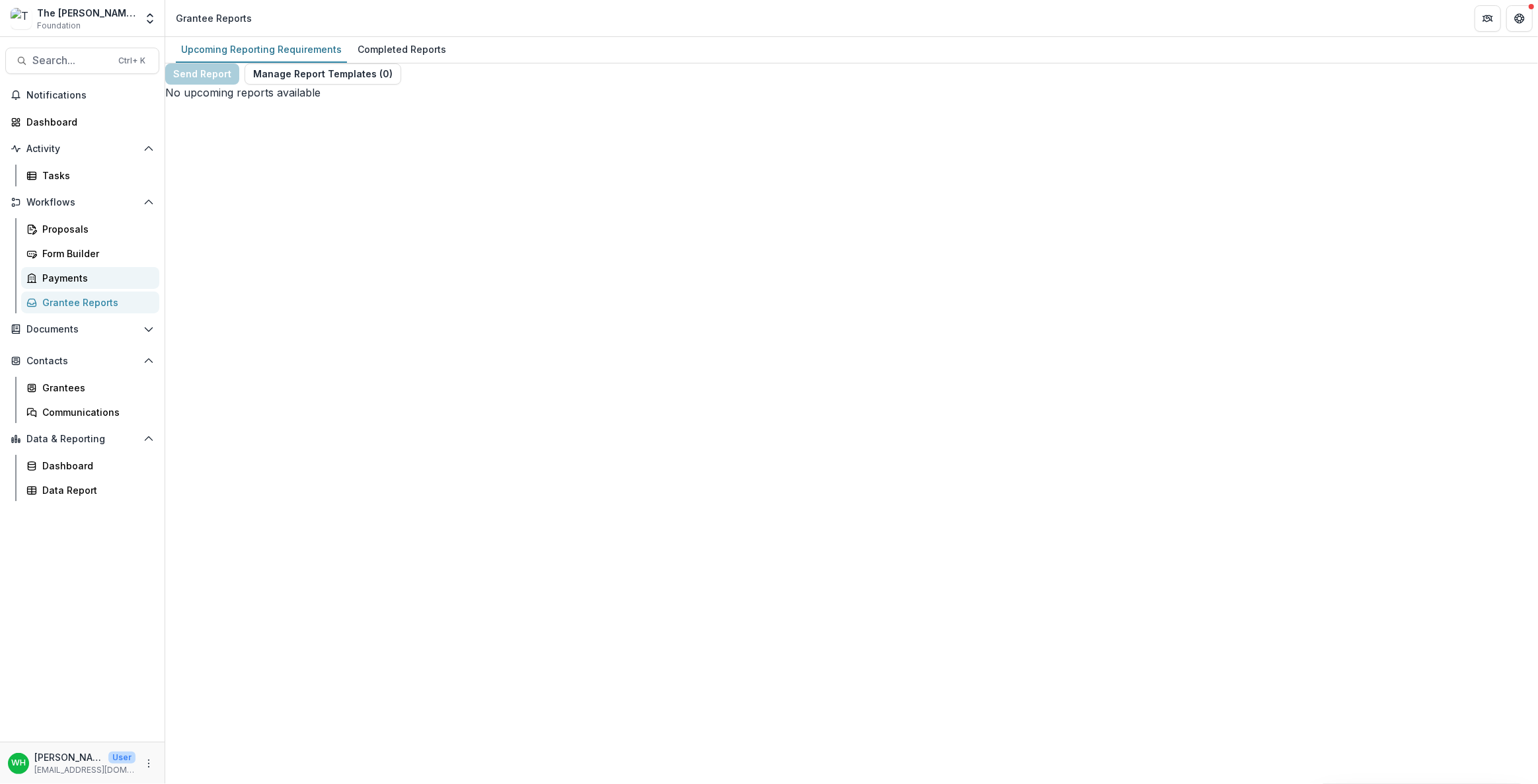
click at [100, 272] on div "Payments" at bounding box center [95, 277] width 106 height 14
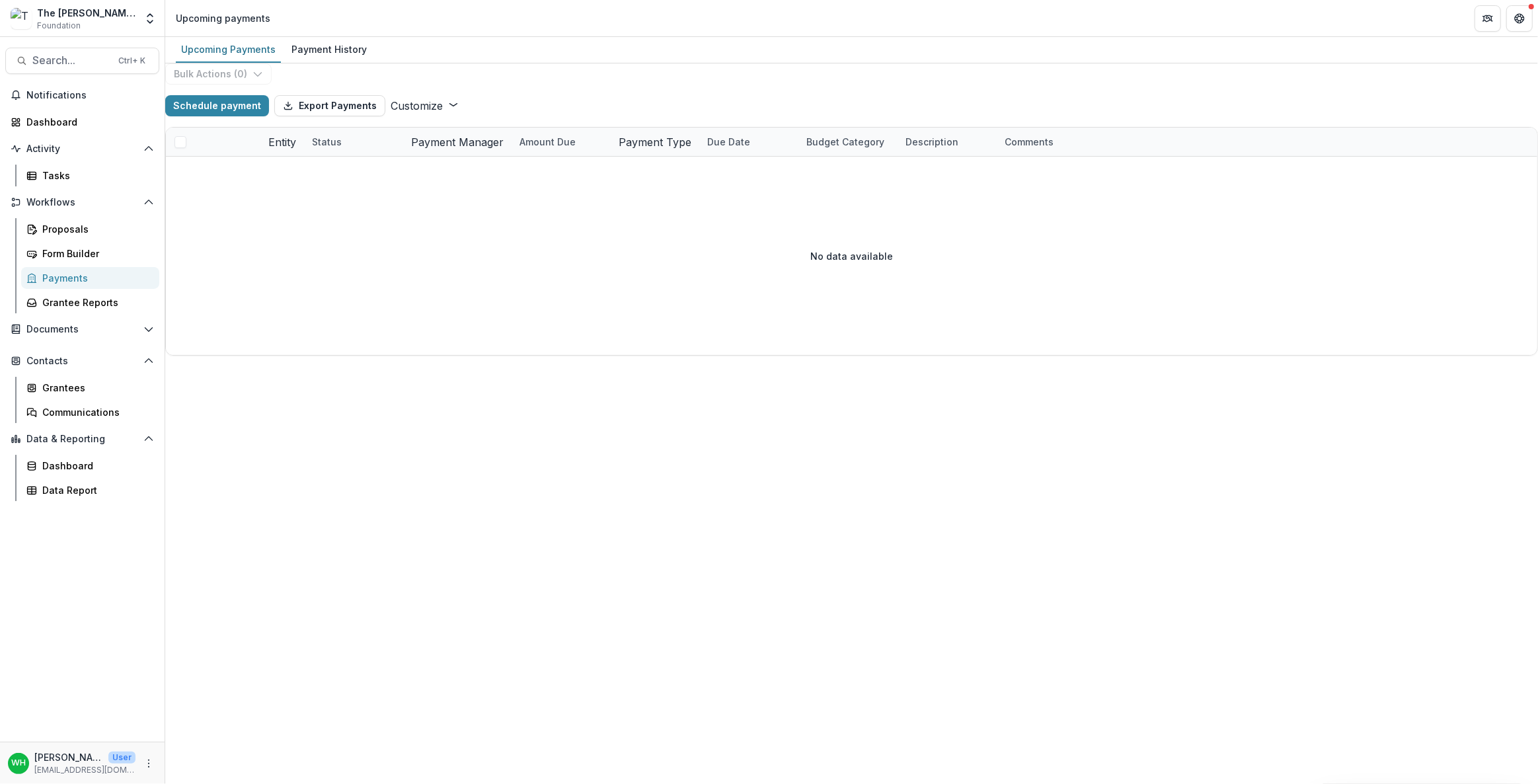
click at [1369, 157] on div at bounding box center [851, 157] width 1372 height 0
click at [72, 245] on link "Form Builder" at bounding box center [90, 253] width 138 height 22
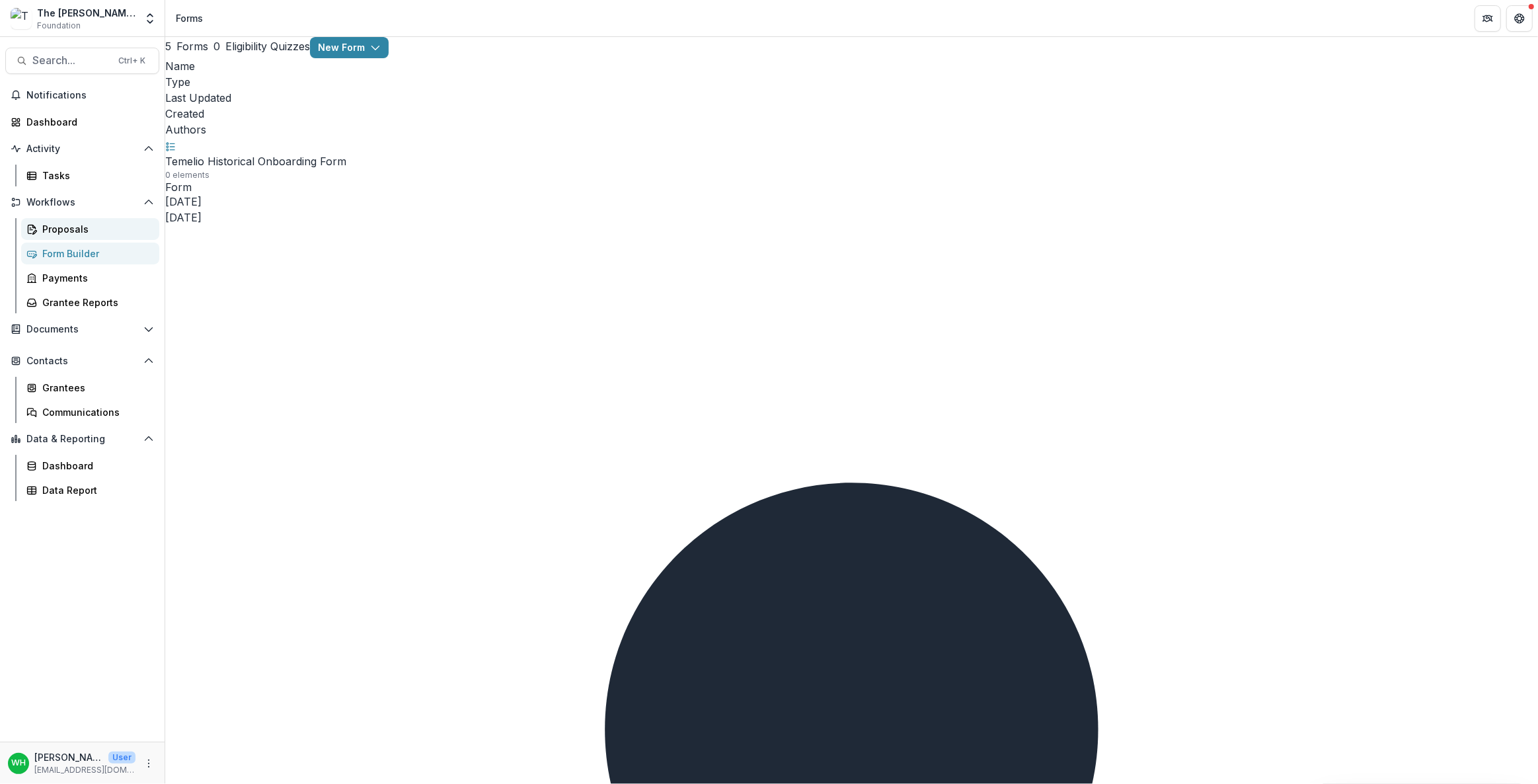
click at [68, 224] on div "Proposals" at bounding box center [95, 228] width 106 height 14
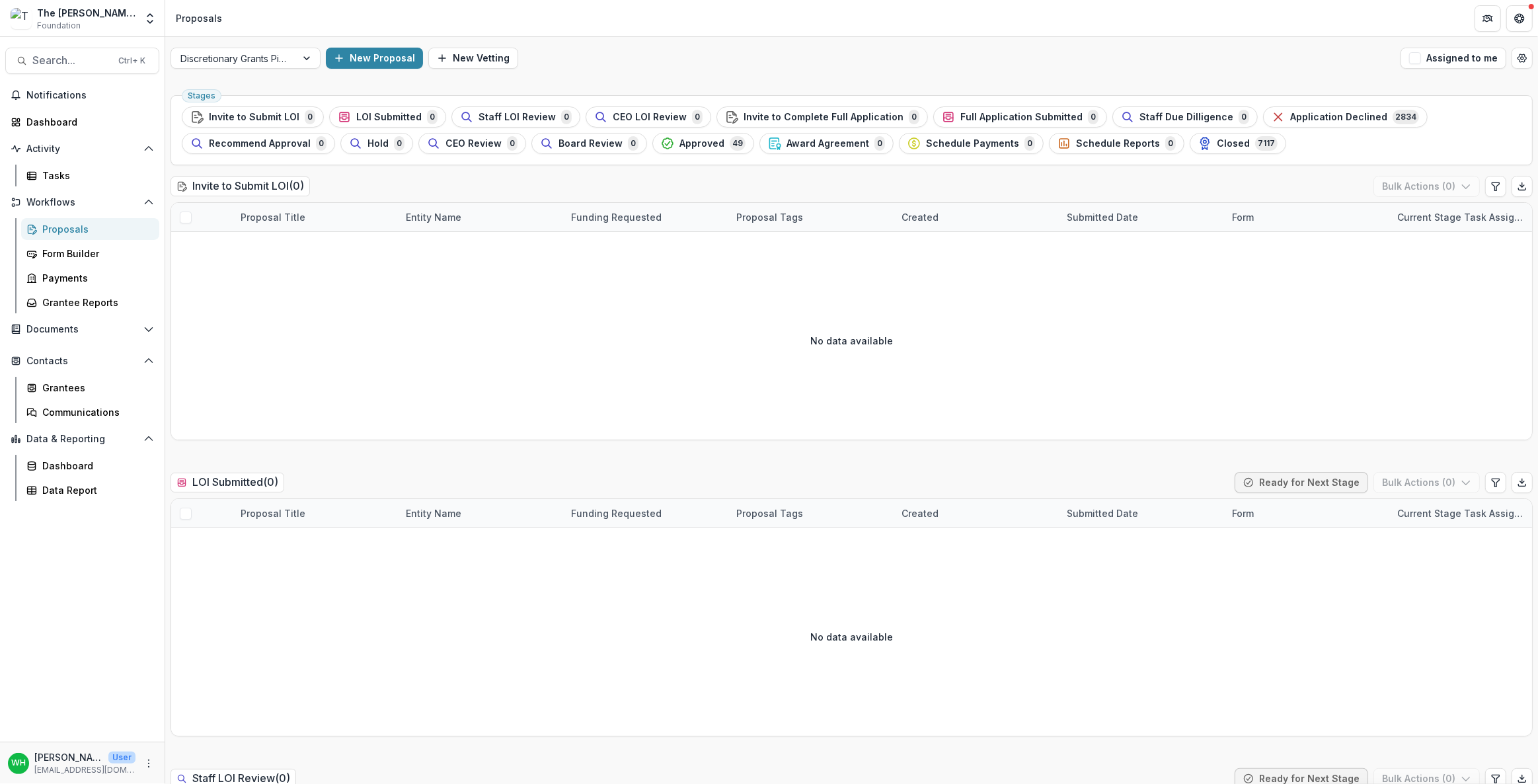
click at [706, 141] on span "Approved" at bounding box center [702, 144] width 45 height 11
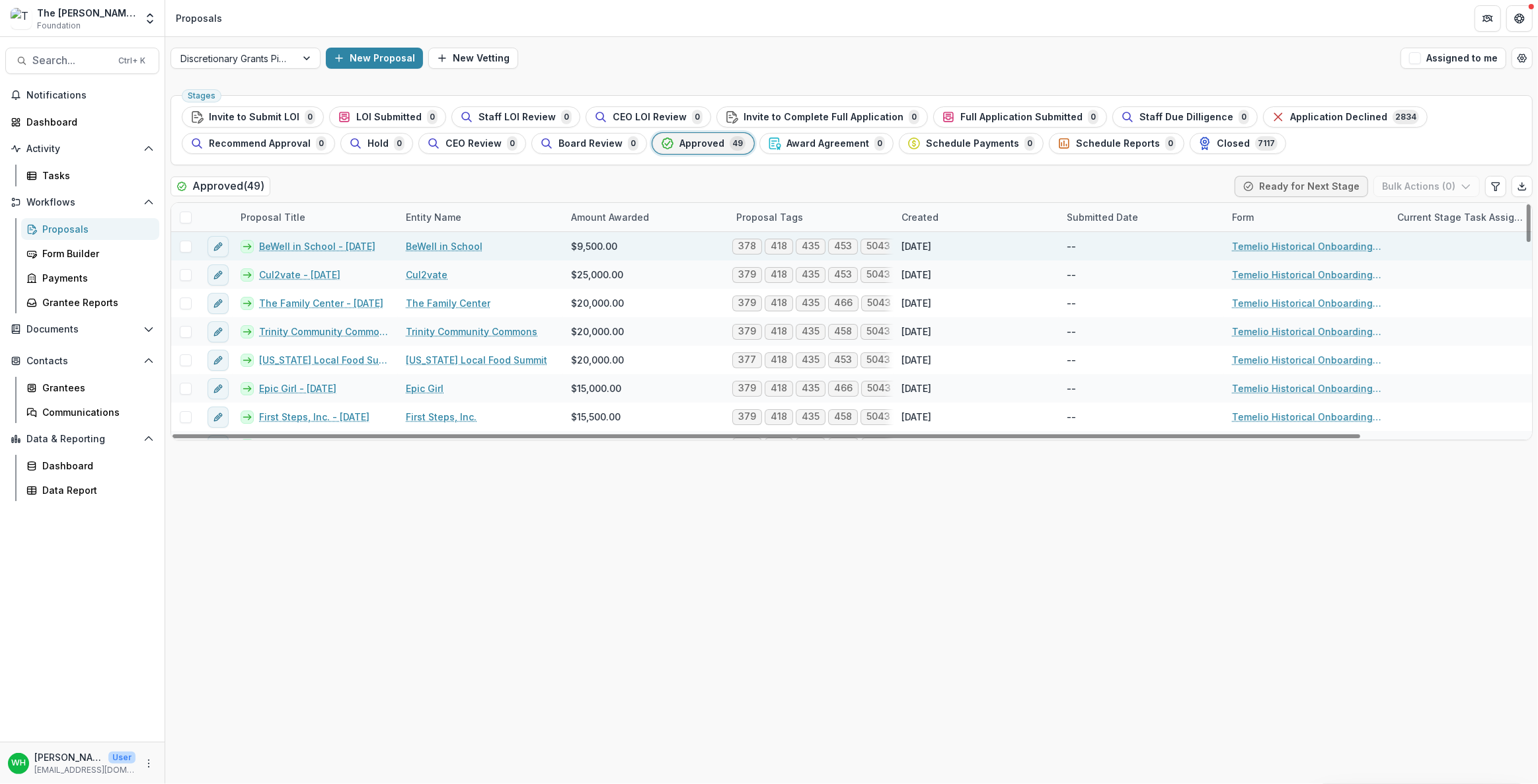
click at [298, 235] on div "BeWell in School - [DATE]" at bounding box center [315, 246] width 165 height 29
click at [299, 240] on link "BeWell in School - [DATE]" at bounding box center [317, 246] width 117 height 14
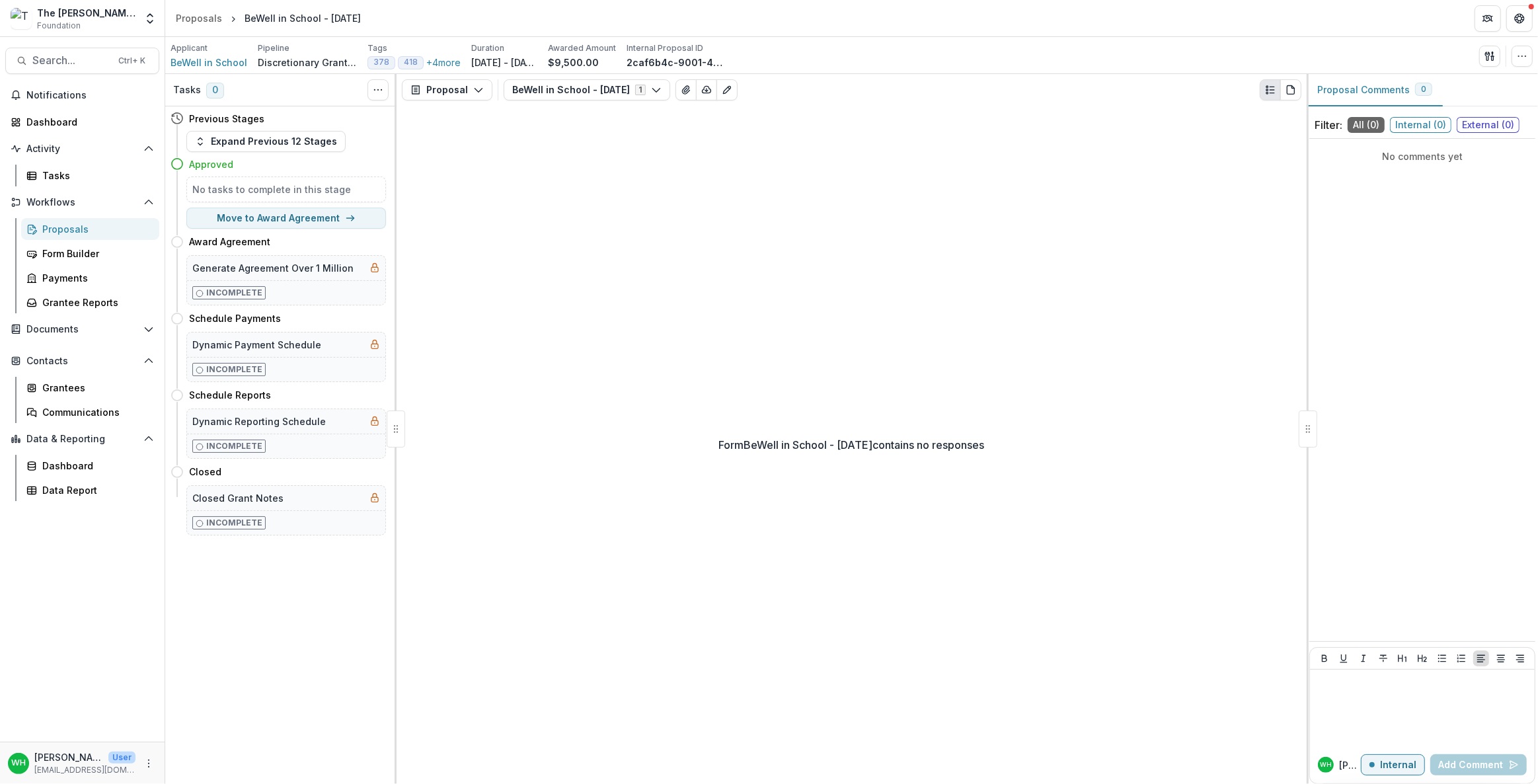
click at [901, 555] on div "Form BeWell in School - [DATE] contains no responses" at bounding box center [851, 445] width 910 height 678
drag, startPoint x: 1166, startPoint y: 99, endPoint x: 1036, endPoint y: 128, distance: 133.2
click at [1166, 101] on div "Proposal Proposal Payments Reports Grant Agreements Board Summaries Bank Detail…" at bounding box center [851, 90] width 910 height 32
click at [632, 89] on button "BeWell in School - [DATE] 1" at bounding box center [587, 90] width 166 height 21
drag, startPoint x: 951, startPoint y: 218, endPoint x: 559, endPoint y: 117, distance: 404.8
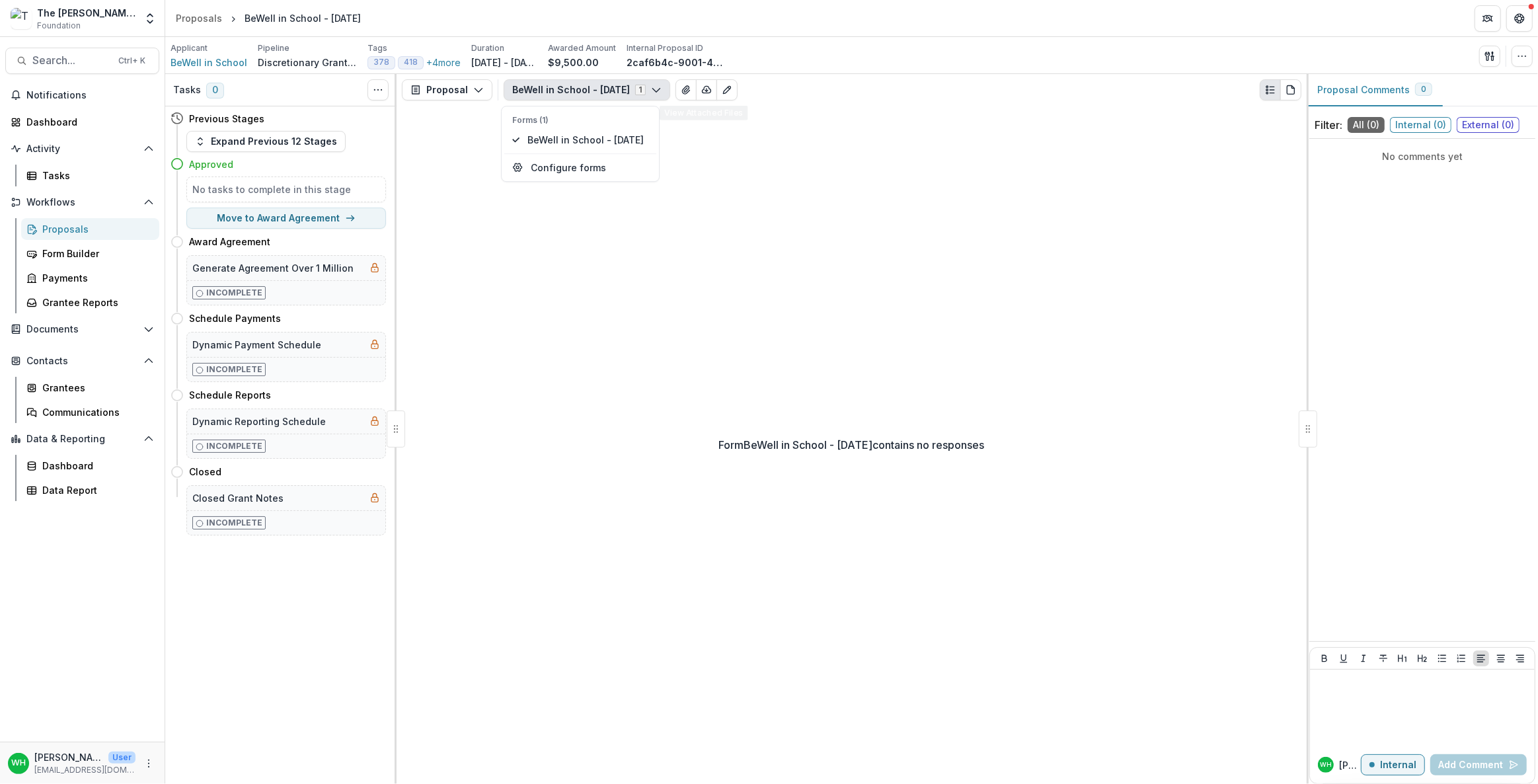
click at [944, 216] on div "Form BeWell in School - [DATE] contains no responses" at bounding box center [851, 445] width 910 height 678
click at [448, 79] on button "Proposal" at bounding box center [446, 90] width 91 height 21
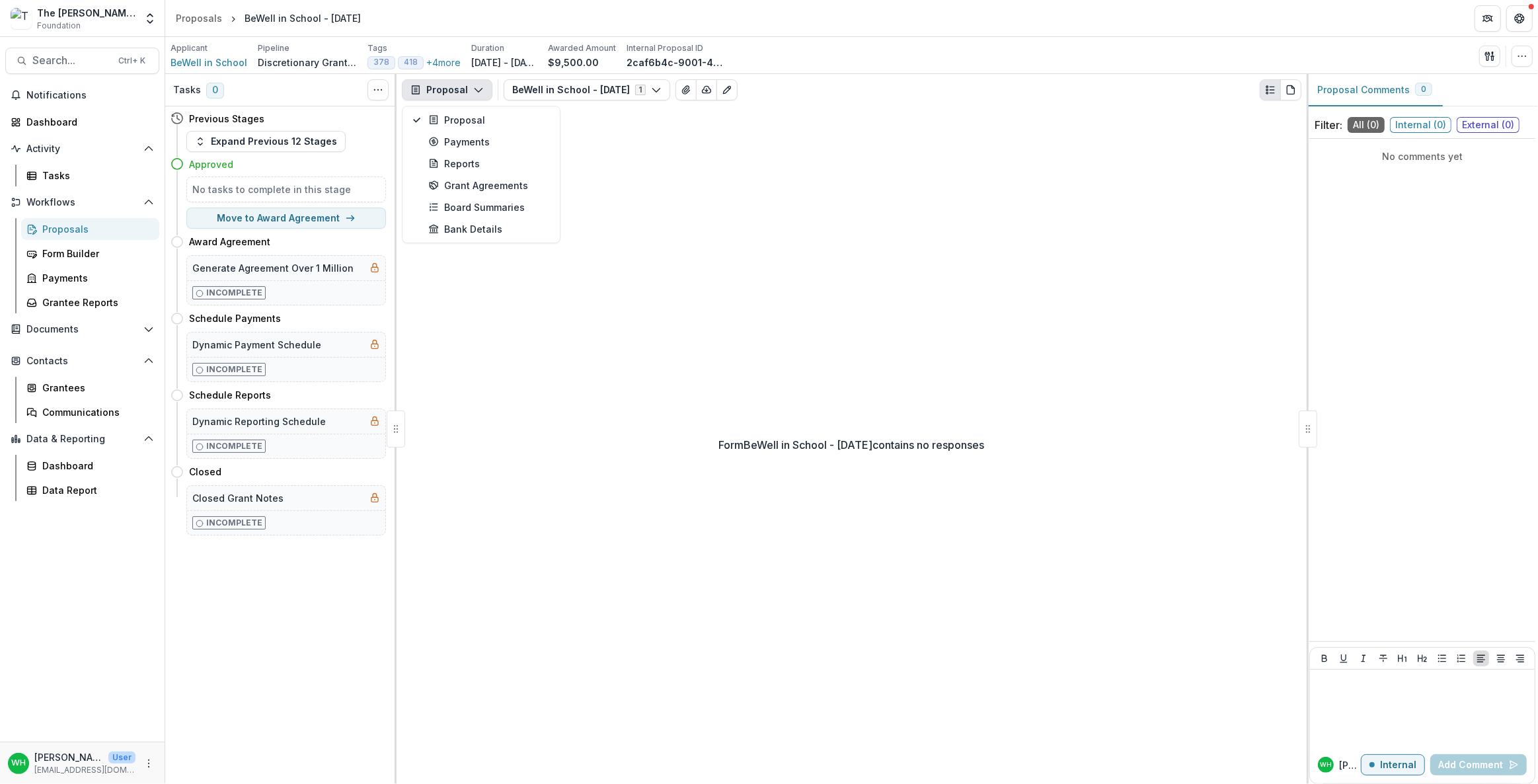
click at [926, 188] on div "Form BeWell in School - [DATE] contains no responses" at bounding box center [851, 445] width 910 height 678
click at [1195, 312] on div "Form BeWell in School - [DATE] contains no responses" at bounding box center [851, 445] width 910 height 678
click at [859, 377] on div "Form BeWell in School - [DATE] contains no responses" at bounding box center [851, 445] width 910 height 678
click at [968, 472] on div "Form BeWell in School - [DATE] contains no responses" at bounding box center [851, 445] width 910 height 678
drag, startPoint x: 1032, startPoint y: 295, endPoint x: 1125, endPoint y: 245, distance: 105.6
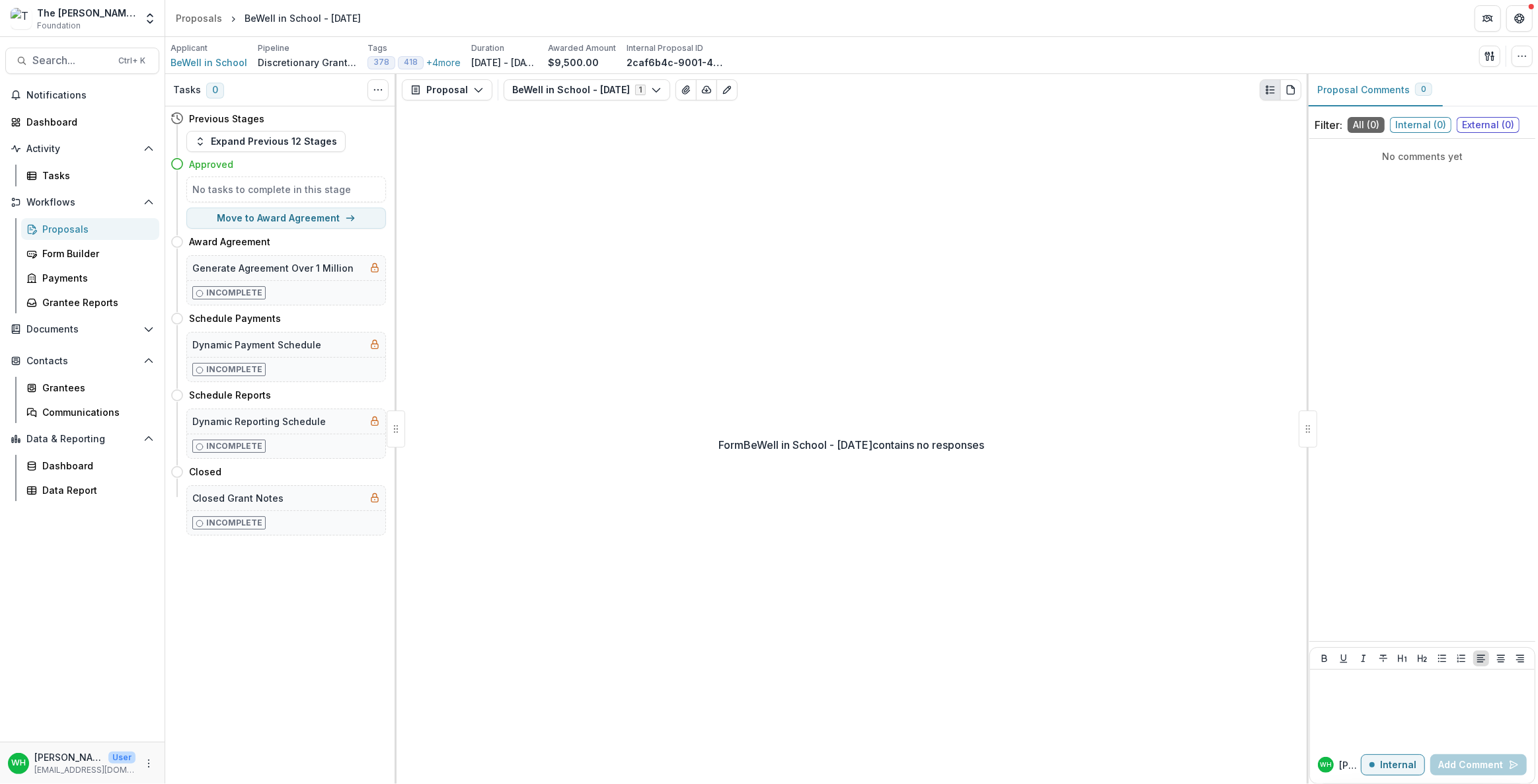
click at [1038, 295] on div "Form BeWell in School - [DATE] contains no responses" at bounding box center [851, 445] width 910 height 678
click at [1527, 51] on icon "button" at bounding box center [1522, 55] width 11 height 11
click at [1451, 88] on button "Edit Attributes" at bounding box center [1459, 86] width 141 height 22
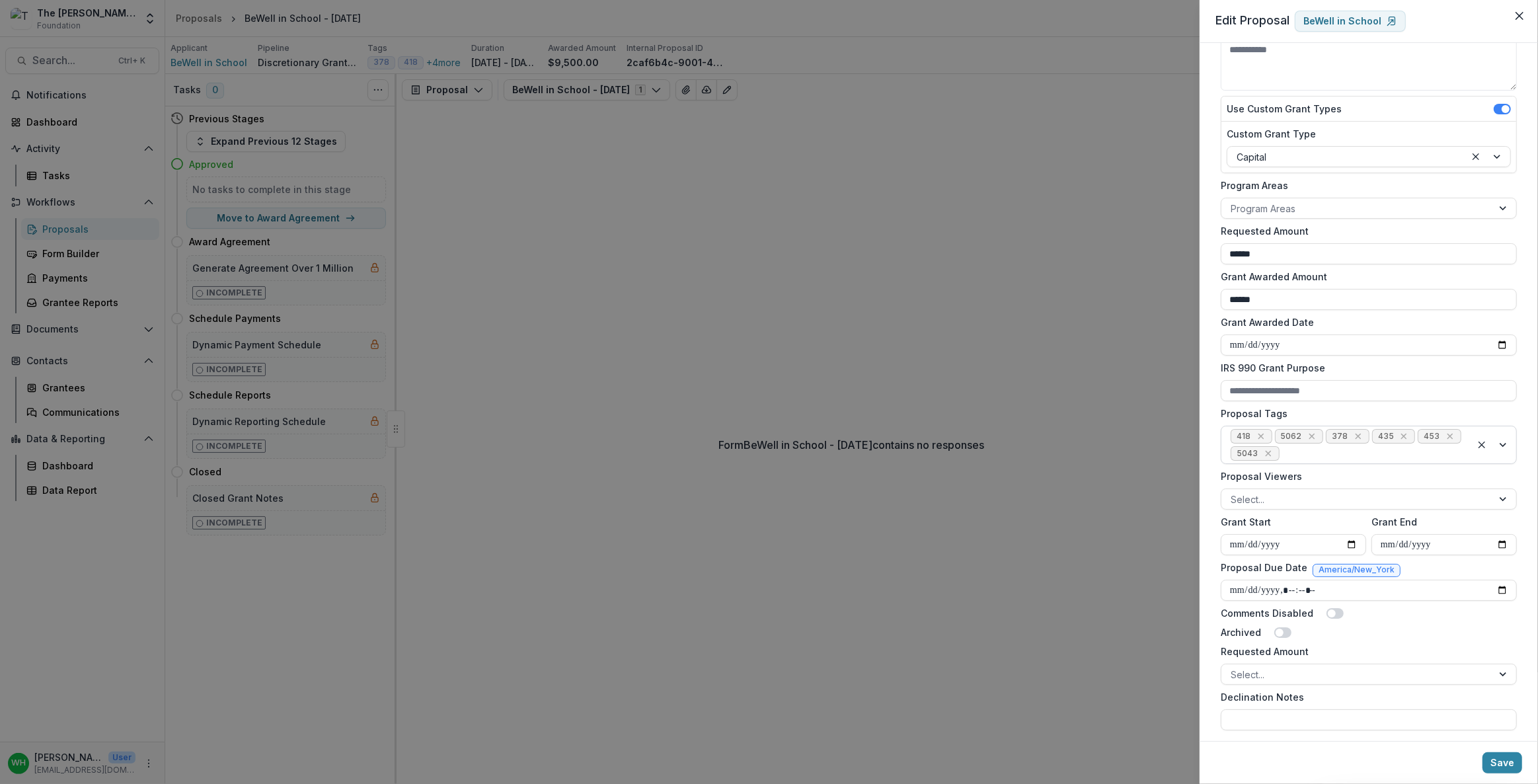
scroll to position [145, 0]
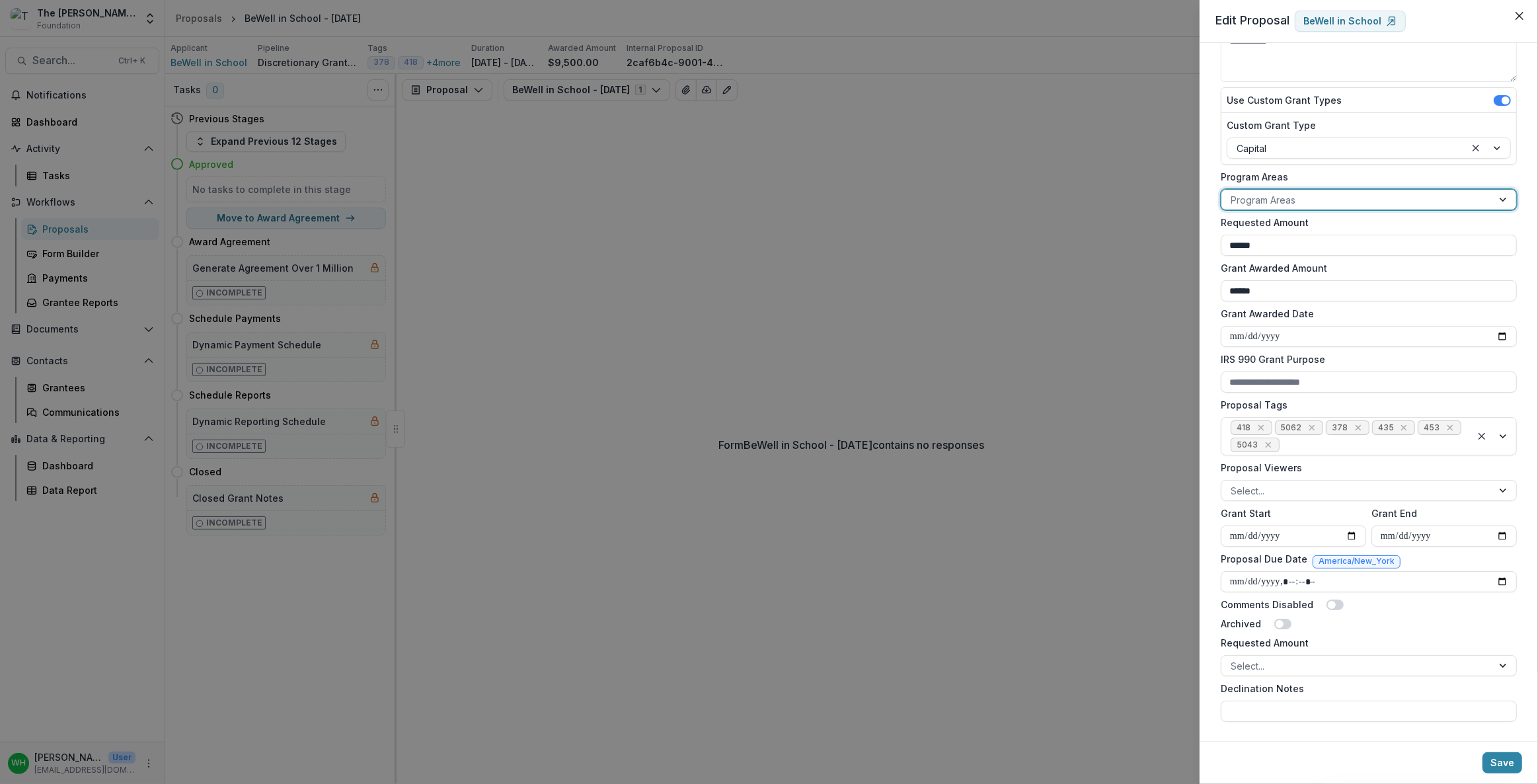
click at [1290, 197] on div at bounding box center [1356, 200] width 252 height 16
click at [1416, 158] on div "Custom Grant Type Capital" at bounding box center [1368, 139] width 295 height 51
click at [1288, 182] on label "Program Areas" at bounding box center [1364, 176] width 288 height 14
click at [1233, 193] on input "Program Areas" at bounding box center [1231, 200] width 2 height 14
click at [1332, 171] on label "Program Areas" at bounding box center [1364, 176] width 288 height 14
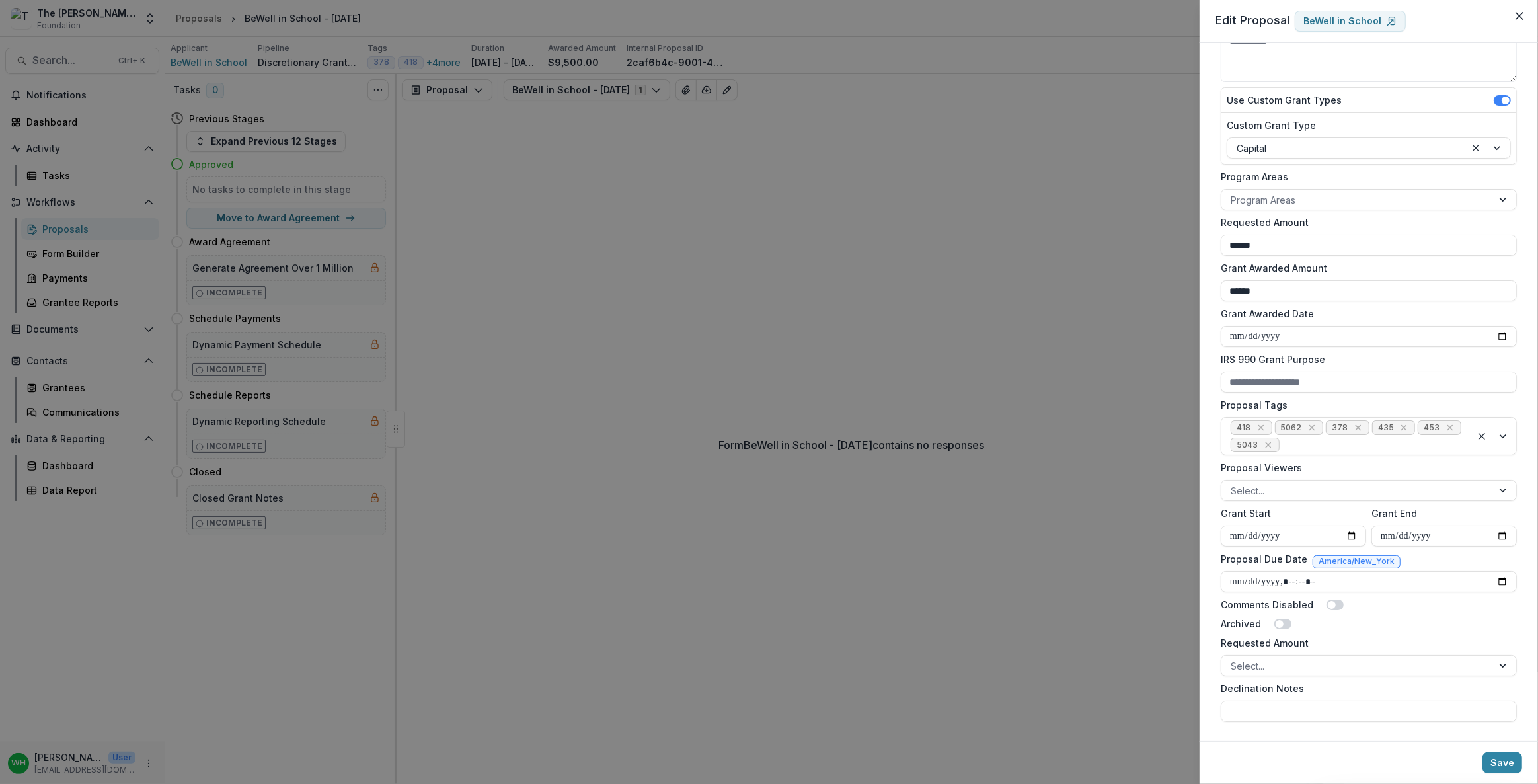
click at [1233, 193] on input "Program Areas" at bounding box center [1231, 200] width 2 height 14
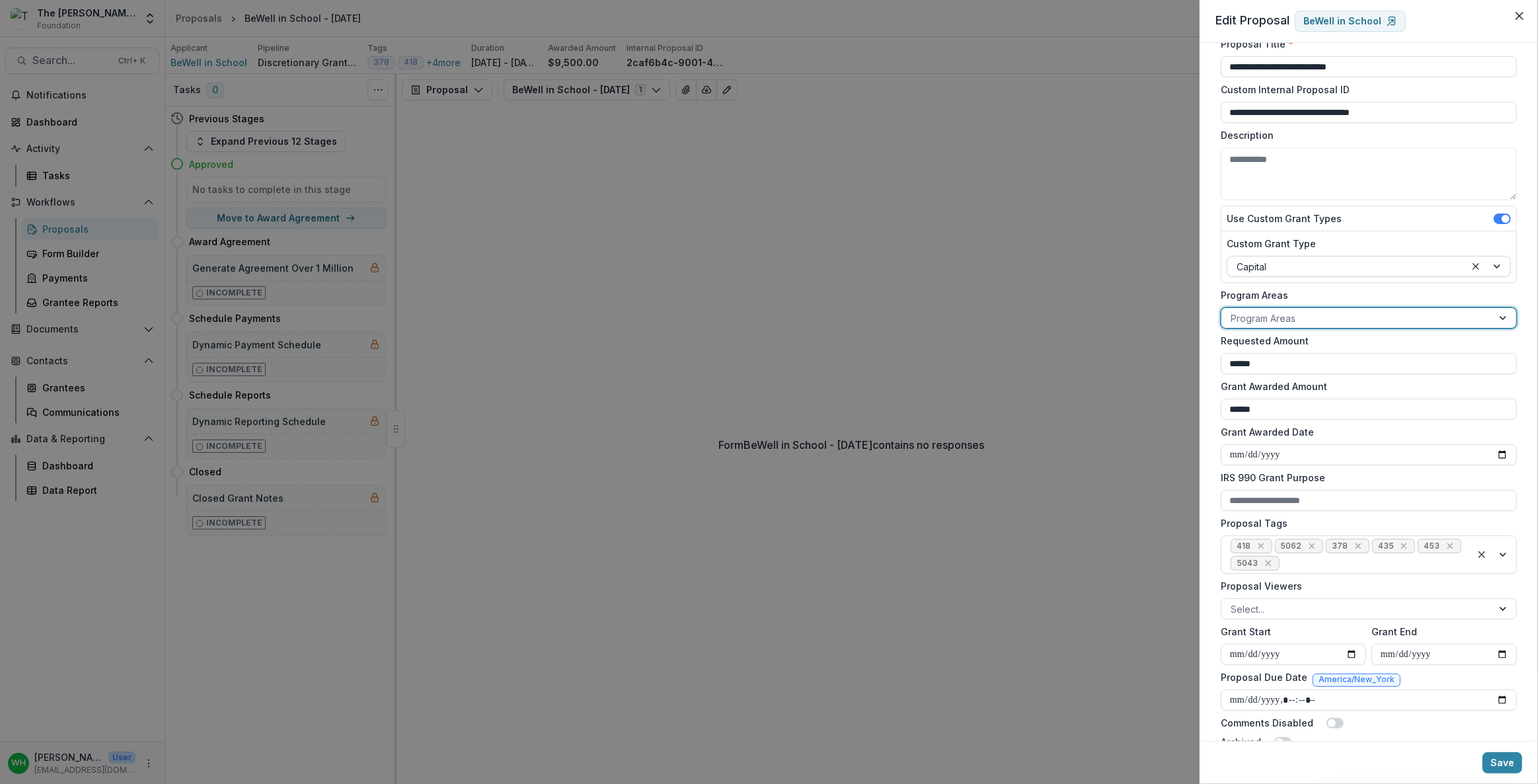
scroll to position [26, 0]
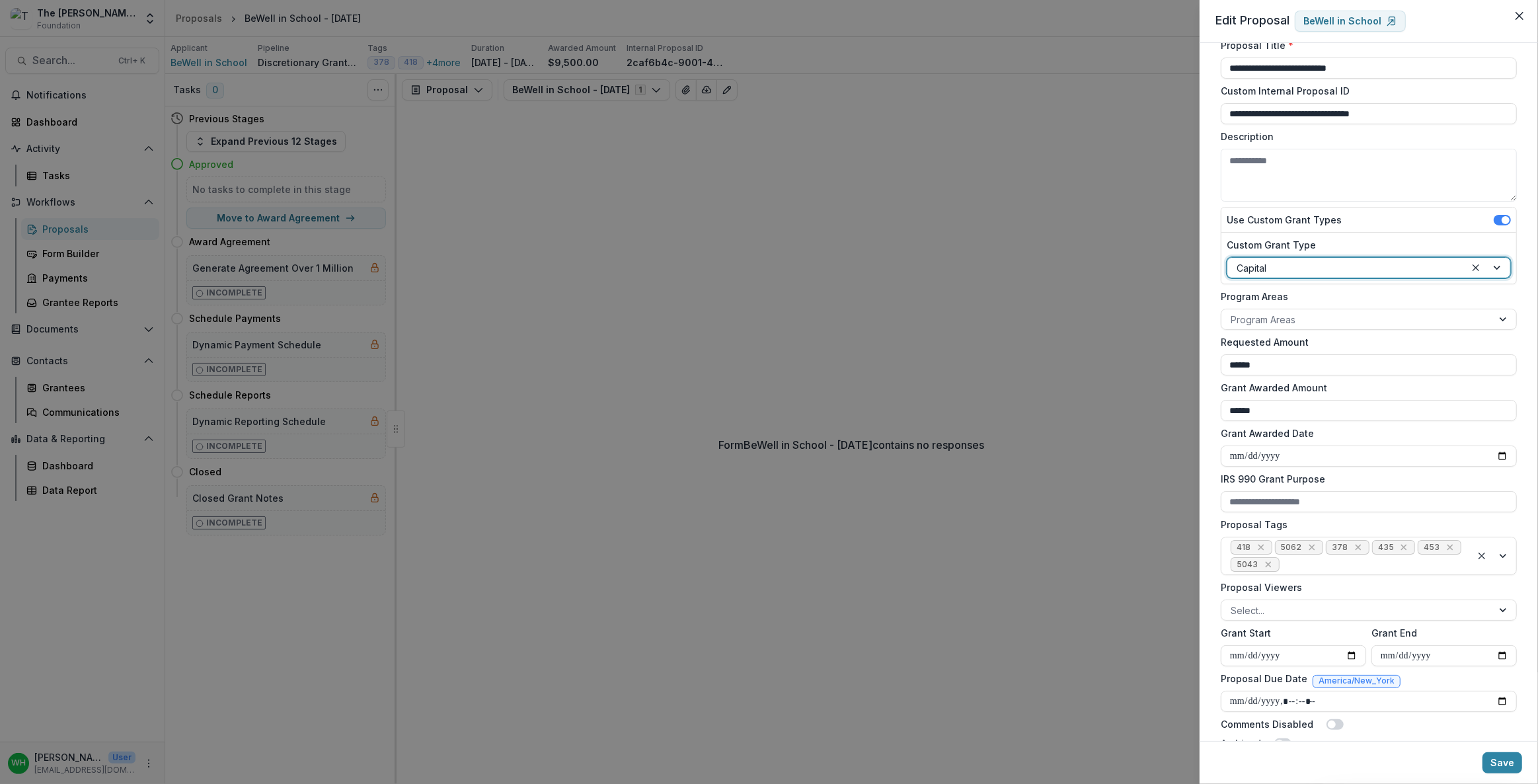
click at [1343, 263] on div at bounding box center [1345, 268] width 219 height 16
click at [1211, 213] on div "**********" at bounding box center [1368, 392] width 339 height 698
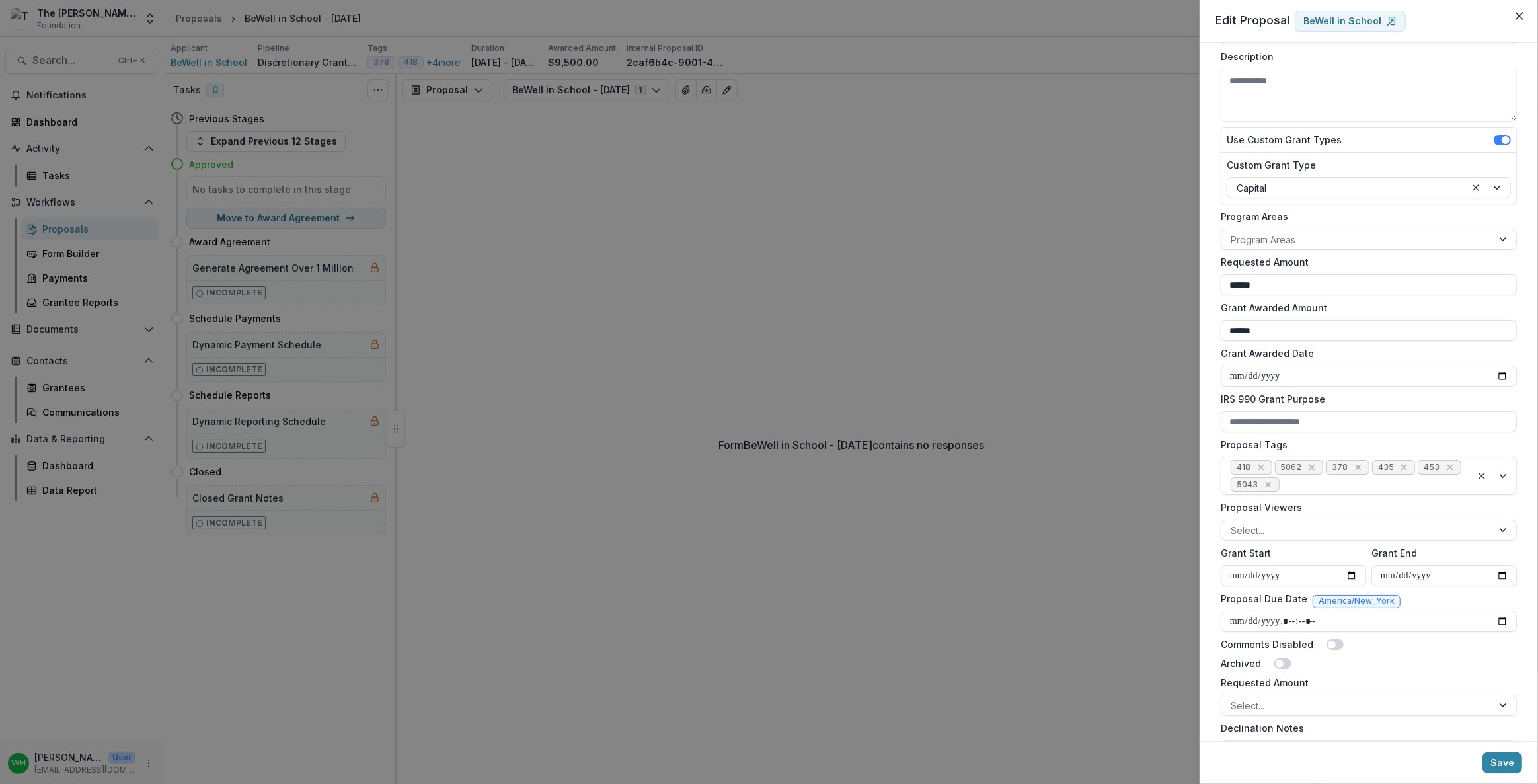
scroll to position [86, 0]
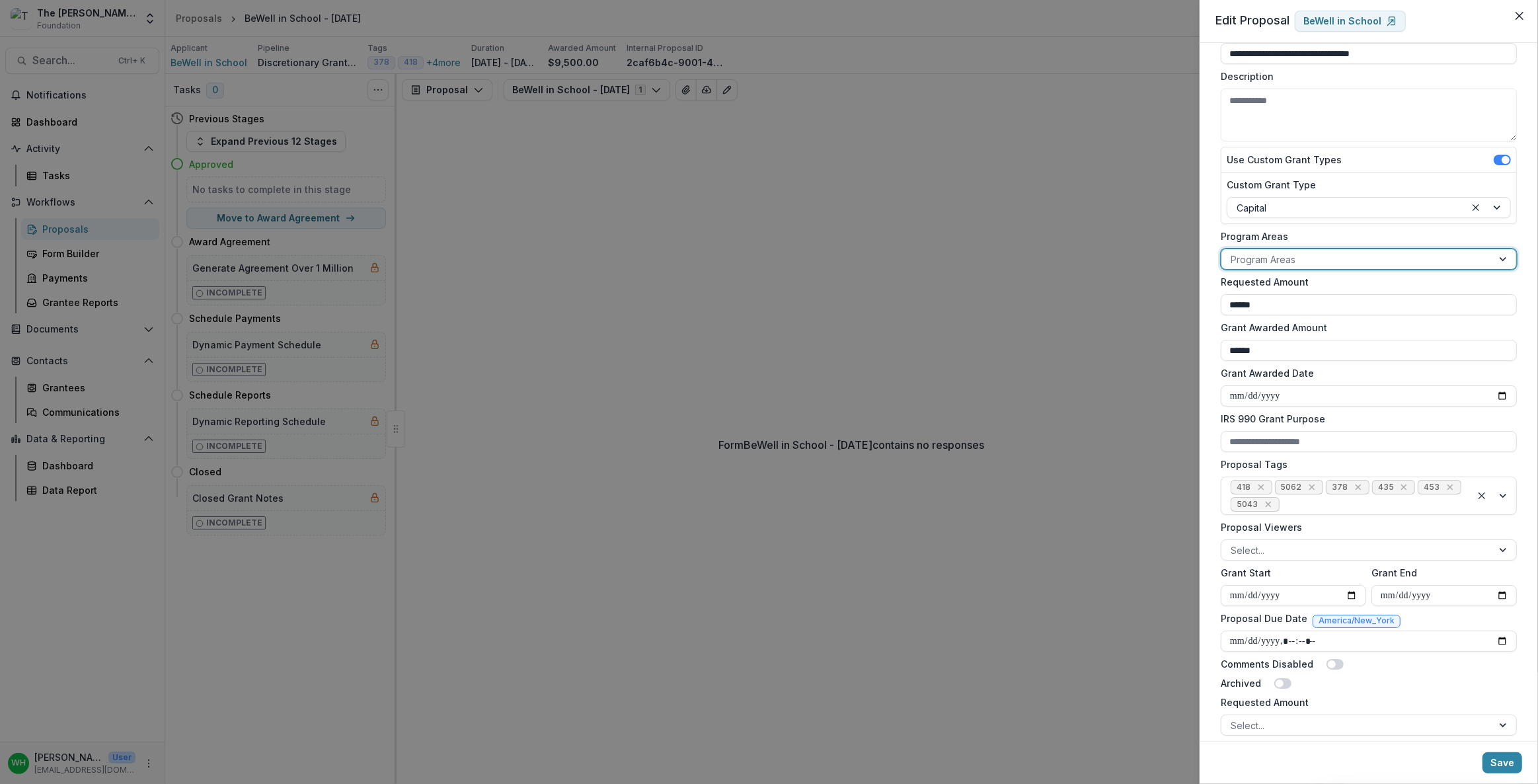
click at [1327, 252] on div at bounding box center [1356, 259] width 252 height 16
click at [1389, 224] on form "**********" at bounding box center [1369, 379] width 307 height 813
click at [721, 149] on div "**********" at bounding box center [769, 392] width 1538 height 784
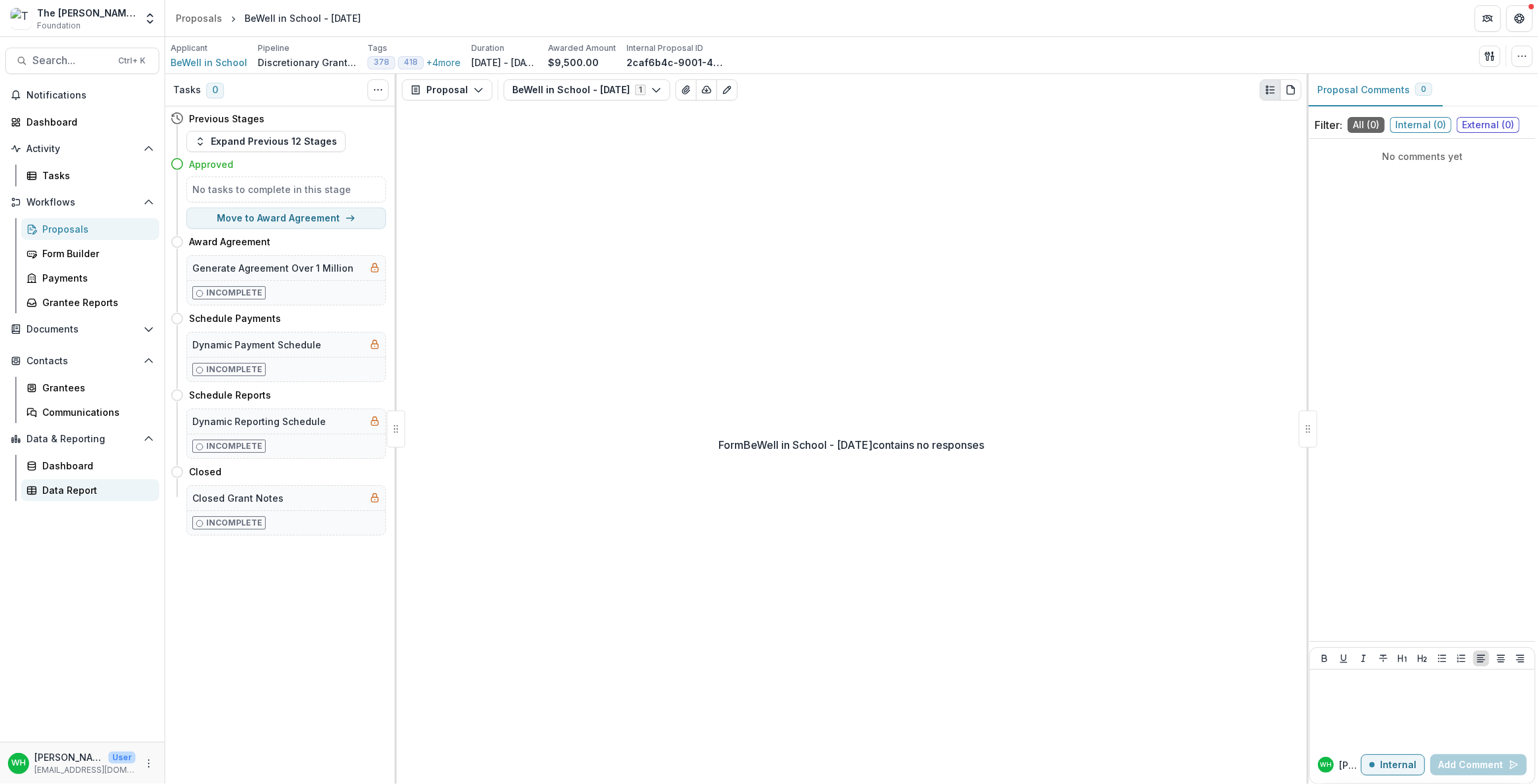
click at [68, 491] on div "Data Report" at bounding box center [95, 489] width 106 height 14
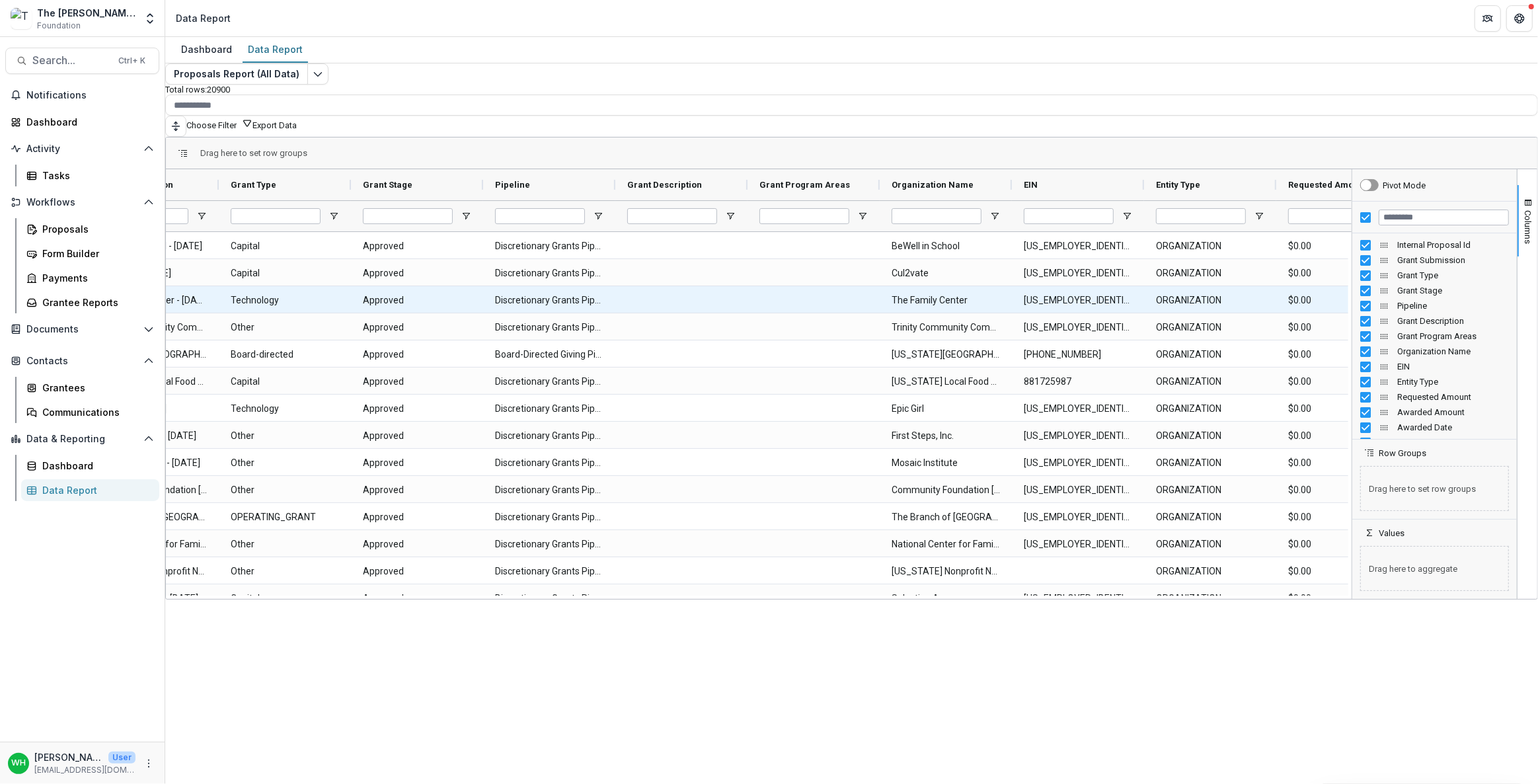
scroll to position [0, 216]
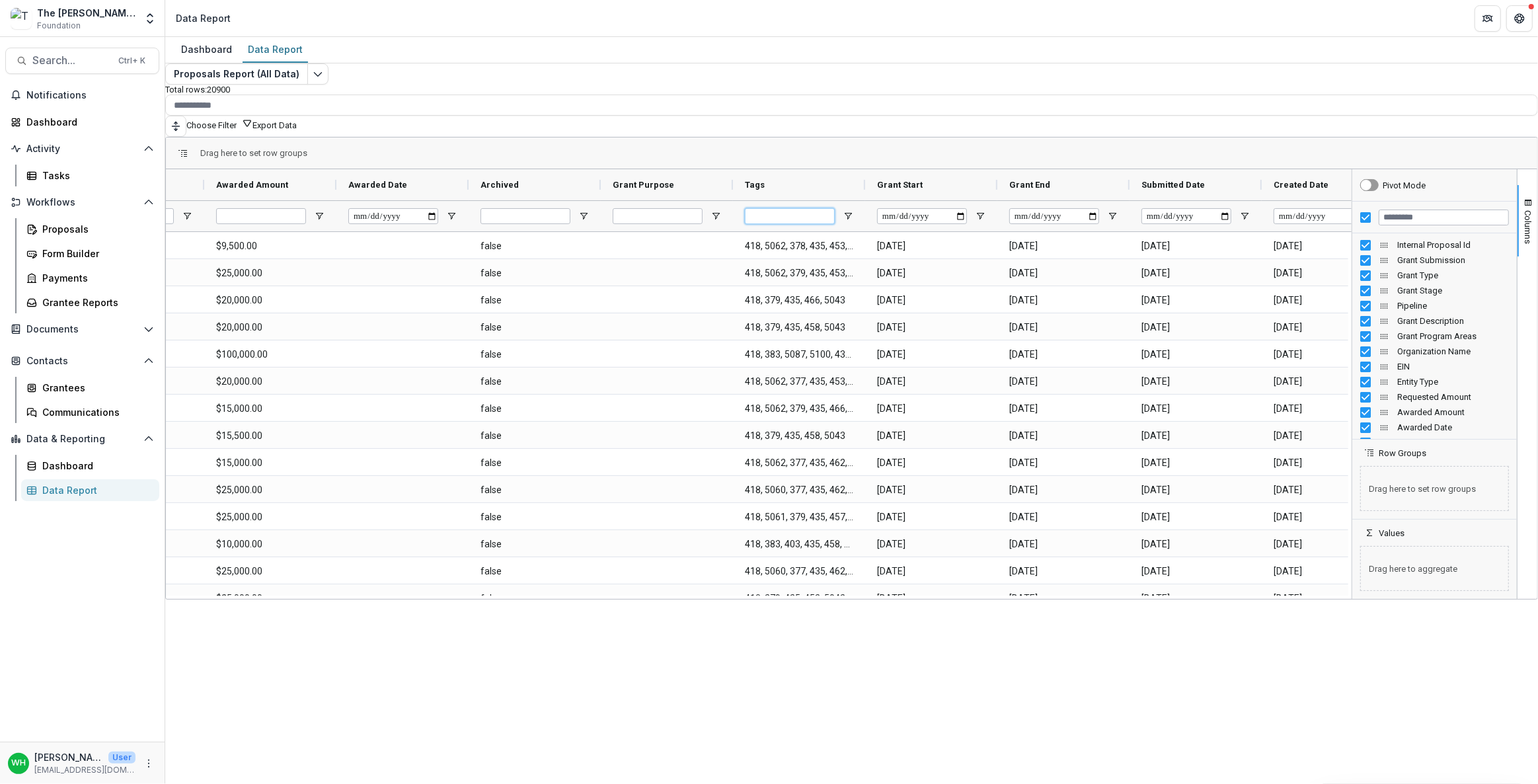
click at [812, 210] on input "Tags Filter Input" at bounding box center [790, 215] width 90 height 16
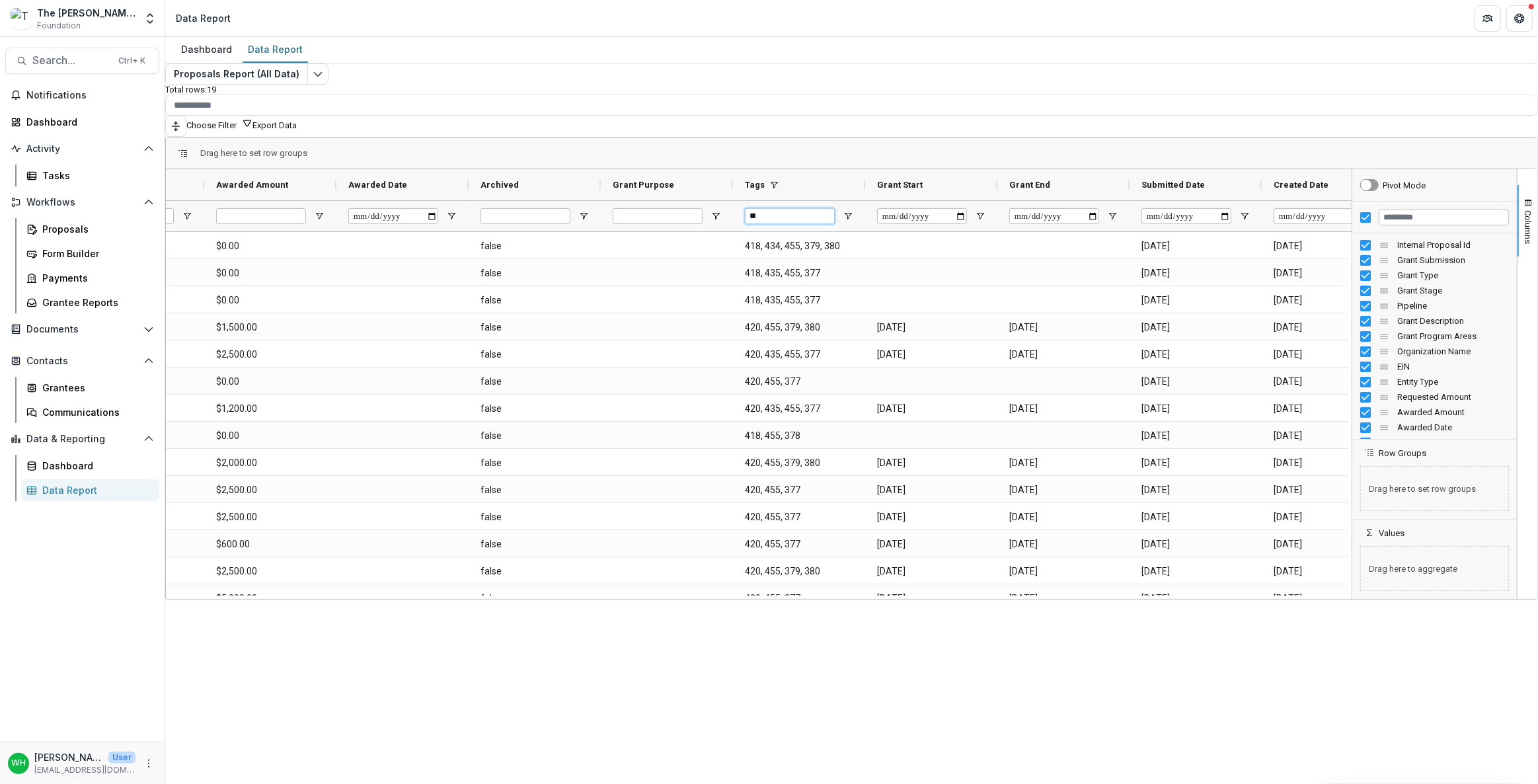
type input "*"
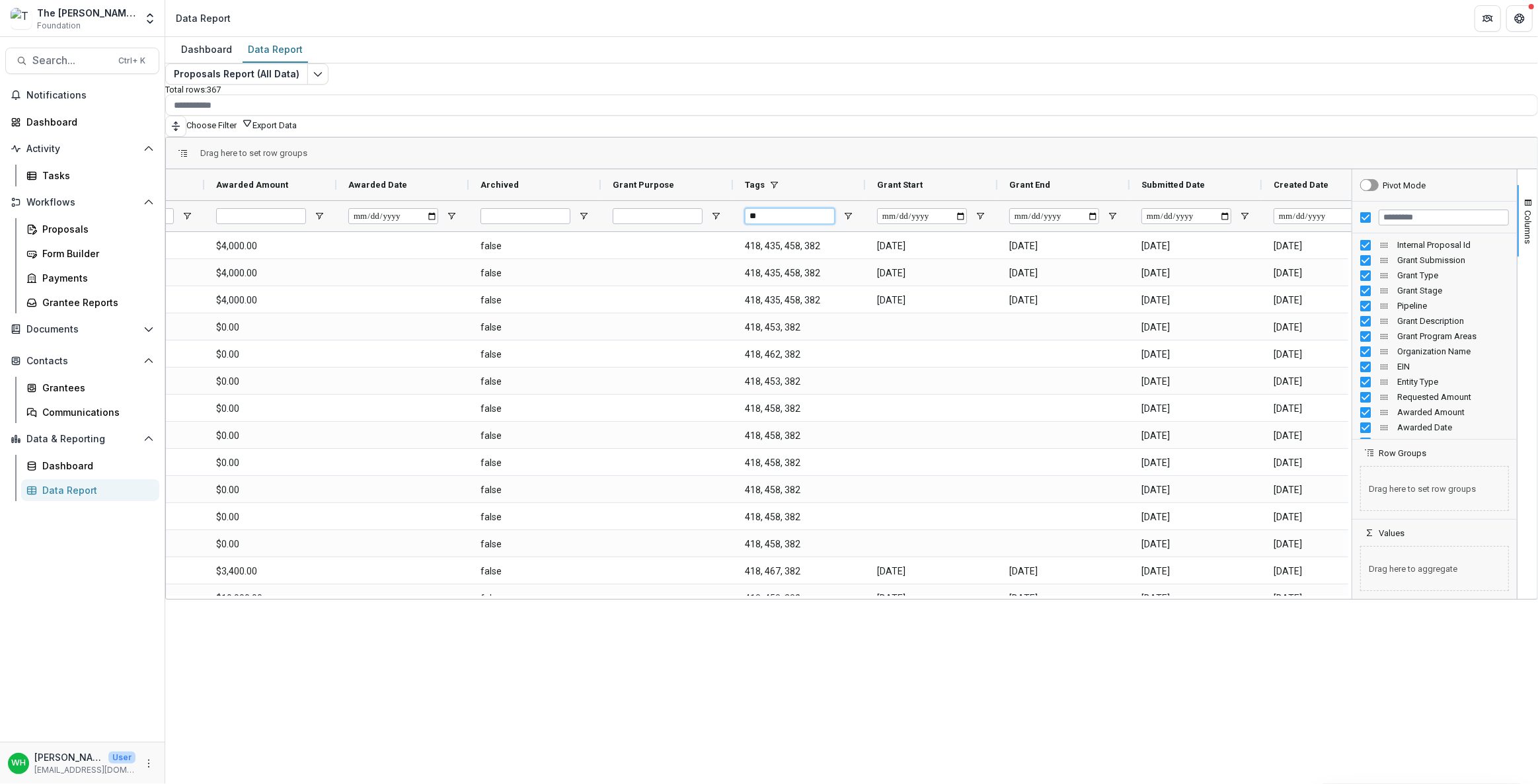
type input "*"
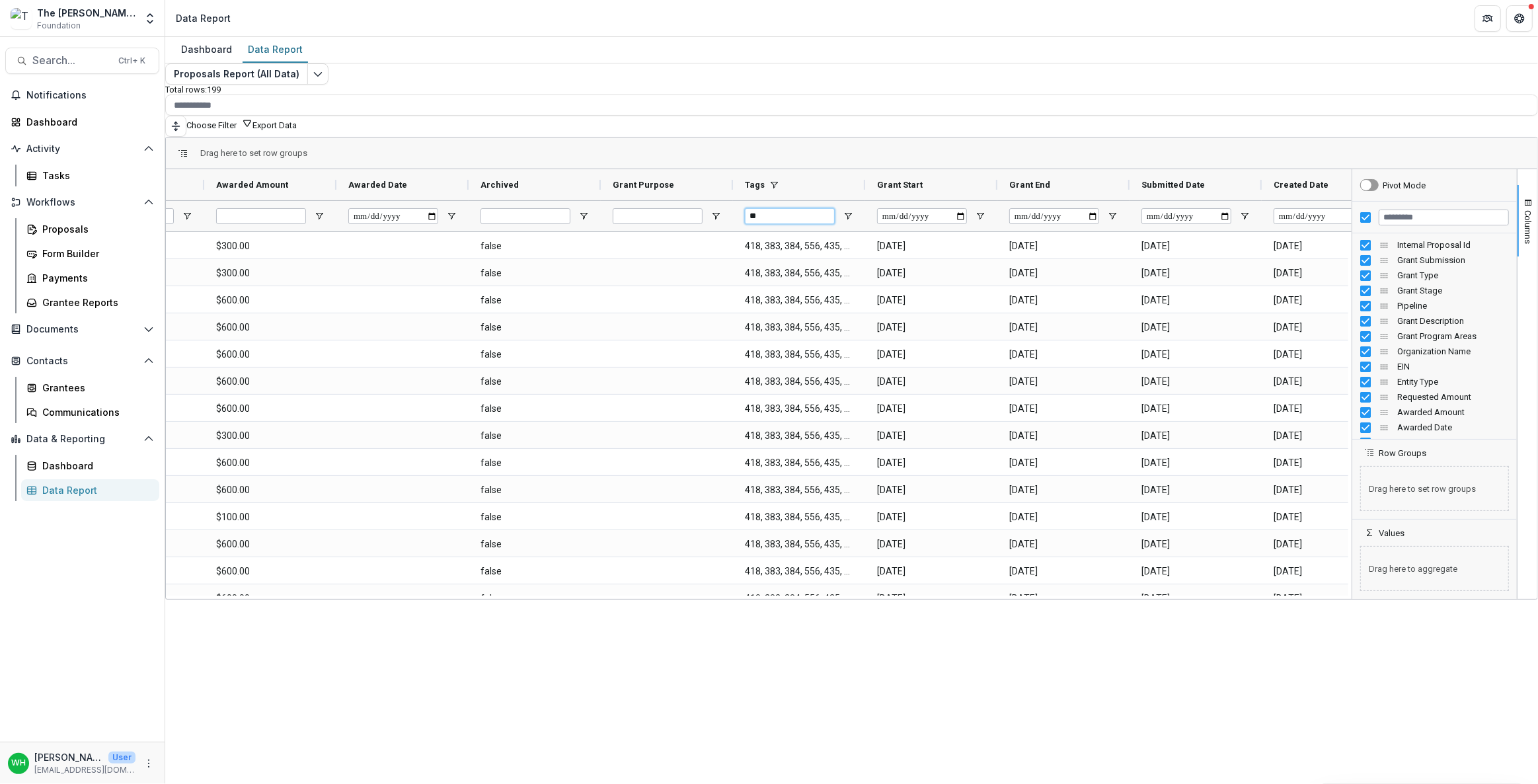
type input "*"
click at [803, 214] on input "Tags Filter Input" at bounding box center [790, 215] width 90 height 16
type input "****"
click at [806, 211] on input "****" at bounding box center [790, 215] width 90 height 16
click at [798, 208] on input "****" at bounding box center [790, 215] width 90 height 16
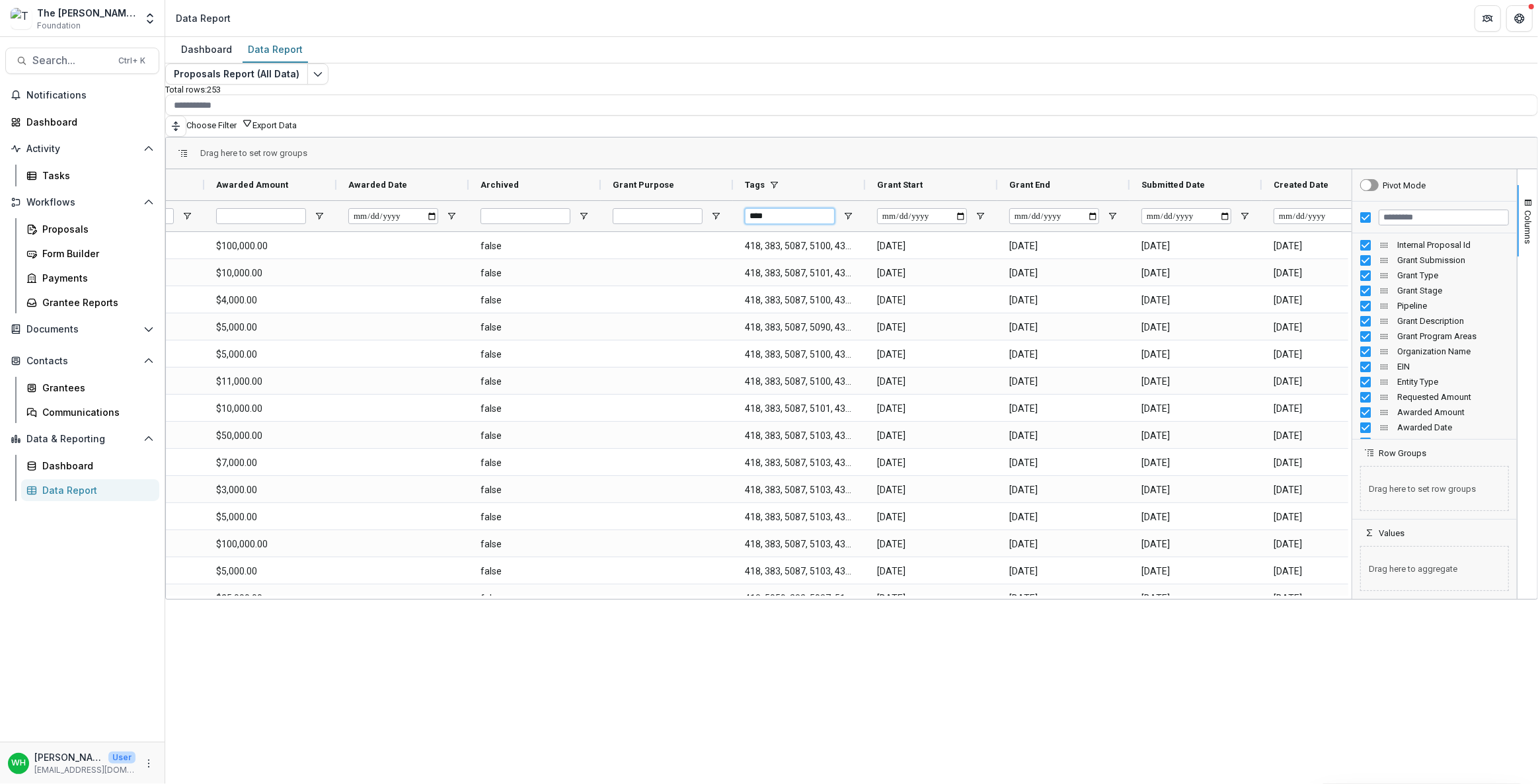
drag, startPoint x: 827, startPoint y: 211, endPoint x: 821, endPoint y: 219, distance: 10.0
click at [827, 211] on input "****" at bounding box center [790, 215] width 90 height 16
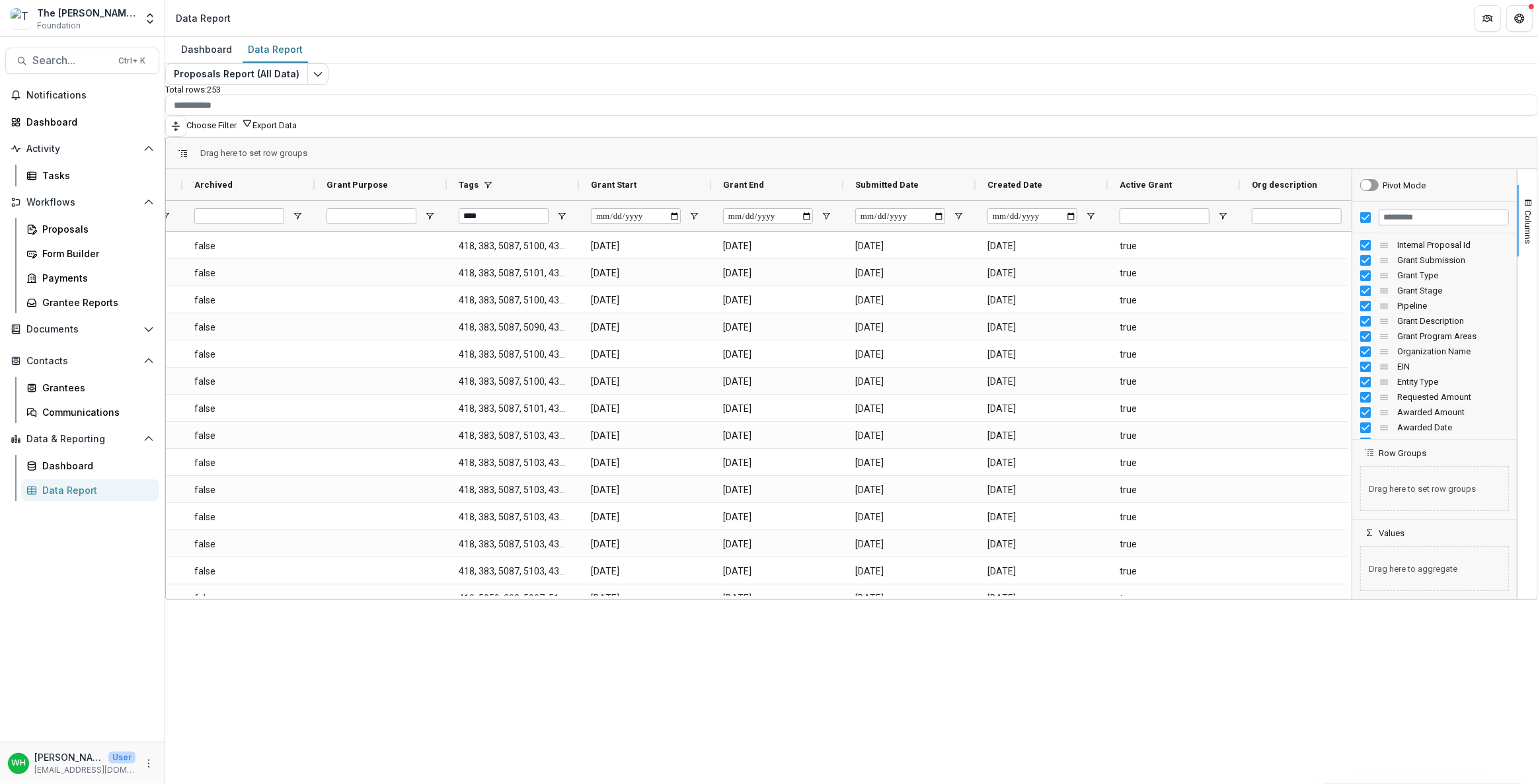
scroll to position [0, 1599]
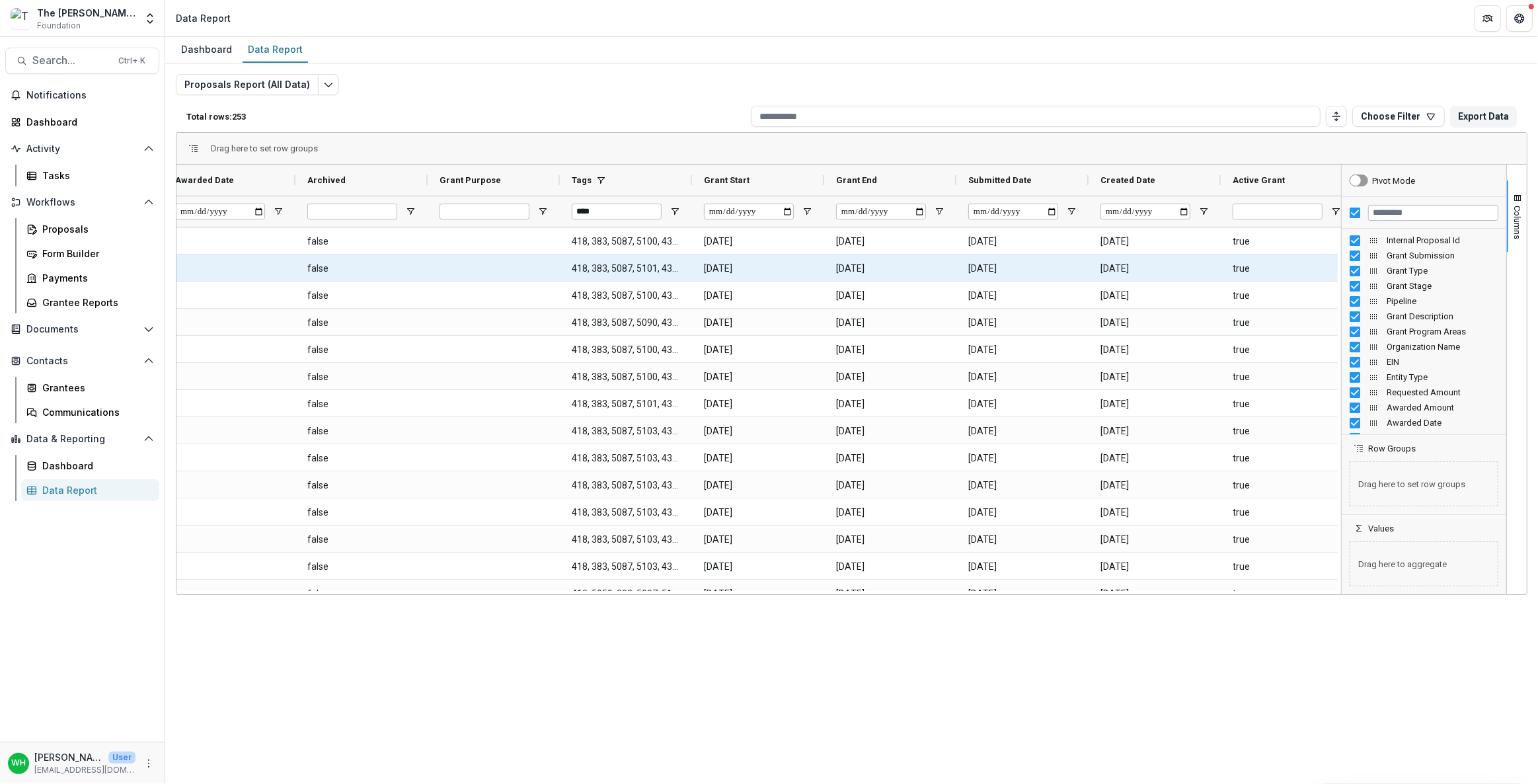
scroll to position [0, 1599]
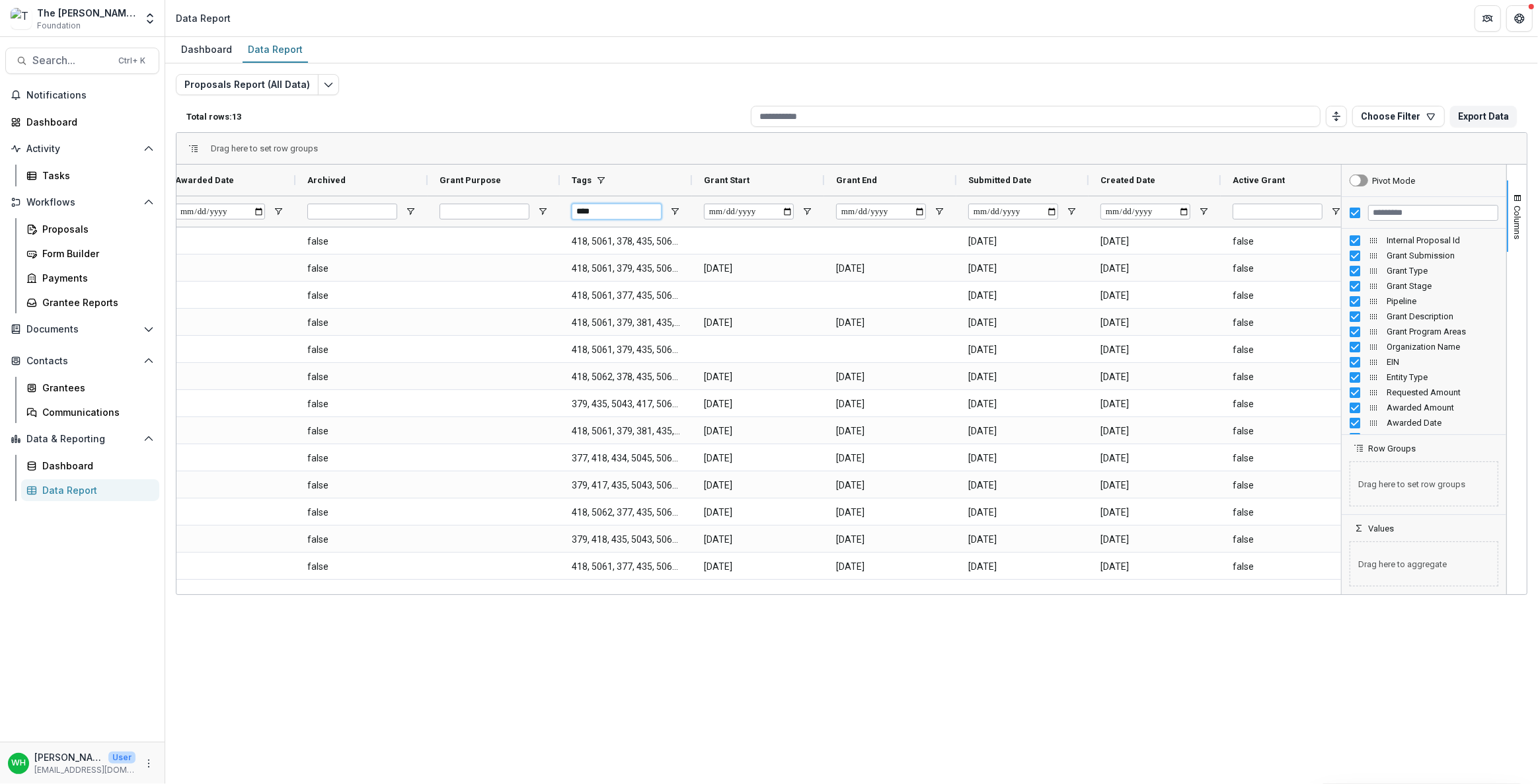
click at [607, 205] on input "****" at bounding box center [617, 210] width 90 height 16
click at [609, 205] on input "****" at bounding box center [617, 210] width 90 height 16
click at [609, 206] on input "****" at bounding box center [617, 210] width 90 height 16
paste input "Tags Filter Input"
click at [609, 210] on input "****" at bounding box center [617, 210] width 90 height 16
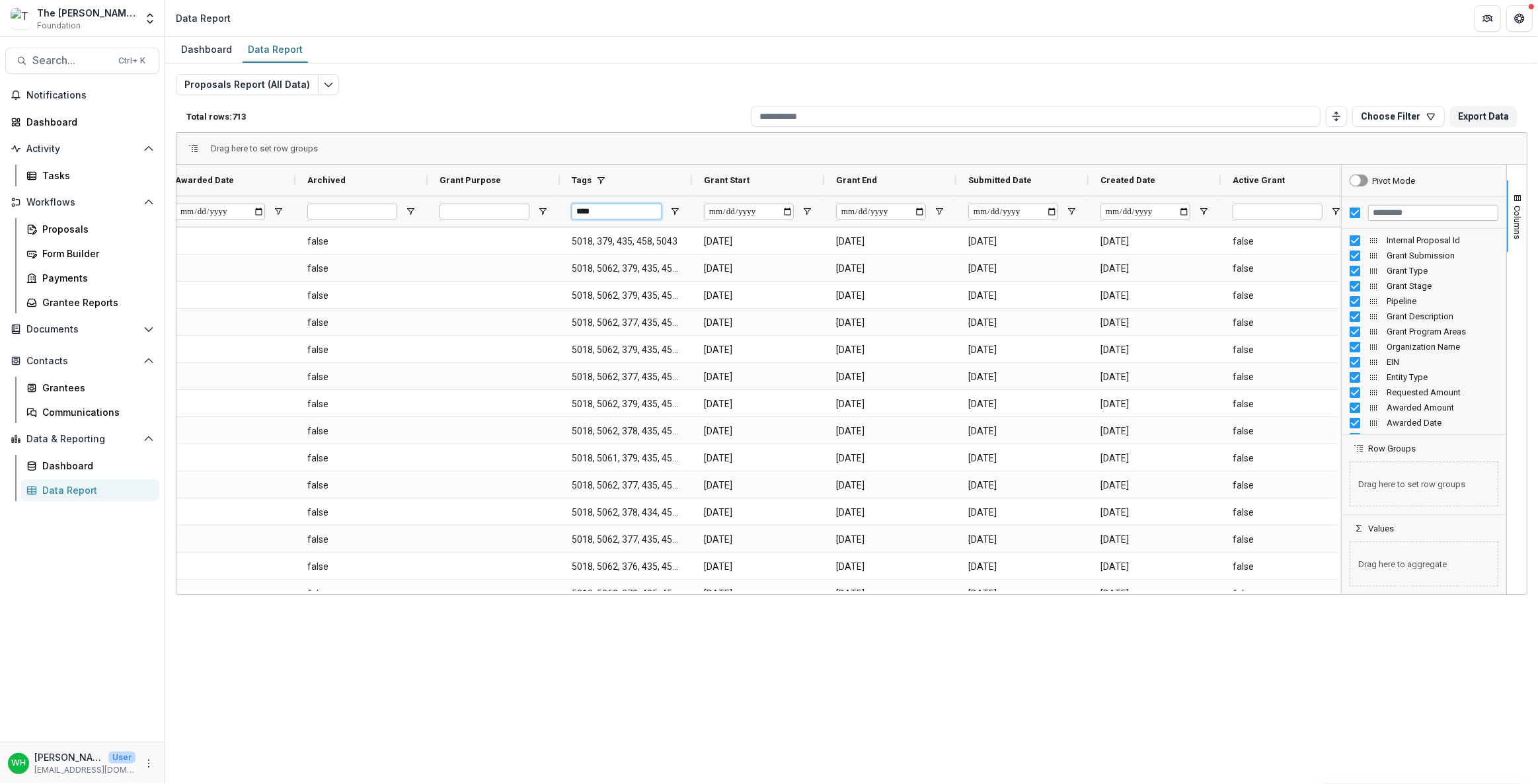
click at [612, 208] on input "****" at bounding box center [617, 210] width 90 height 16
paste input "Tags Filter Input"
drag, startPoint x: 601, startPoint y: 210, endPoint x: 561, endPoint y: 234, distance: 46.6
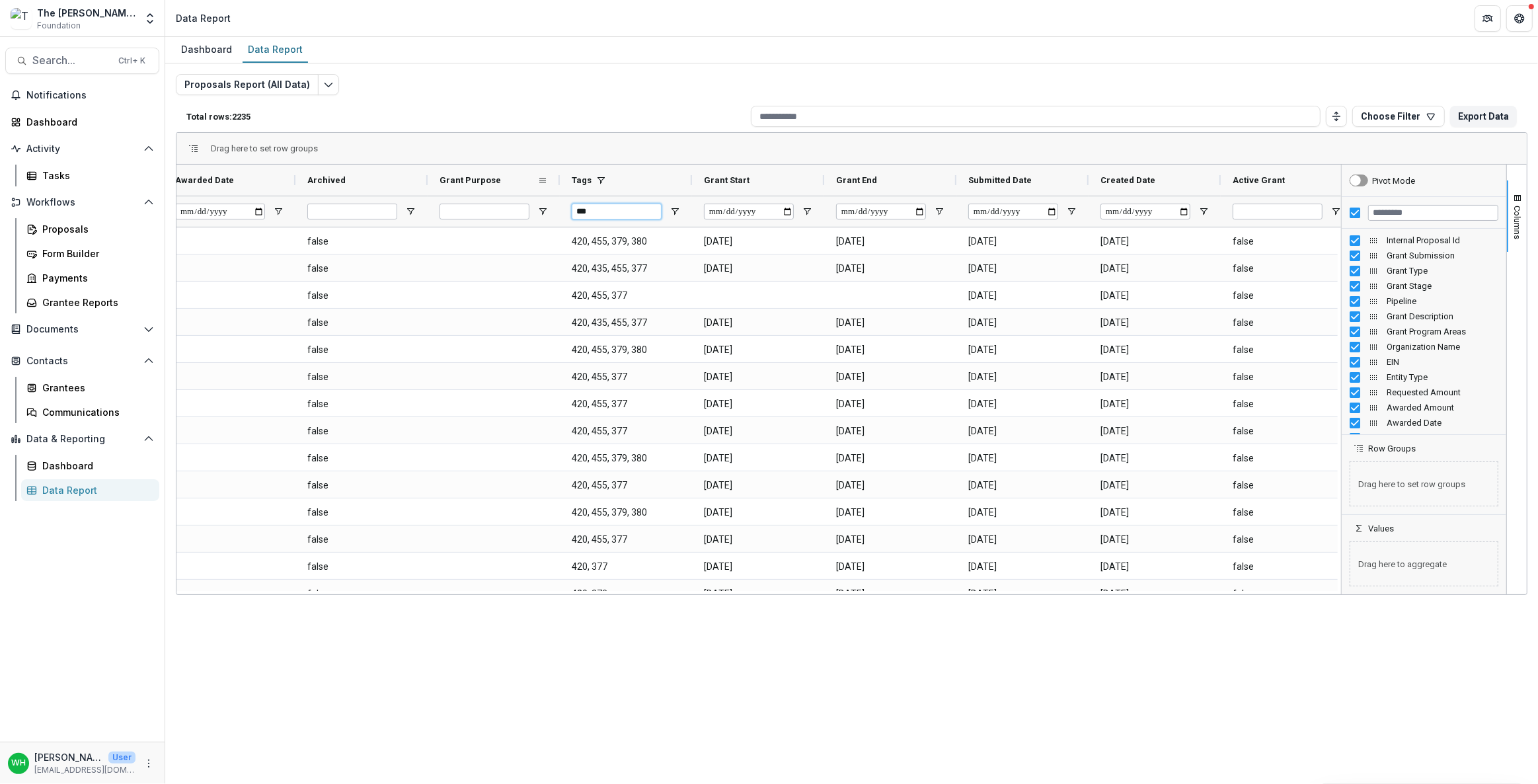
paste input "Tags Filter Input"
type input "***"
click at [634, 126] on div "Total rows: 749 Choose Filter Personal Filters Team Filters Temelio Filters No …" at bounding box center [851, 116] width 1351 height 32
